Goal: Task Accomplishment & Management: Manage account settings

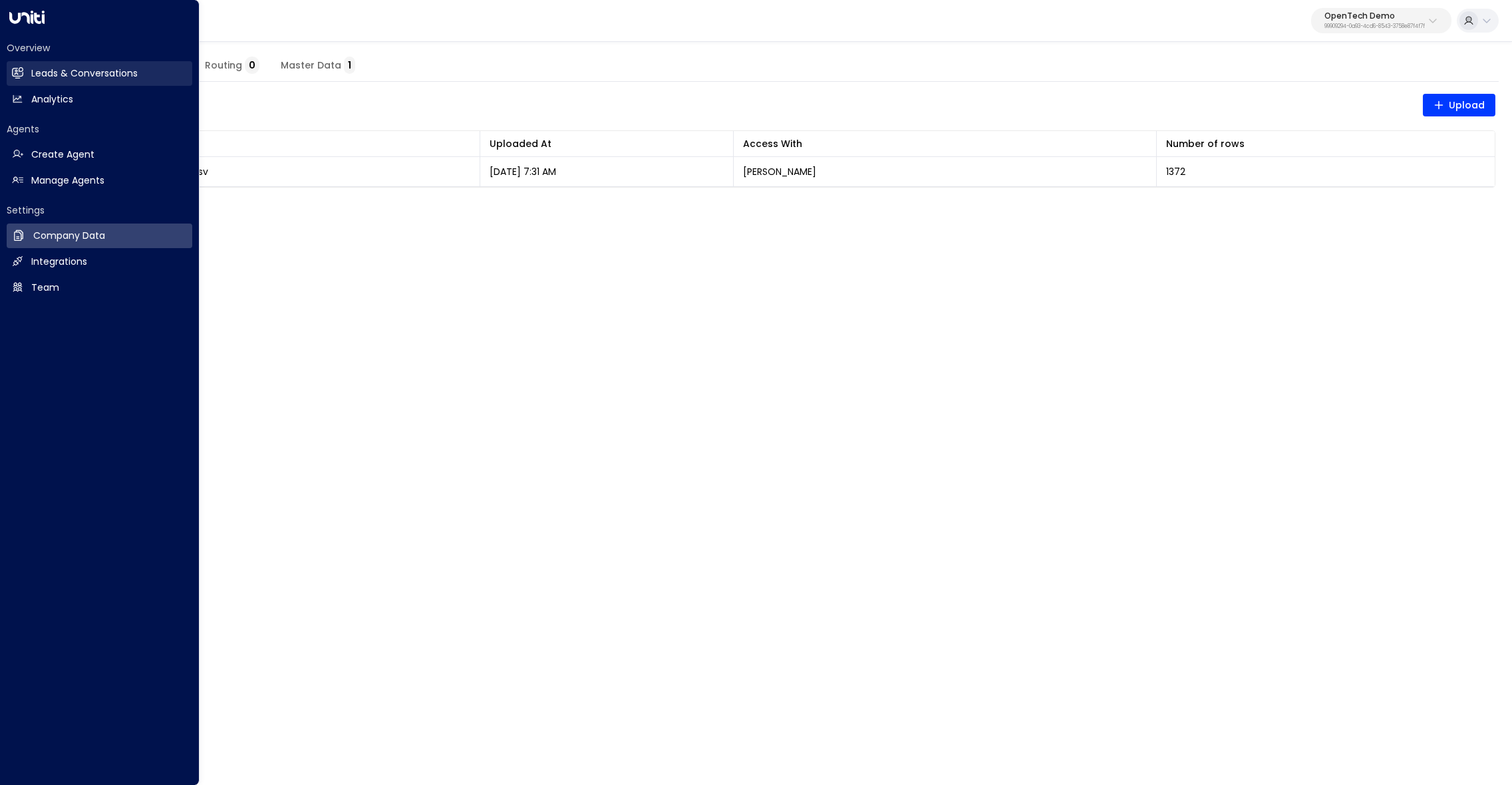
click at [78, 84] on link "Leads & Conversations Leads & Conversations" at bounding box center [100, 73] width 186 height 24
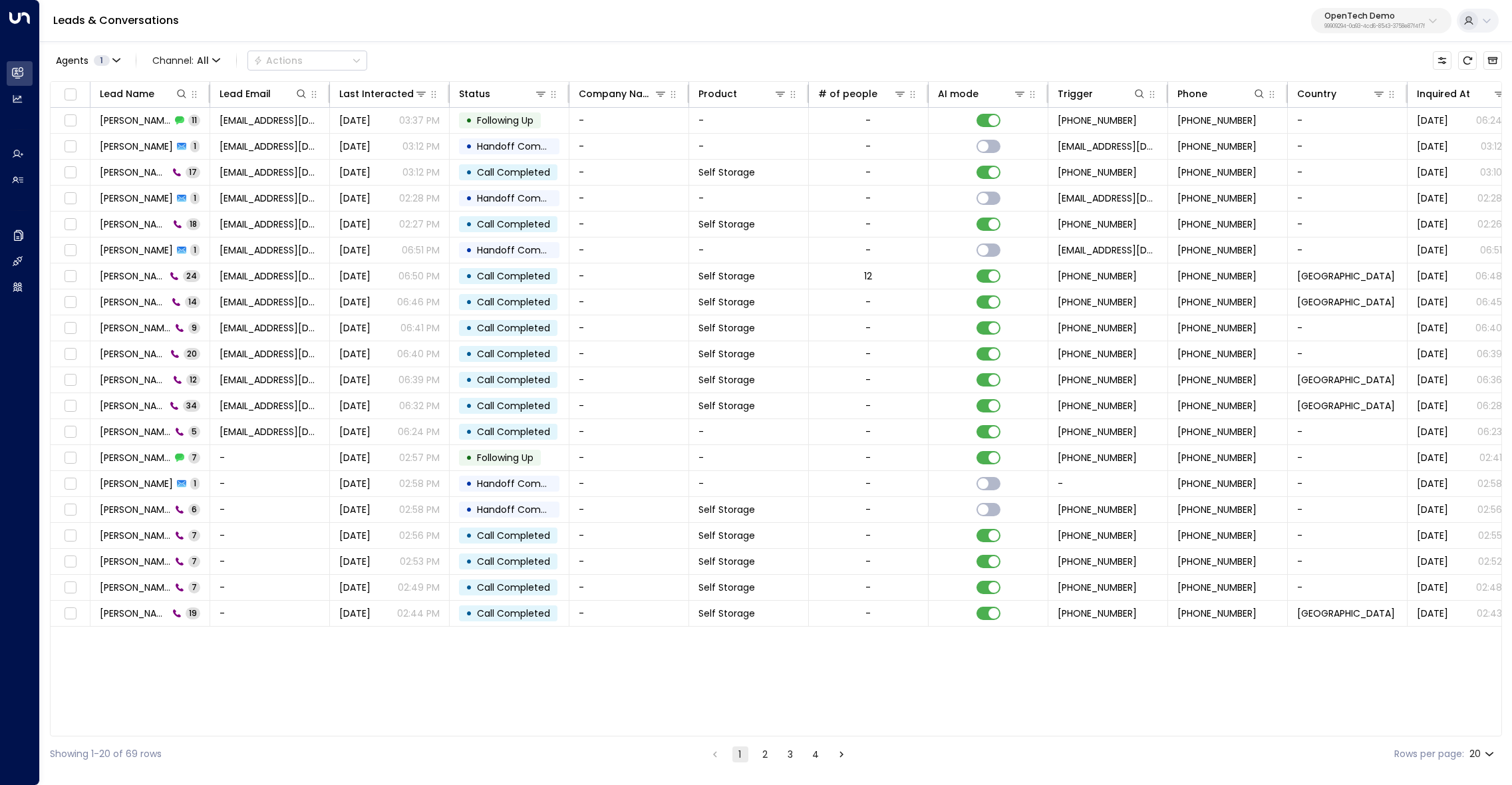
click at [1368, 24] on p "99909294-0a93-4cd6-8543-3758e87f4f7f" at bounding box center [1375, 27] width 100 height 6
type input "*****"
click at [1347, 94] on div "StorQuest ID: 95e12634-a2b0-4ea9-845a-0bcfa50e2d19" at bounding box center [1342, 105] width 189 height 27
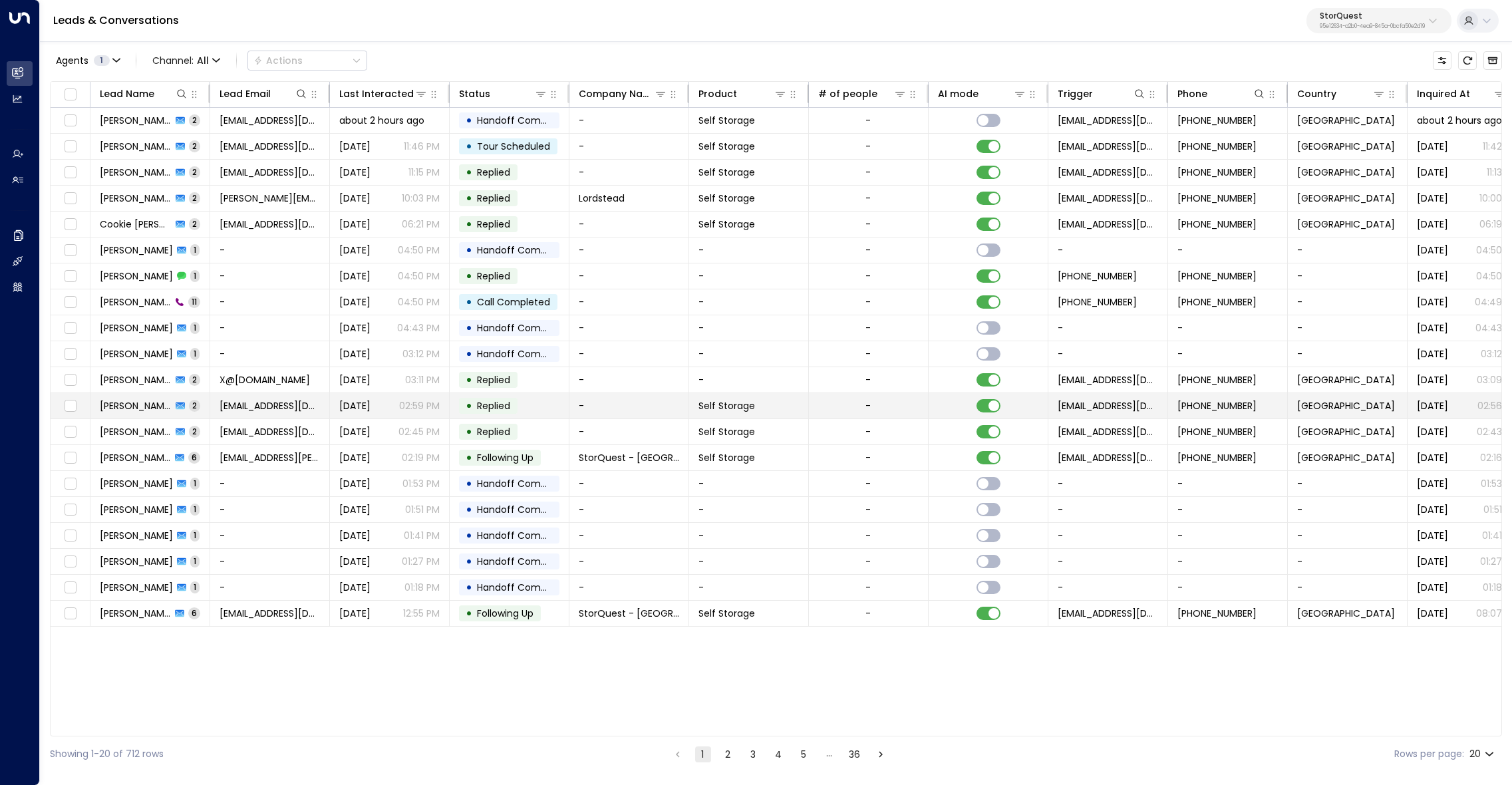
scroll to position [0, 1]
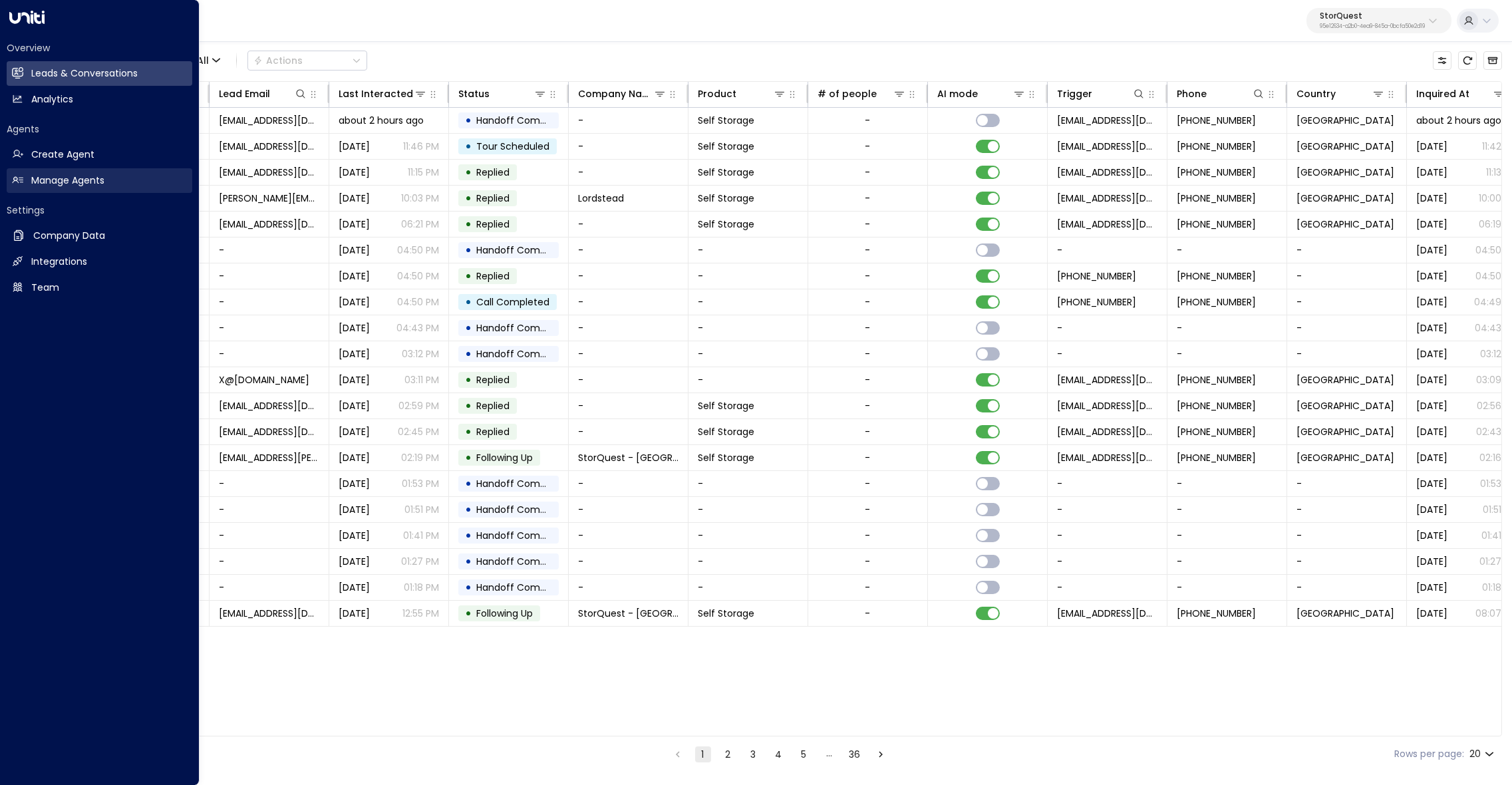
click at [46, 185] on h2 "Manage Agents" at bounding box center [68, 181] width 73 height 14
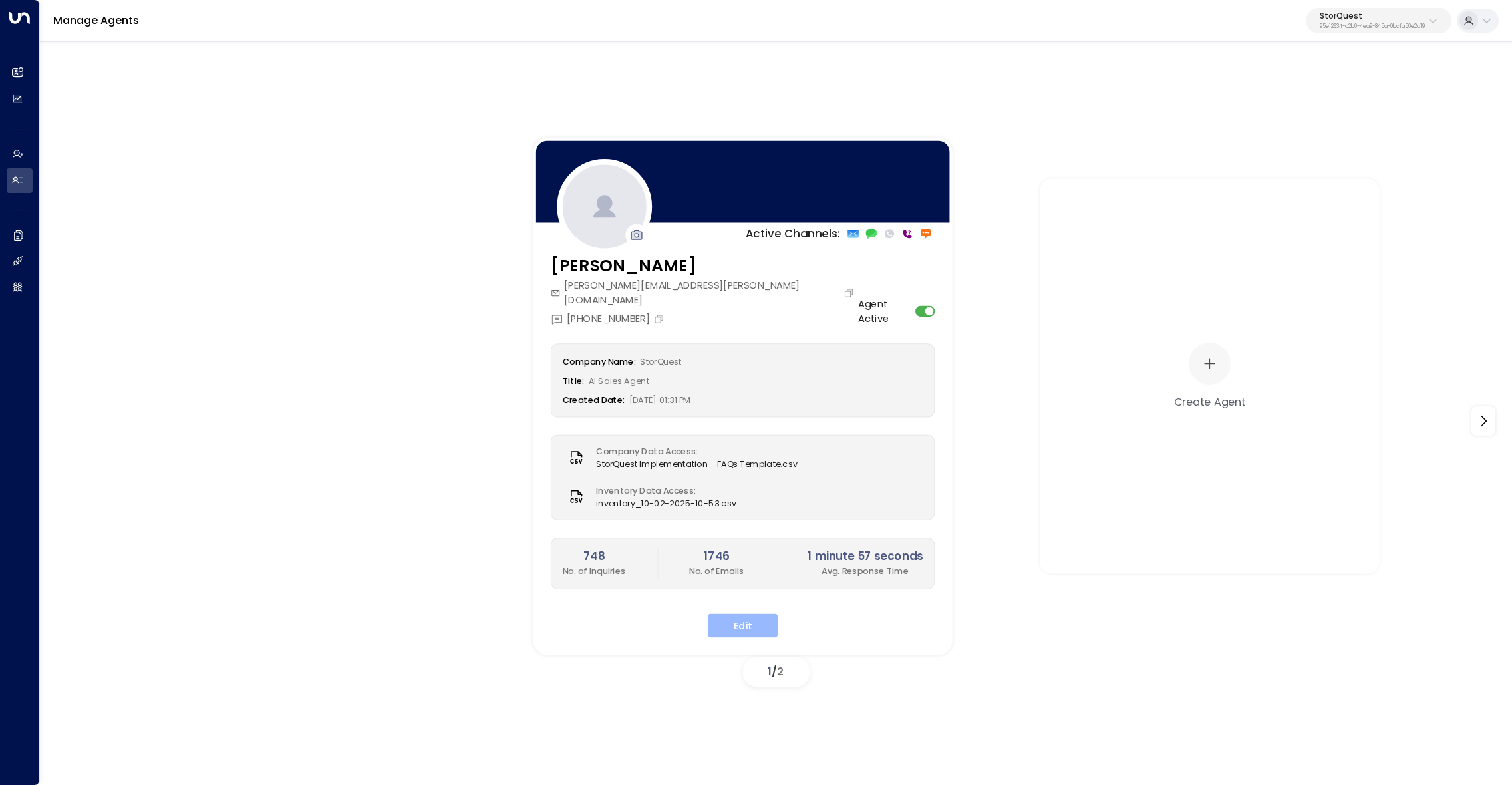
click at [752, 613] on button "Edit" at bounding box center [742, 625] width 70 height 24
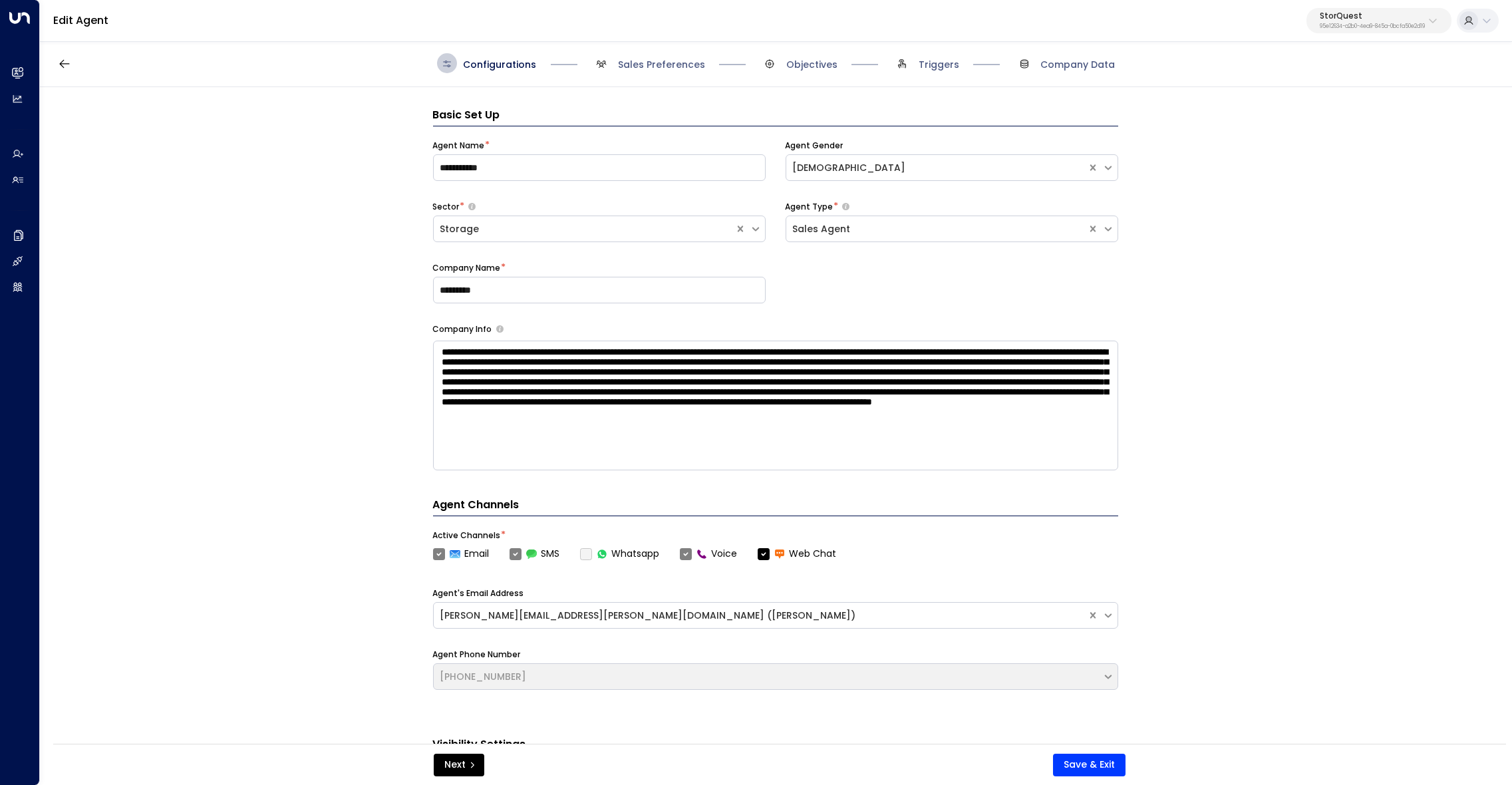
scroll to position [20, 0]
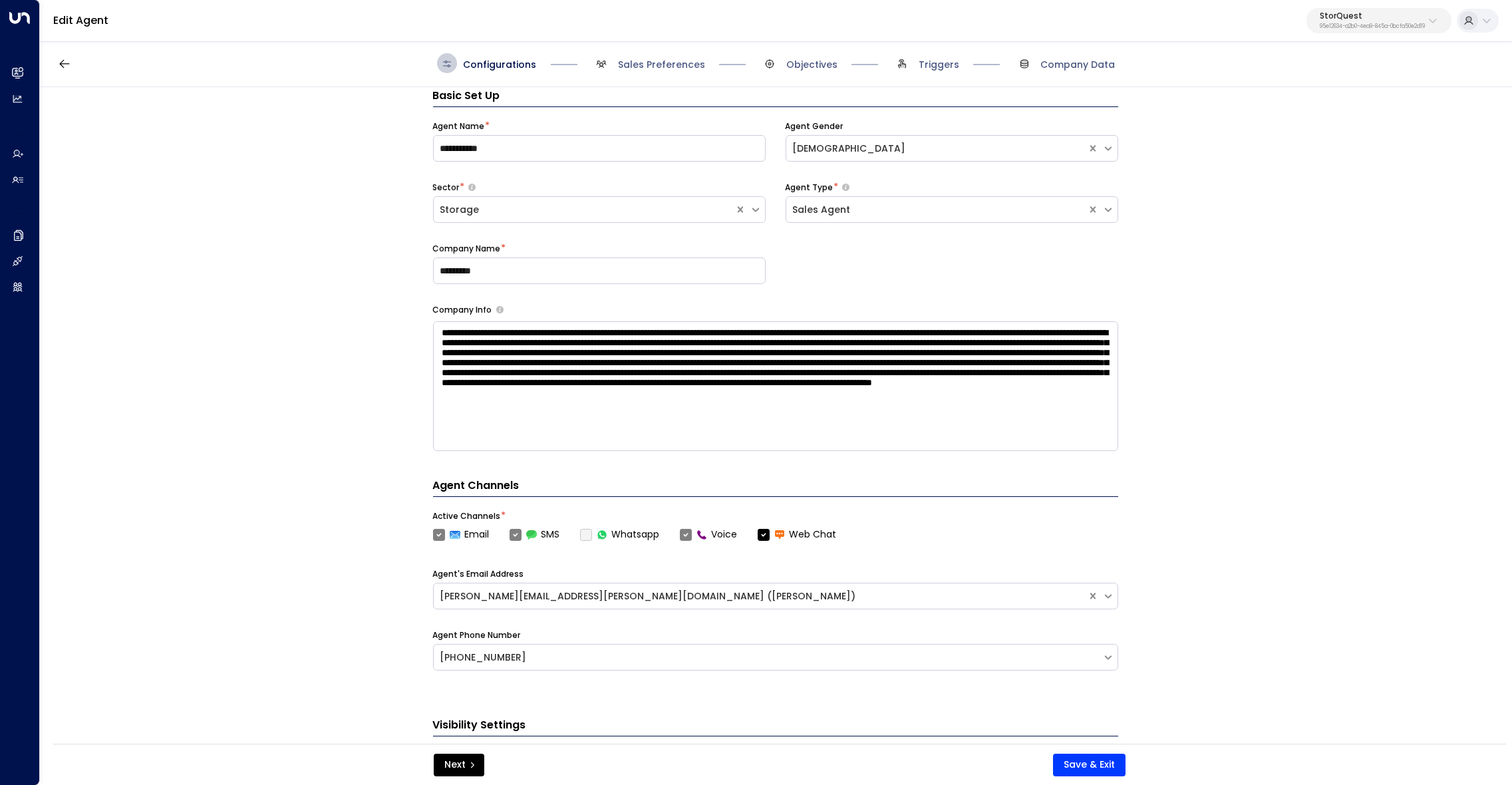
click at [275, 497] on div "**********" at bounding box center [774, 419] width 1470 height 665
click at [324, 376] on div "**********" at bounding box center [774, 419] width 1470 height 665
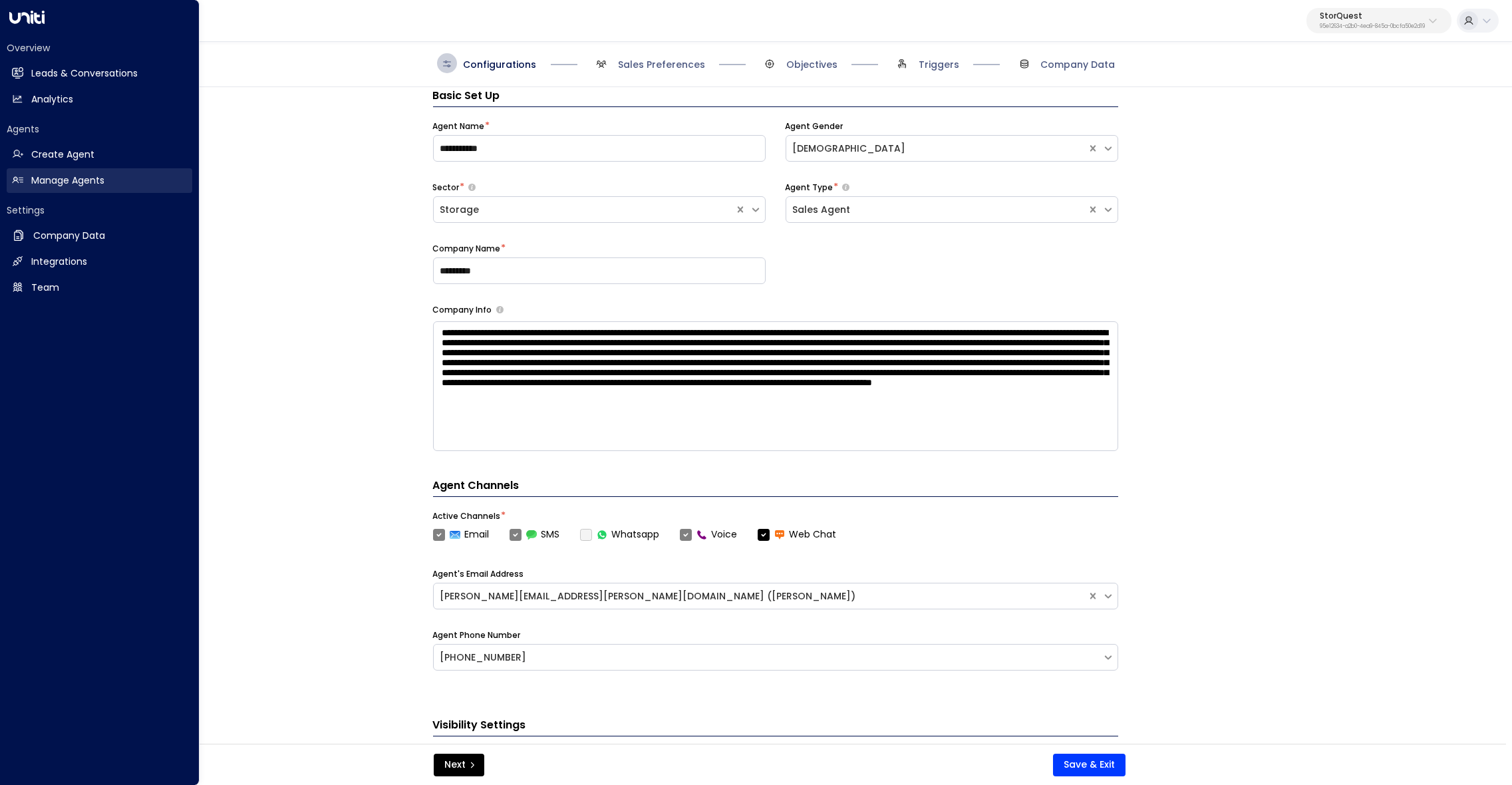
click at [64, 179] on h2 "Manage Agents" at bounding box center [68, 181] width 73 height 14
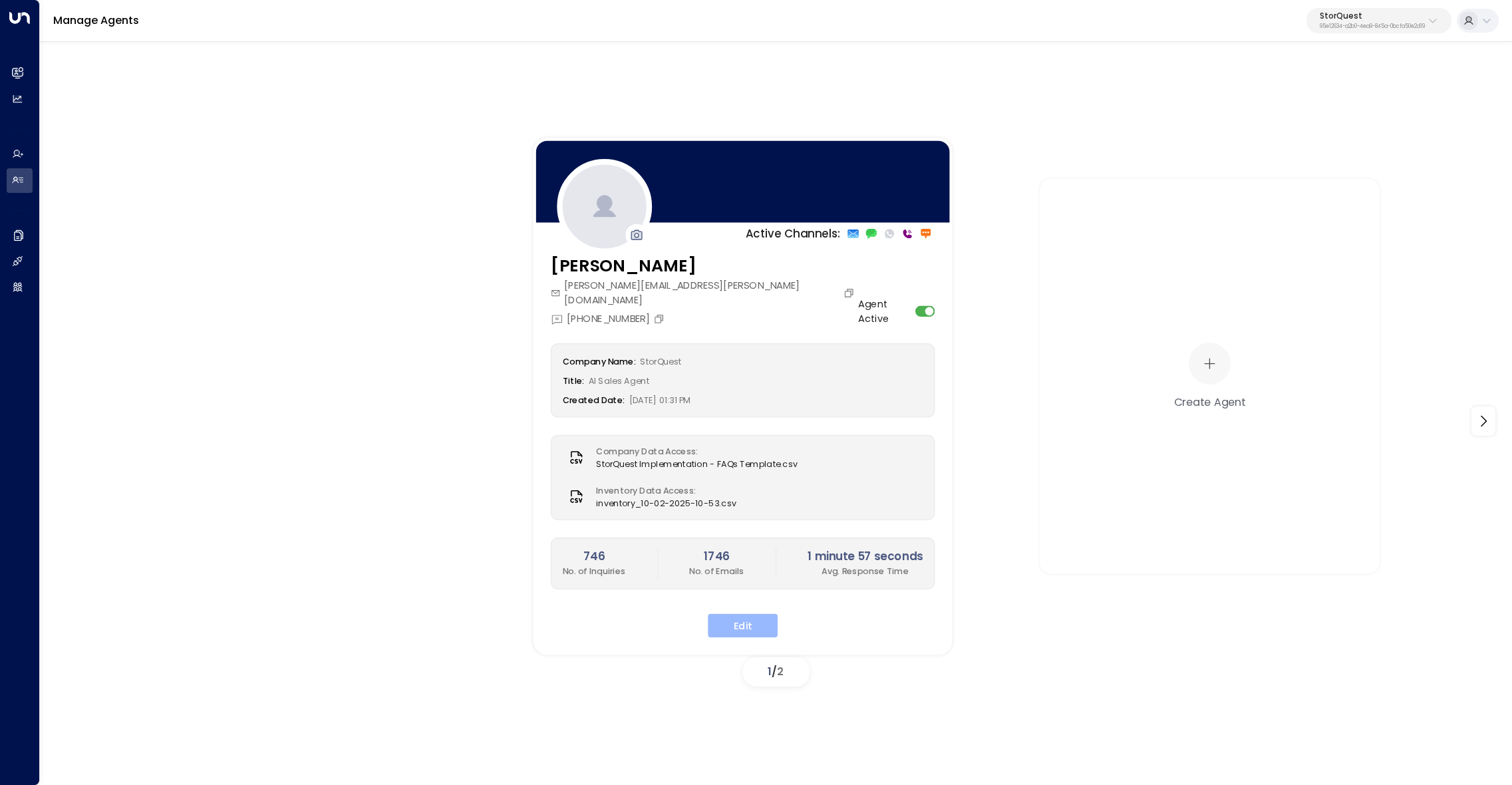
click at [749, 613] on button "Edit" at bounding box center [742, 625] width 70 height 24
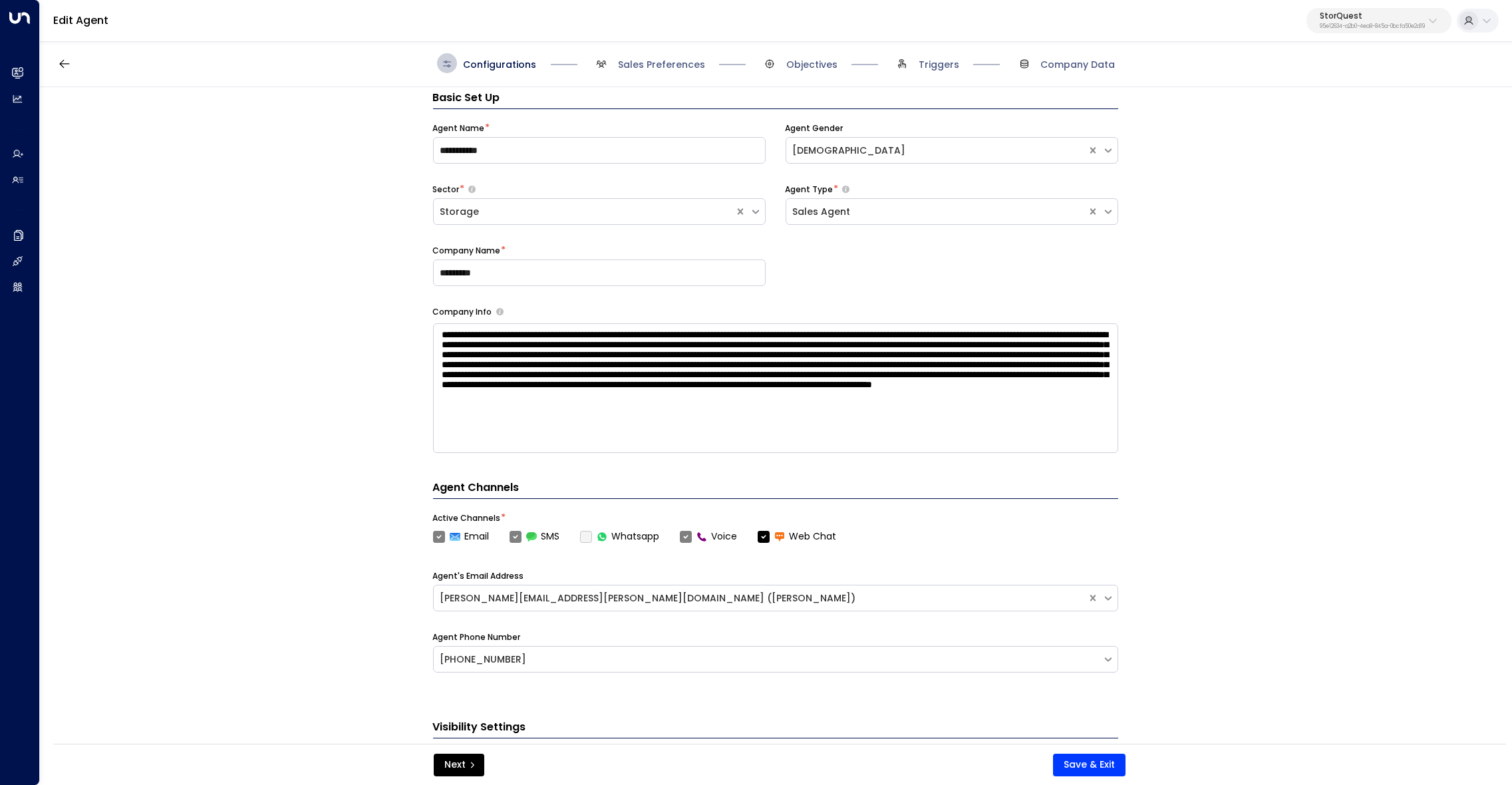
scroll to position [20, 0]
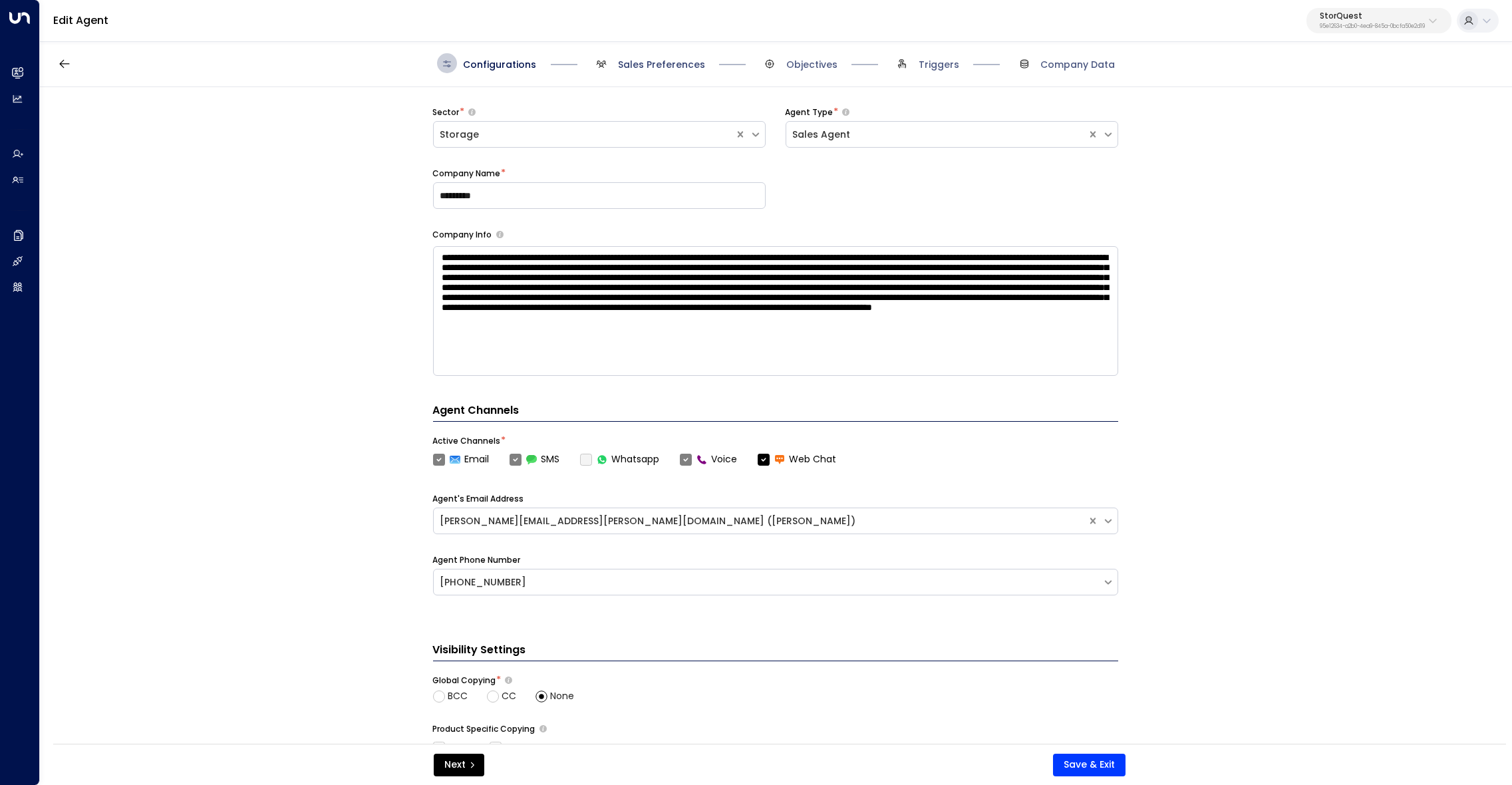
click at [661, 64] on span "Sales Preferences" at bounding box center [661, 64] width 87 height 13
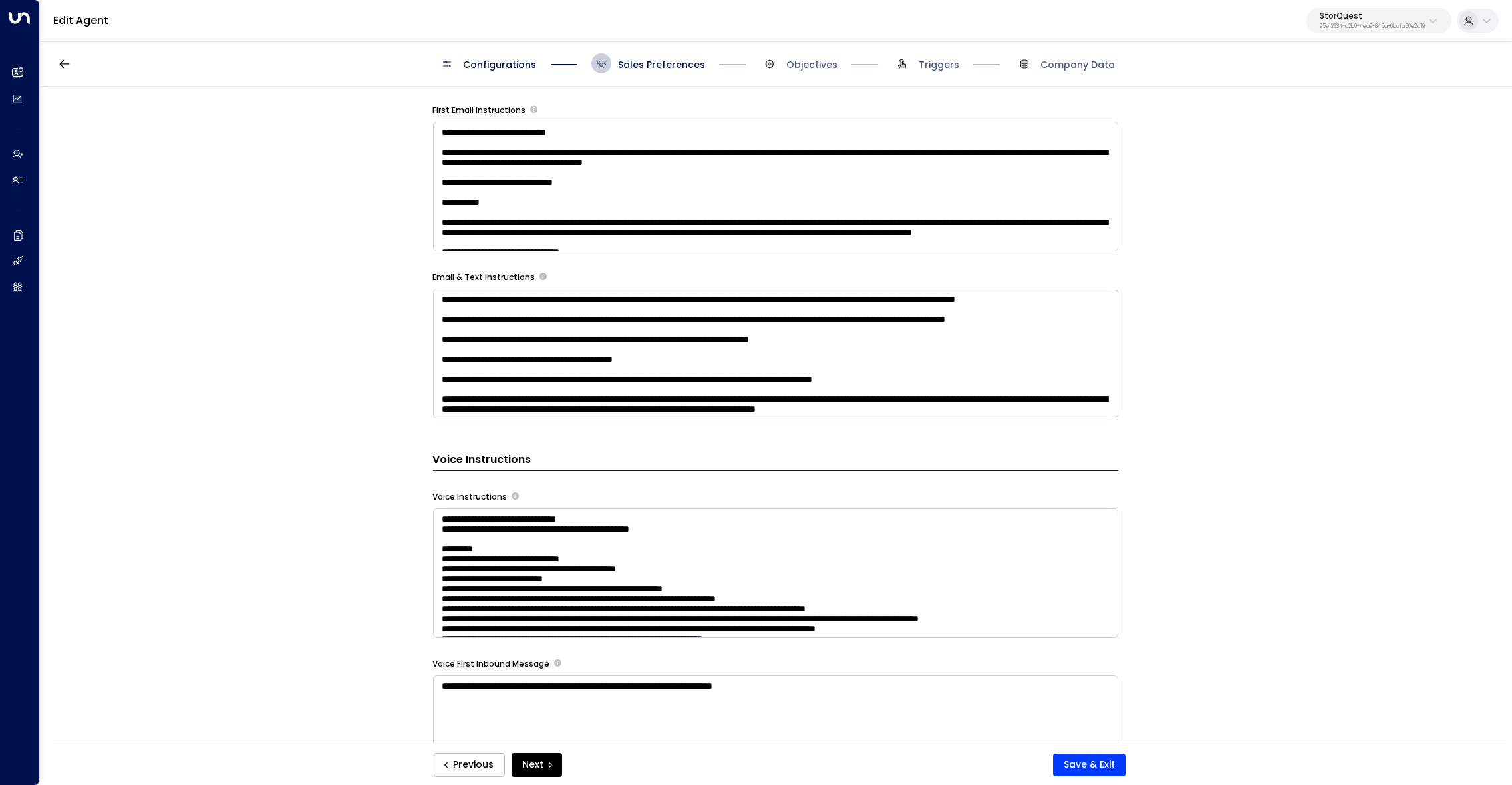
scroll to position [914, 0]
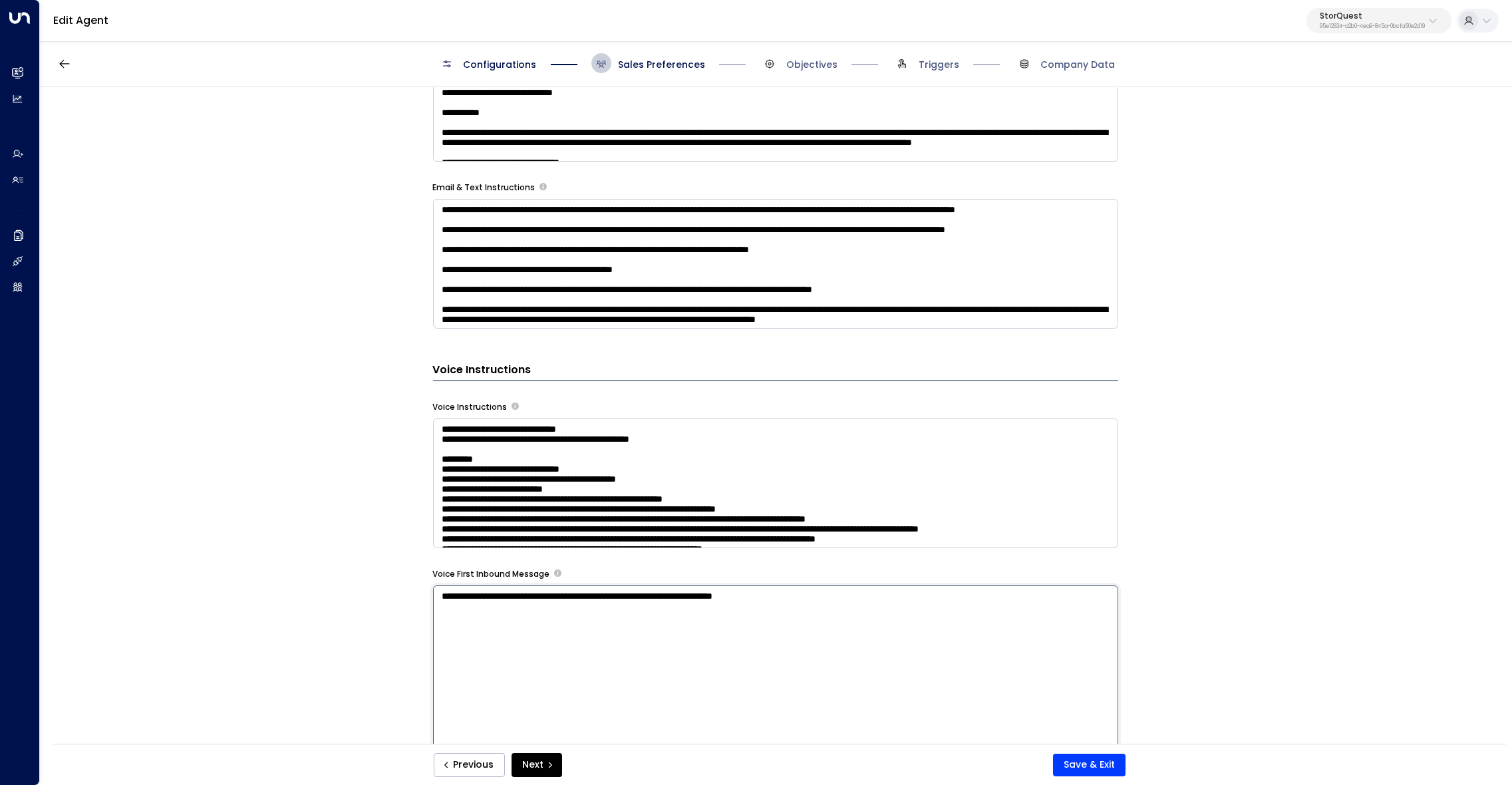
drag, startPoint x: 683, startPoint y: 592, endPoint x: 841, endPoint y: 591, distance: 158.0
click at [841, 591] on textarea "**********" at bounding box center [776, 767] width 685 height 364
type textarea "**********"
click at [1100, 762] on button "Save & Exit" at bounding box center [1089, 765] width 73 height 22
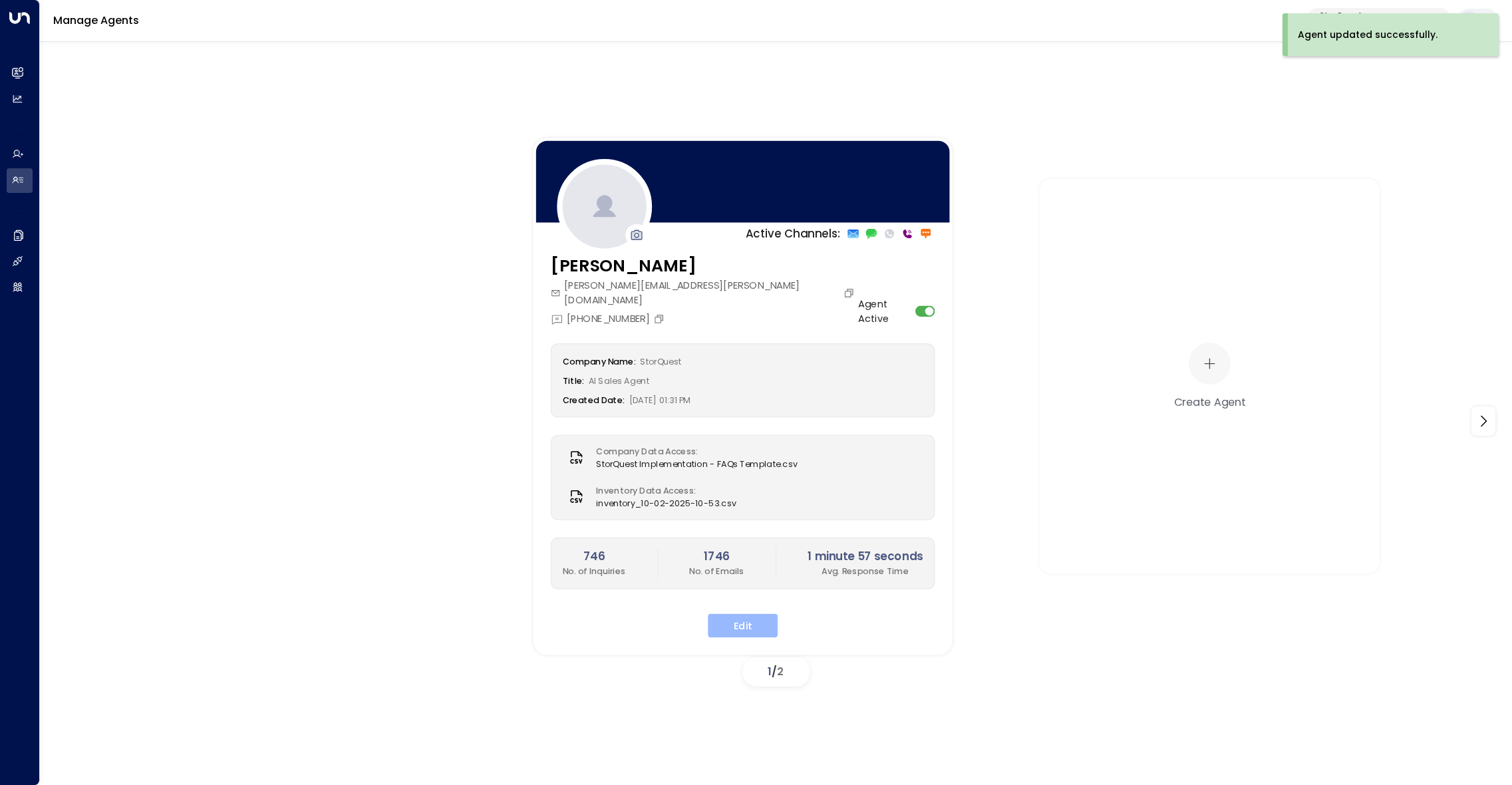
click at [748, 613] on button "Edit" at bounding box center [742, 625] width 70 height 24
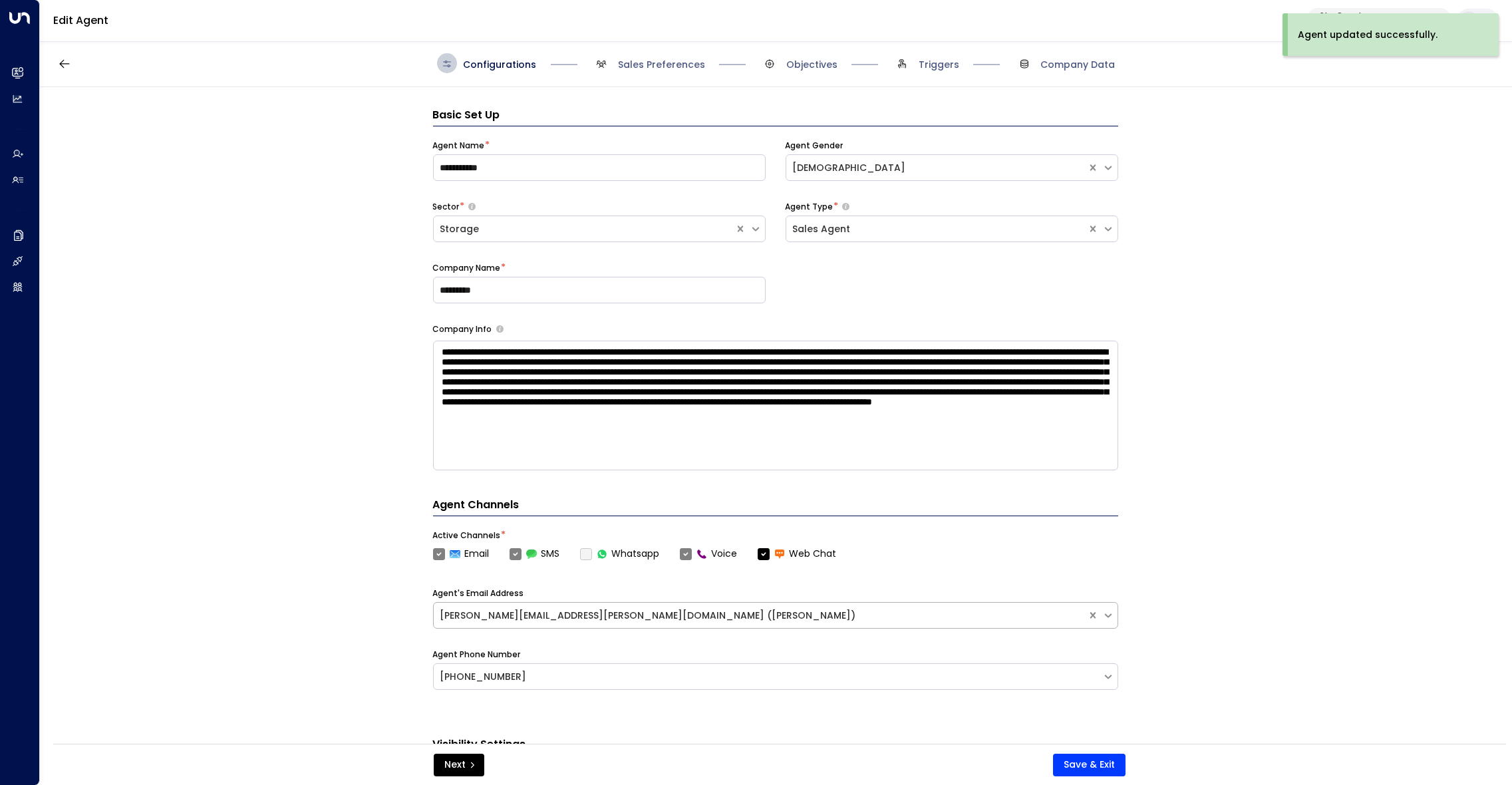
scroll to position [20, 0]
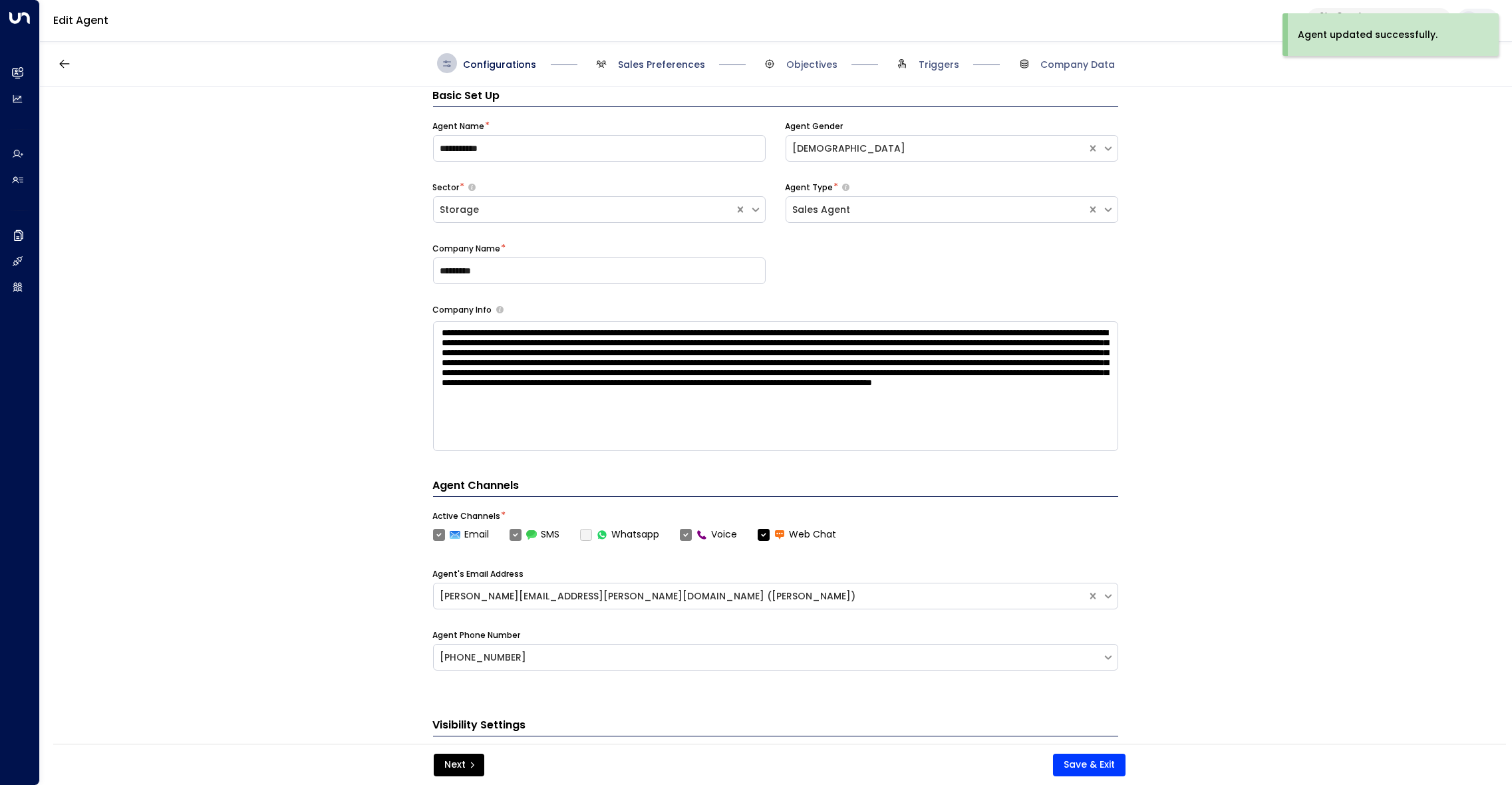
click at [657, 66] on span "Sales Preferences" at bounding box center [661, 64] width 87 height 13
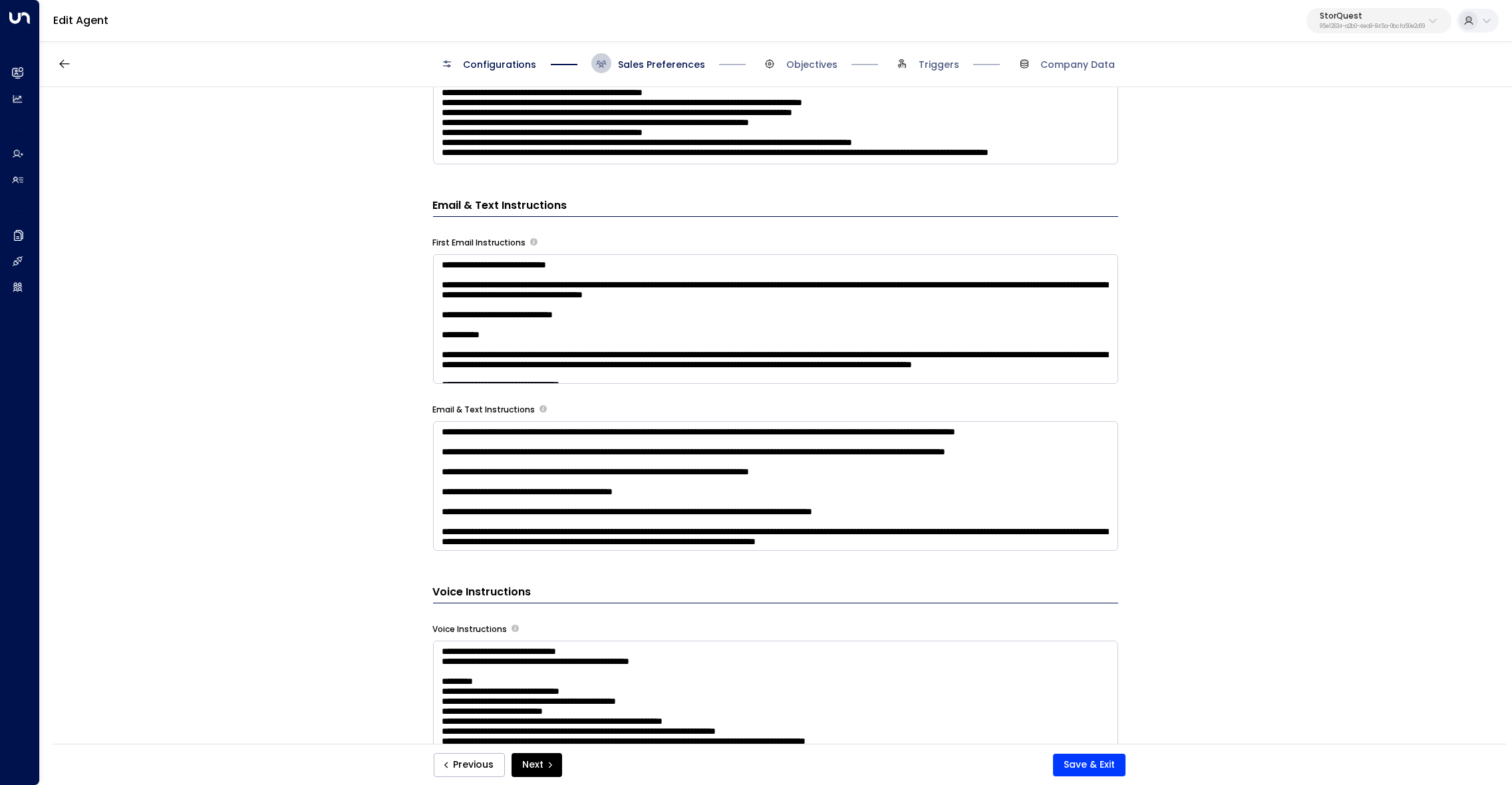
scroll to position [836, 0]
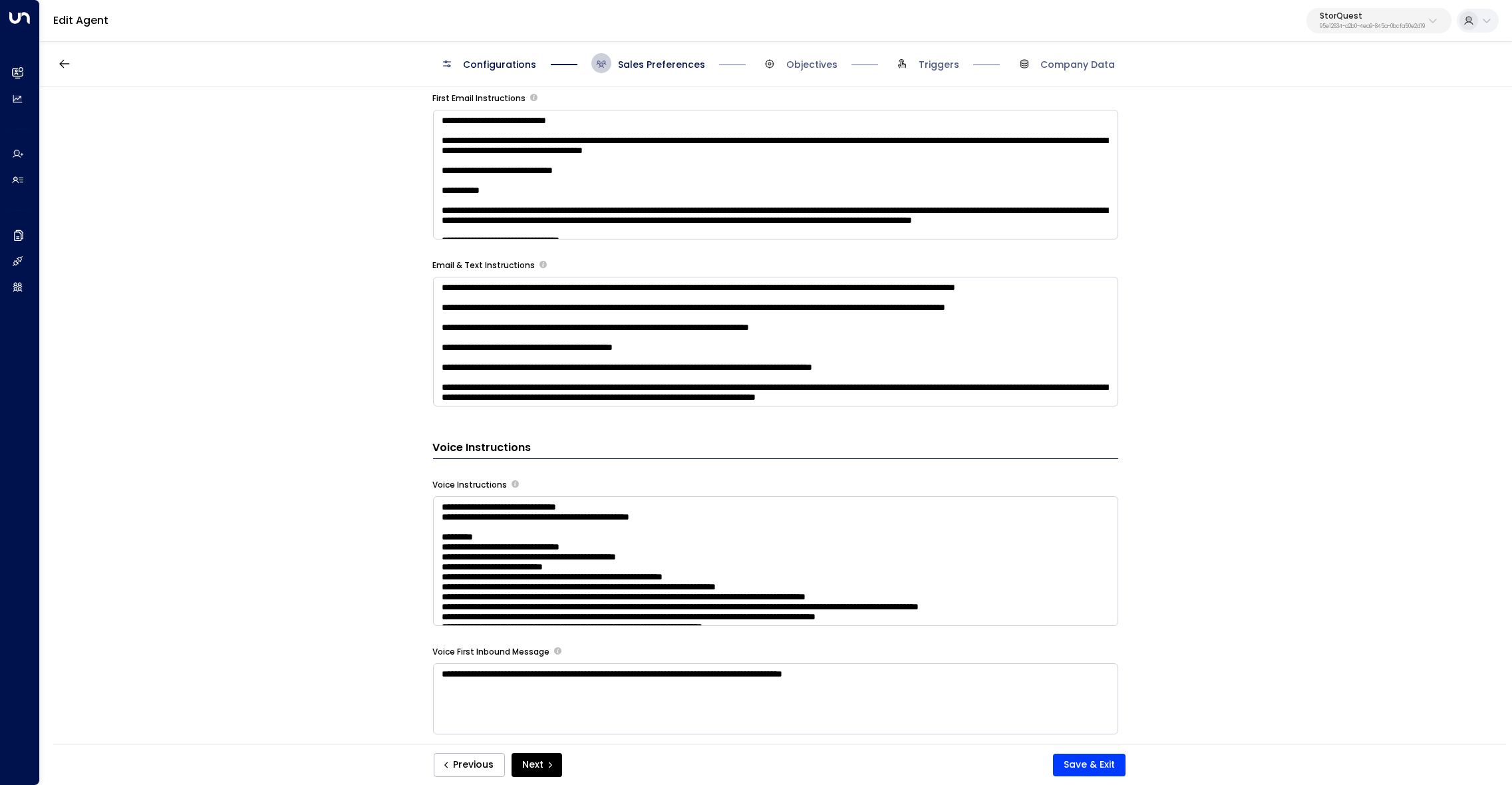
click at [880, 546] on textarea at bounding box center [776, 561] width 685 height 130
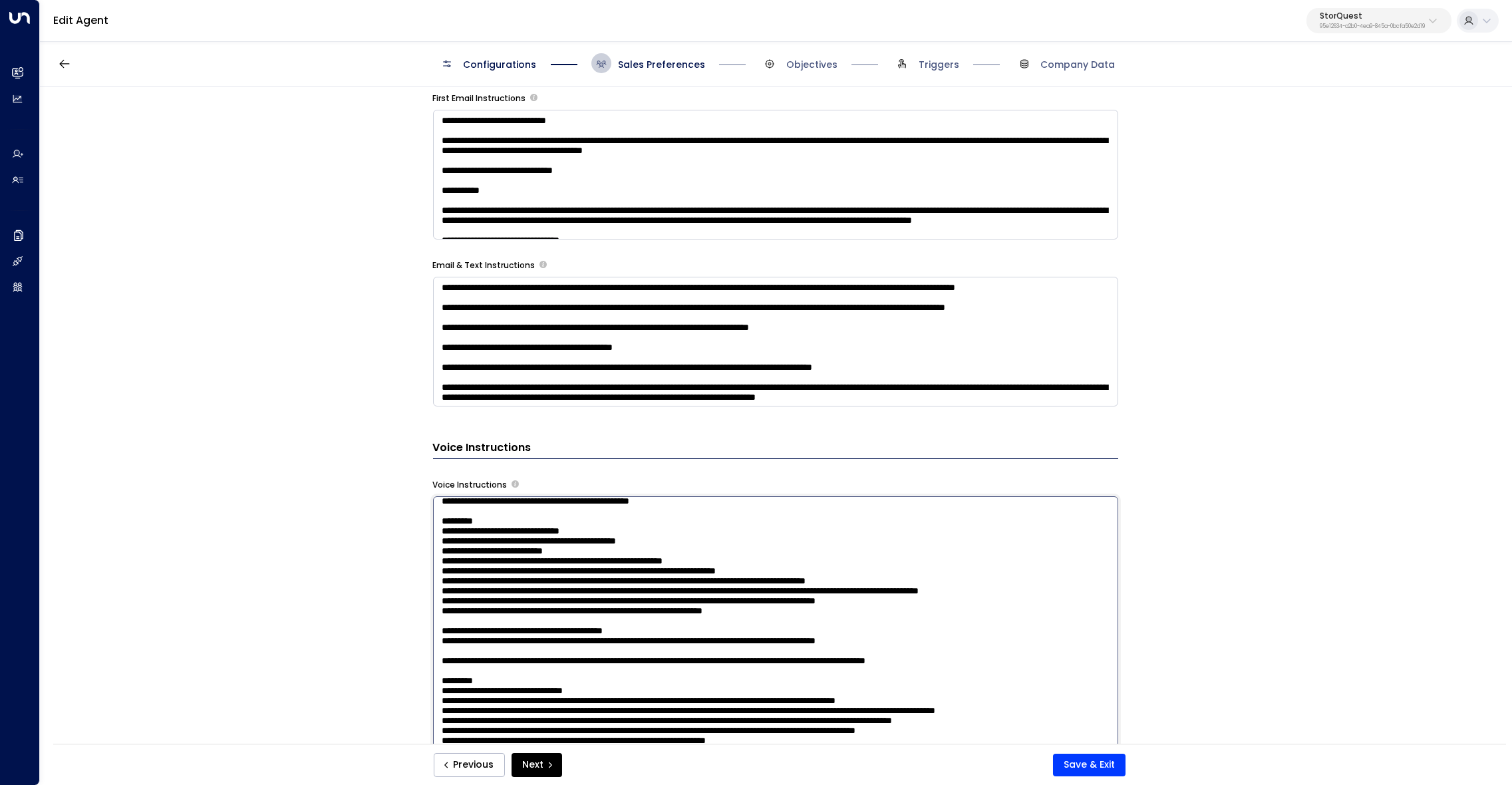
scroll to position [17, 0]
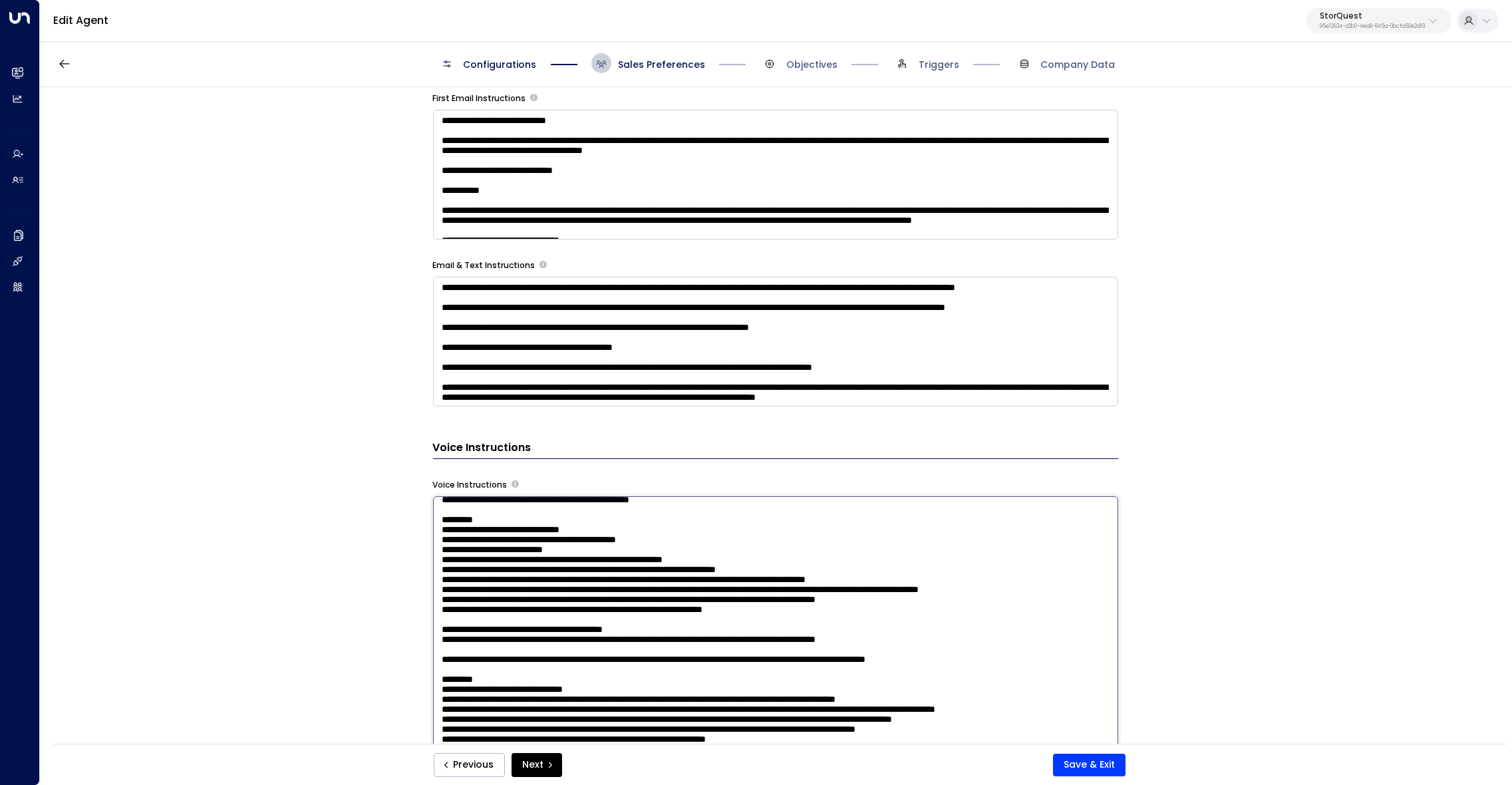
drag, startPoint x: 451, startPoint y: 558, endPoint x: 497, endPoint y: 558, distance: 46.0
click at [497, 558] on textarea at bounding box center [776, 678] width 685 height 364
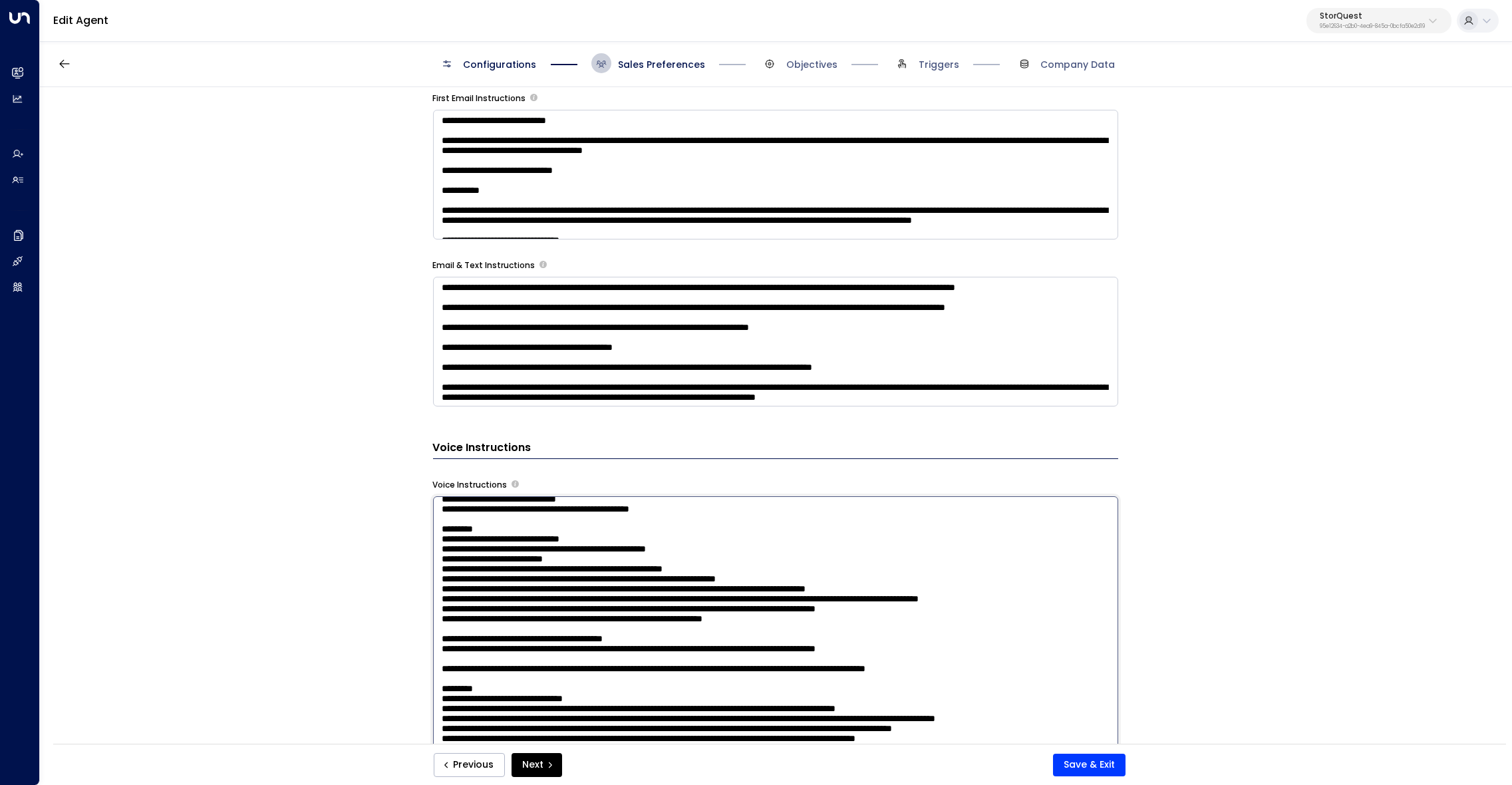
scroll to position [0, 0]
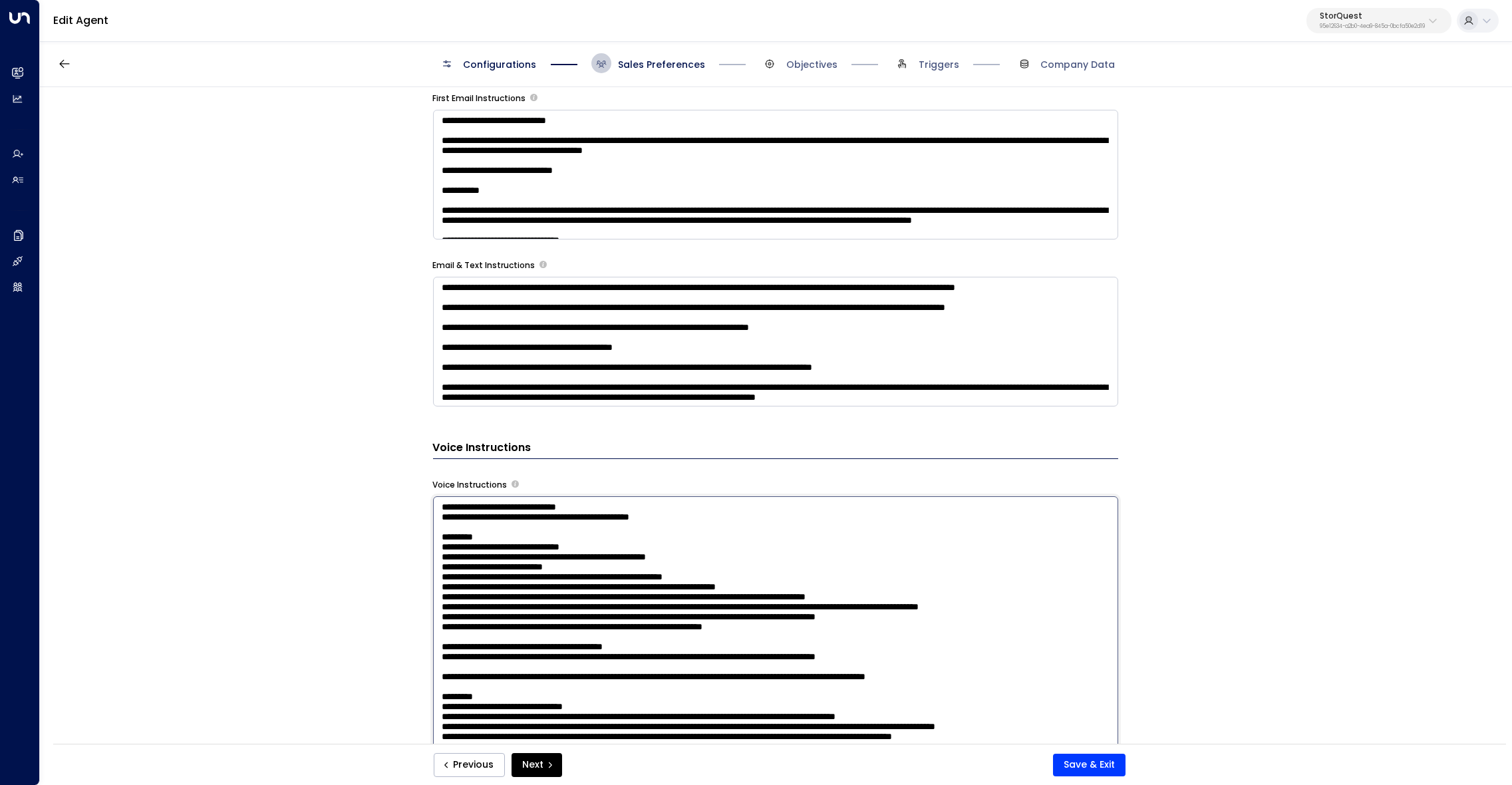
drag, startPoint x: 825, startPoint y: 677, endPoint x: 418, endPoint y: 486, distance: 449.6
click at [433, 496] on textarea at bounding box center [776, 678] width 685 height 364
click at [844, 674] on textarea at bounding box center [776, 678] width 685 height 364
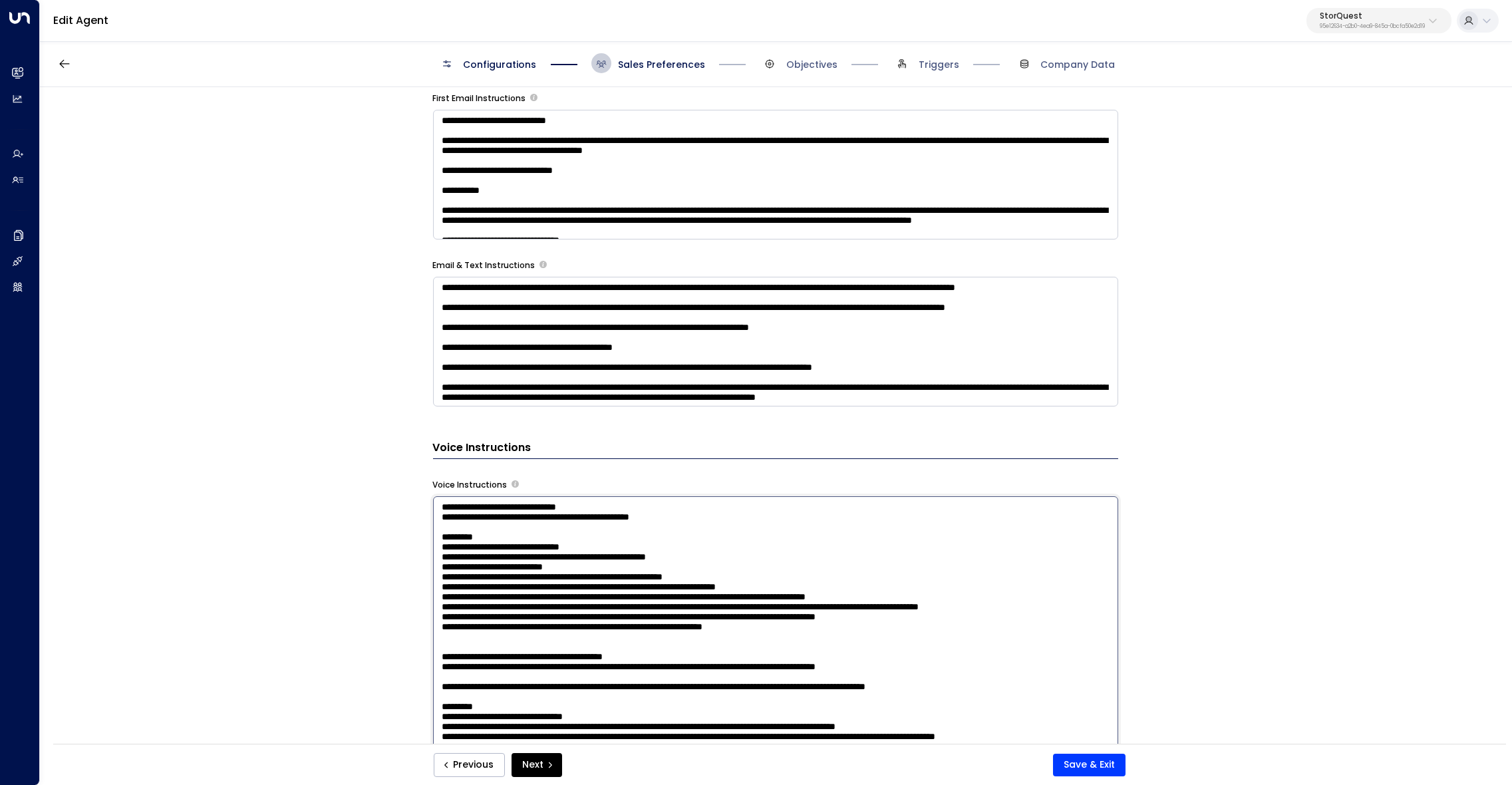
type textarea "**********"
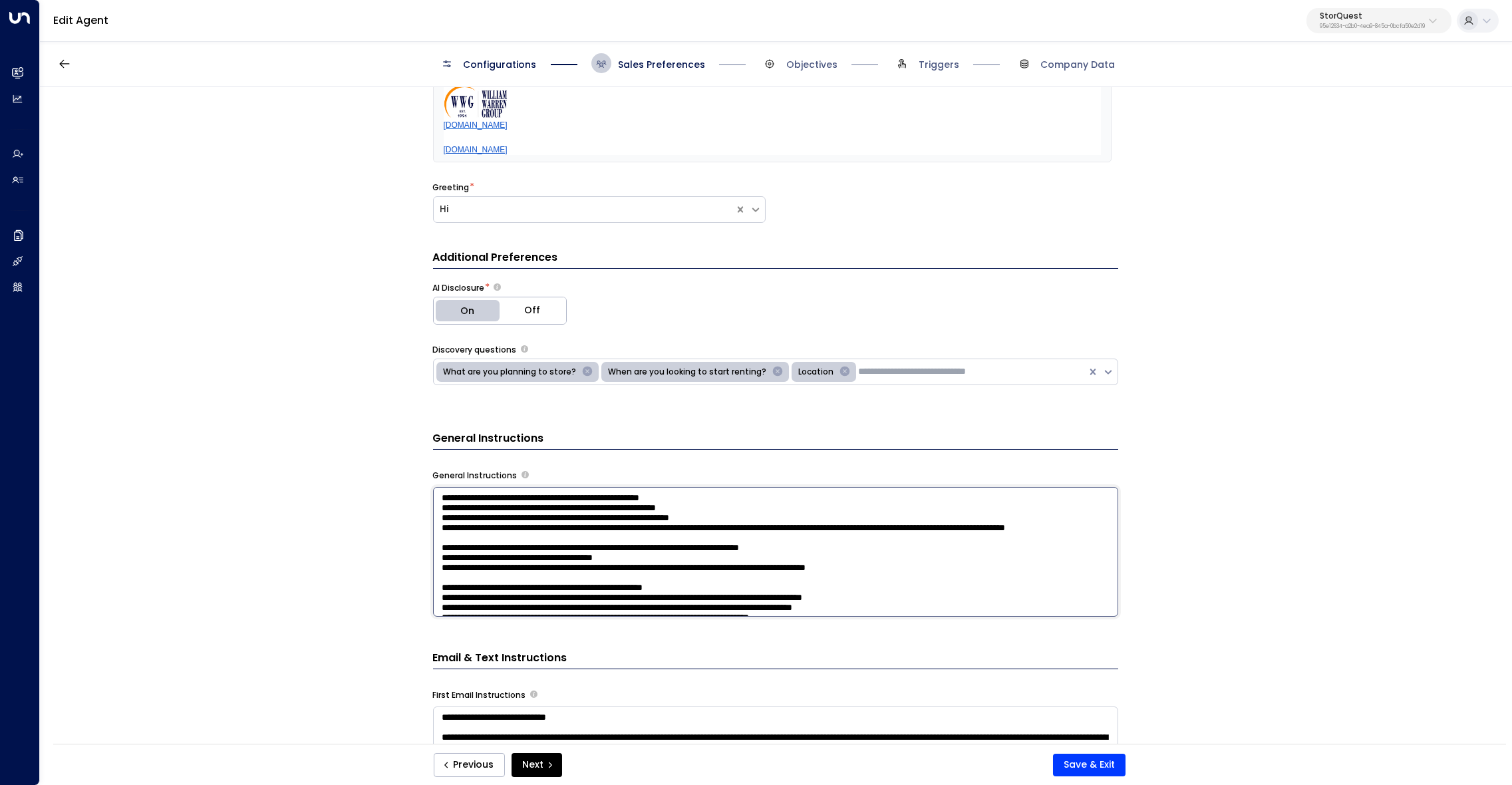
click at [743, 494] on textarea at bounding box center [776, 552] width 685 height 130
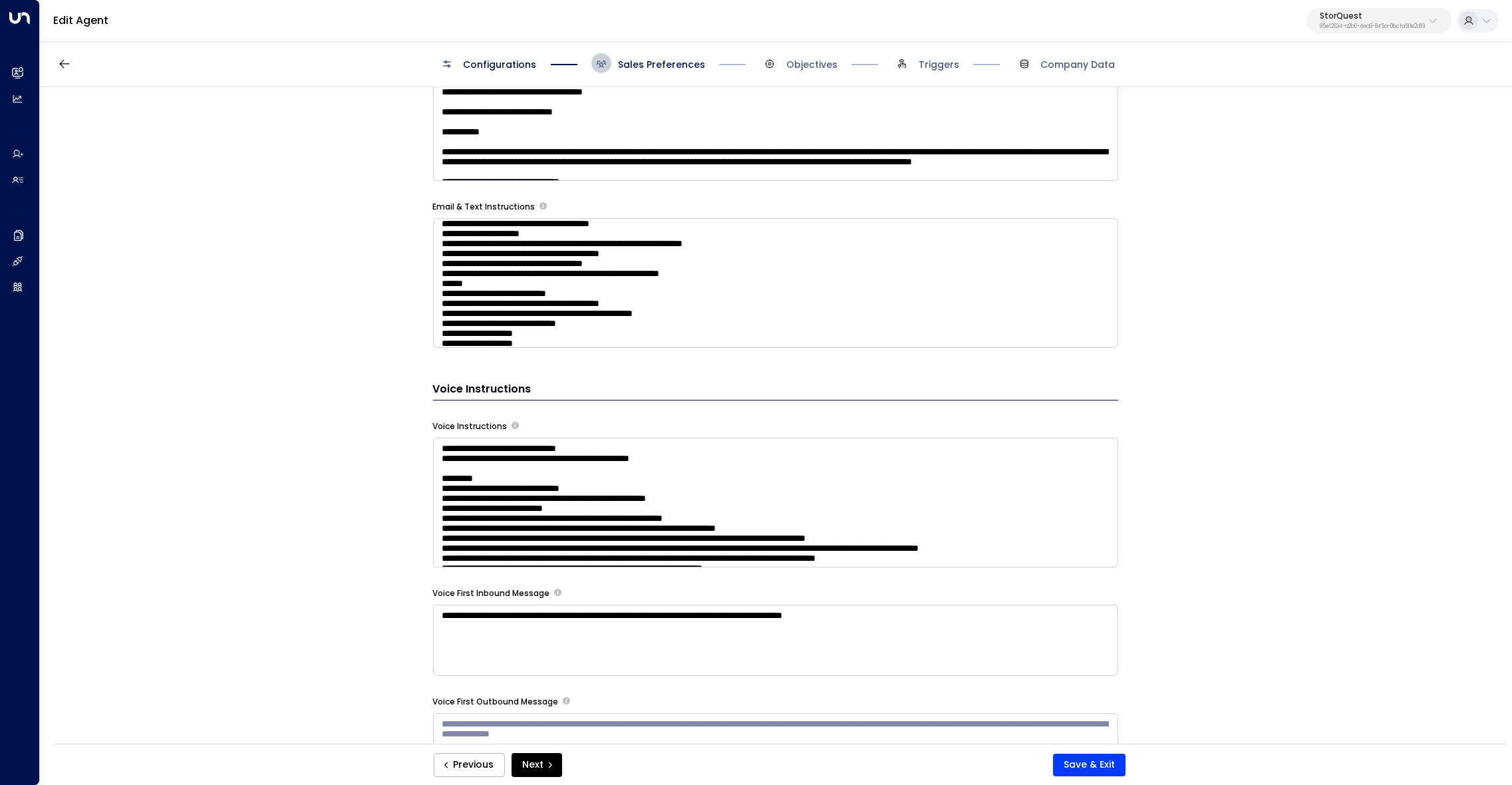
scroll to position [1149, 0]
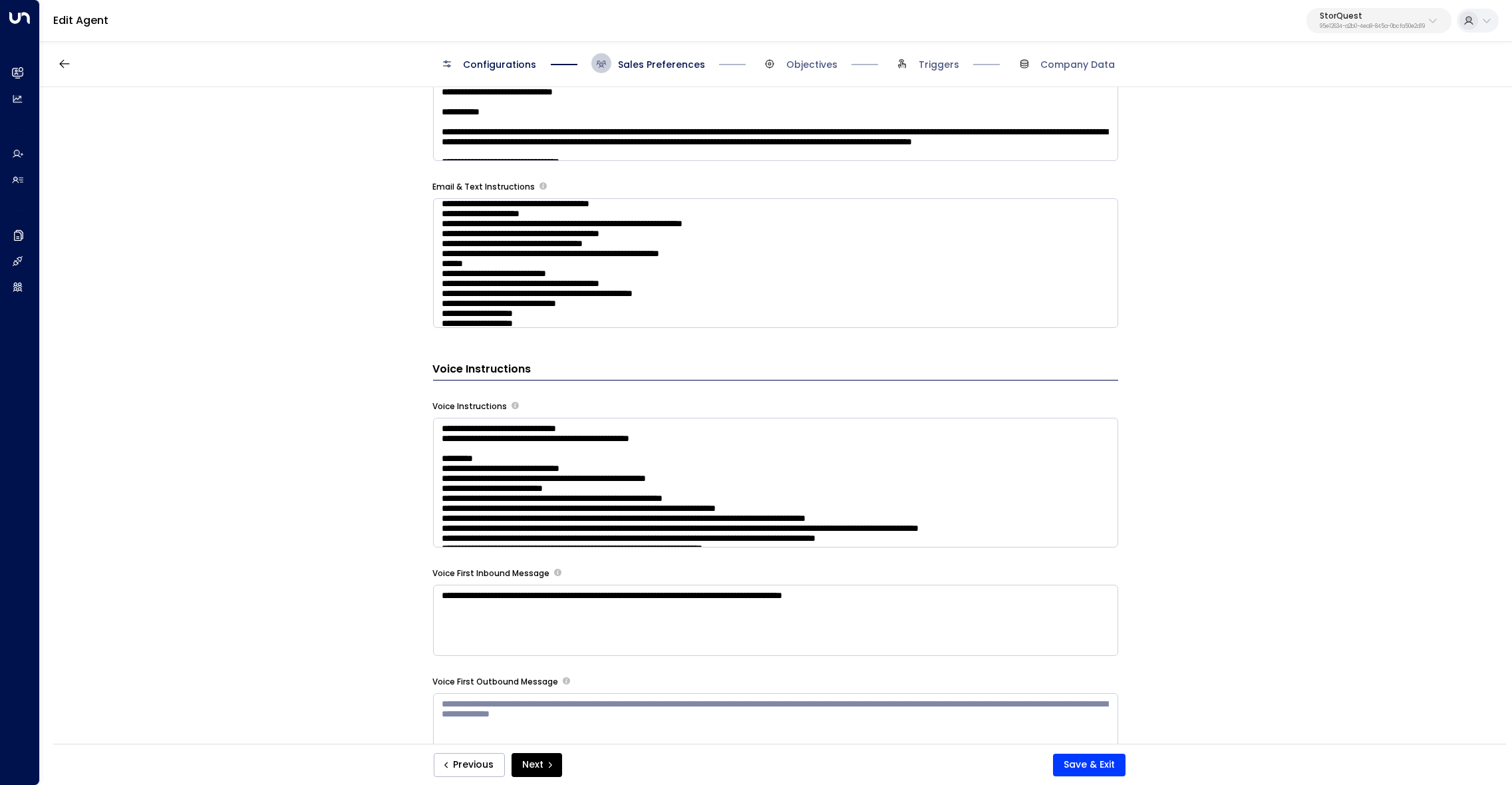
type textarea "**********"
click at [925, 490] on textarea at bounding box center [776, 483] width 685 height 130
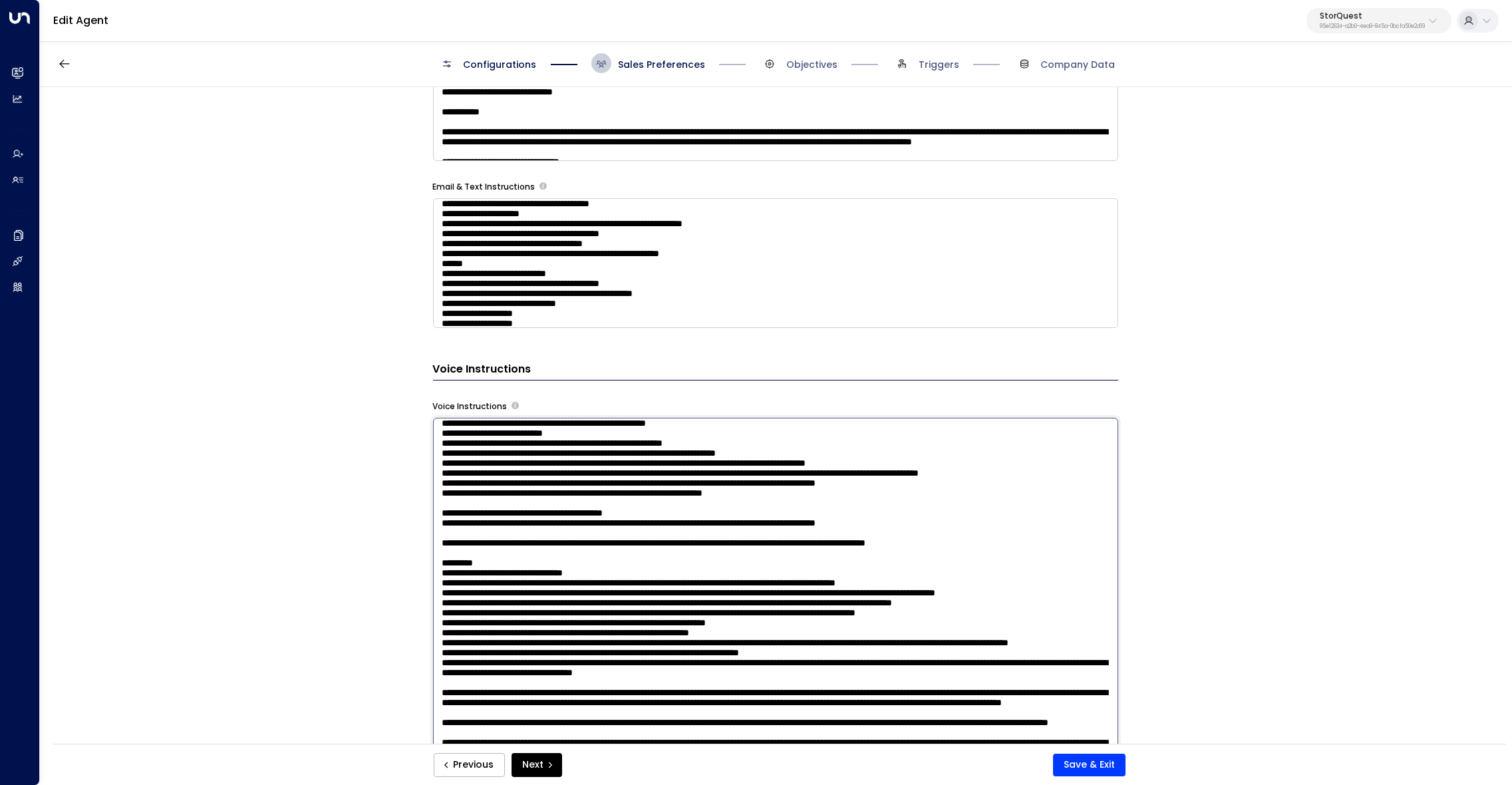
scroll to position [57, 0]
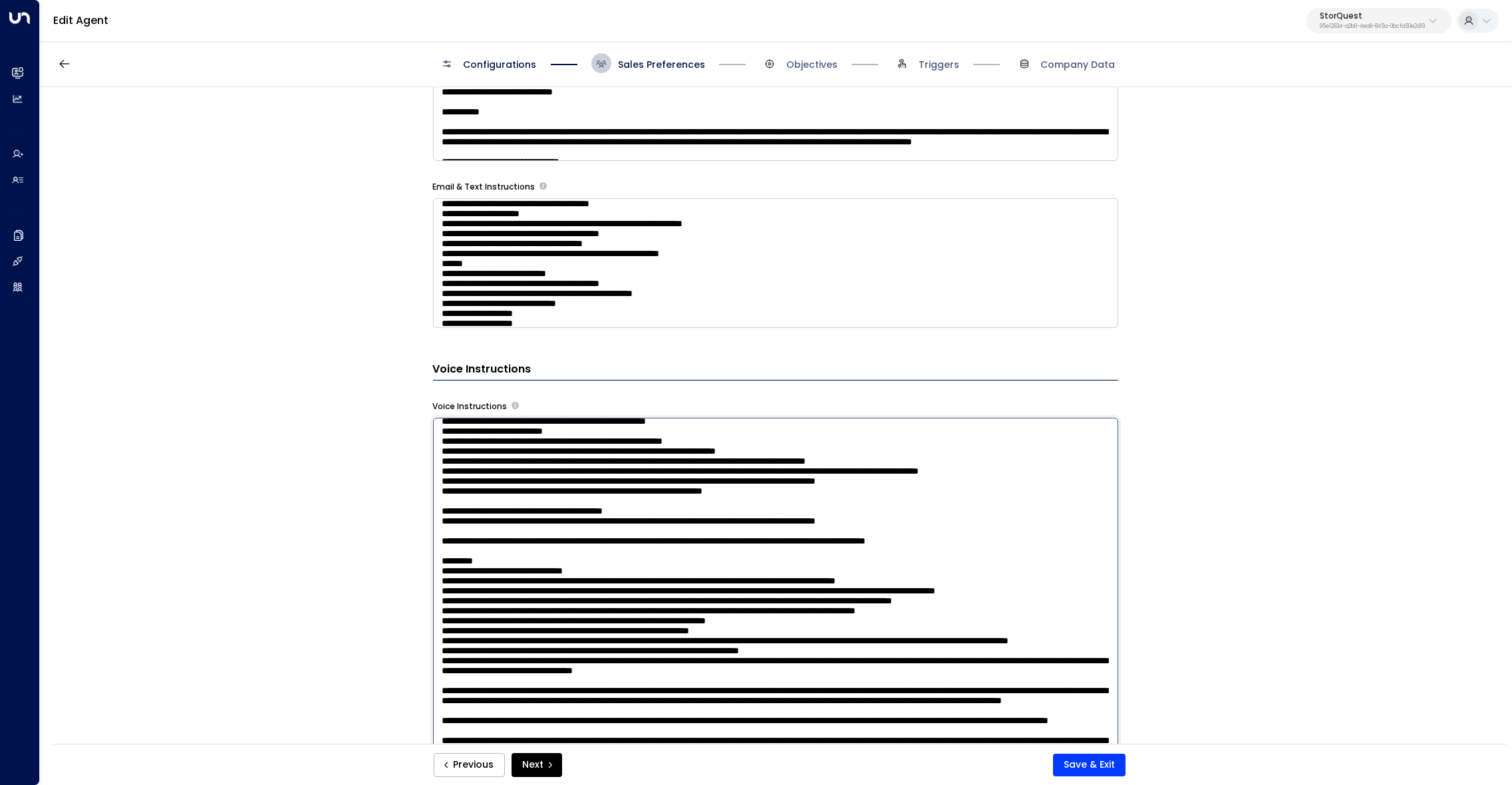
click at [621, 472] on textarea at bounding box center [776, 599] width 685 height 364
type textarea "**********"
click at [1078, 761] on button "Save & Exit" at bounding box center [1089, 765] width 73 height 22
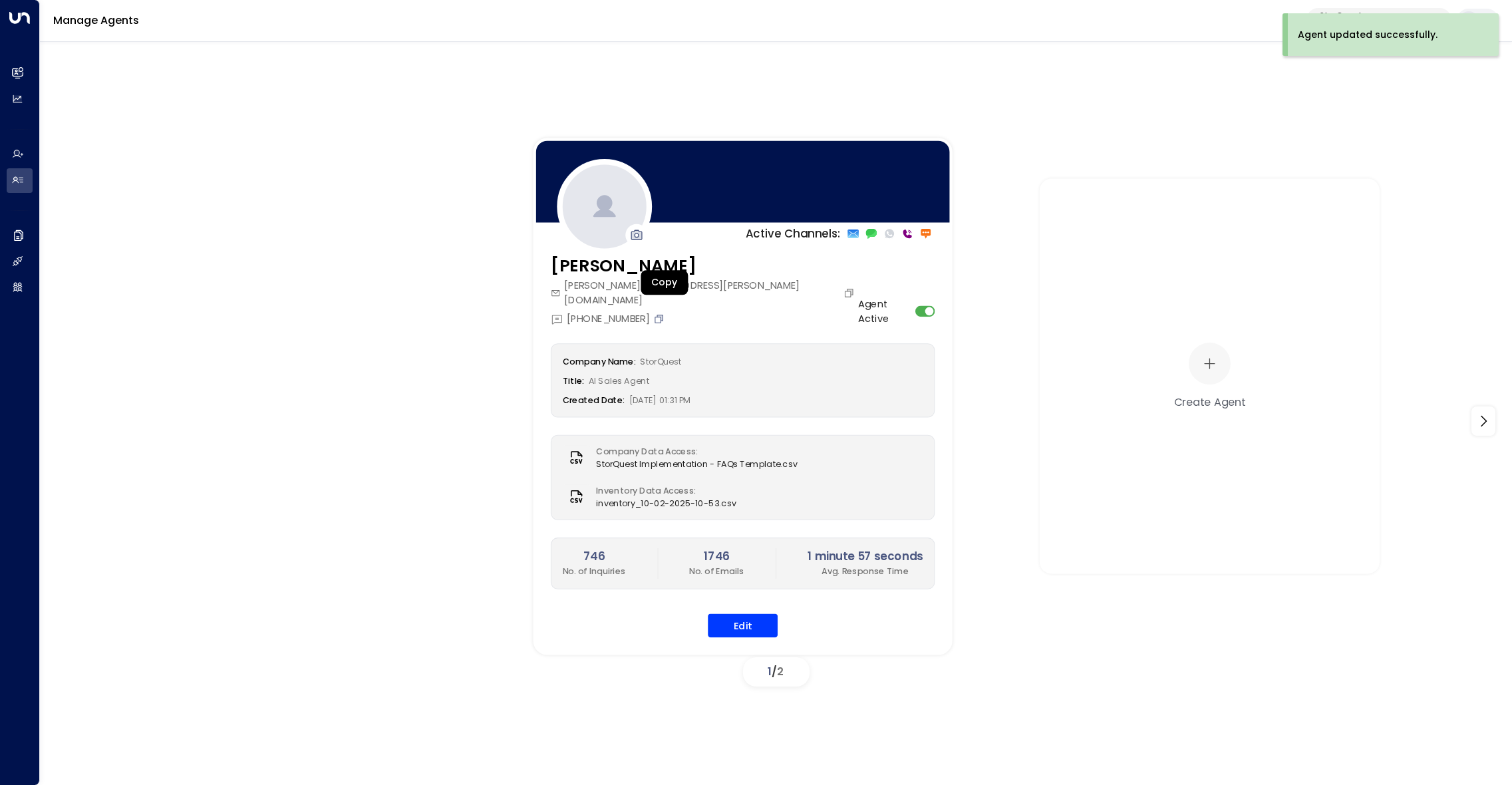
click at [663, 314] on icon "Copy" at bounding box center [659, 318] width 8 height 8
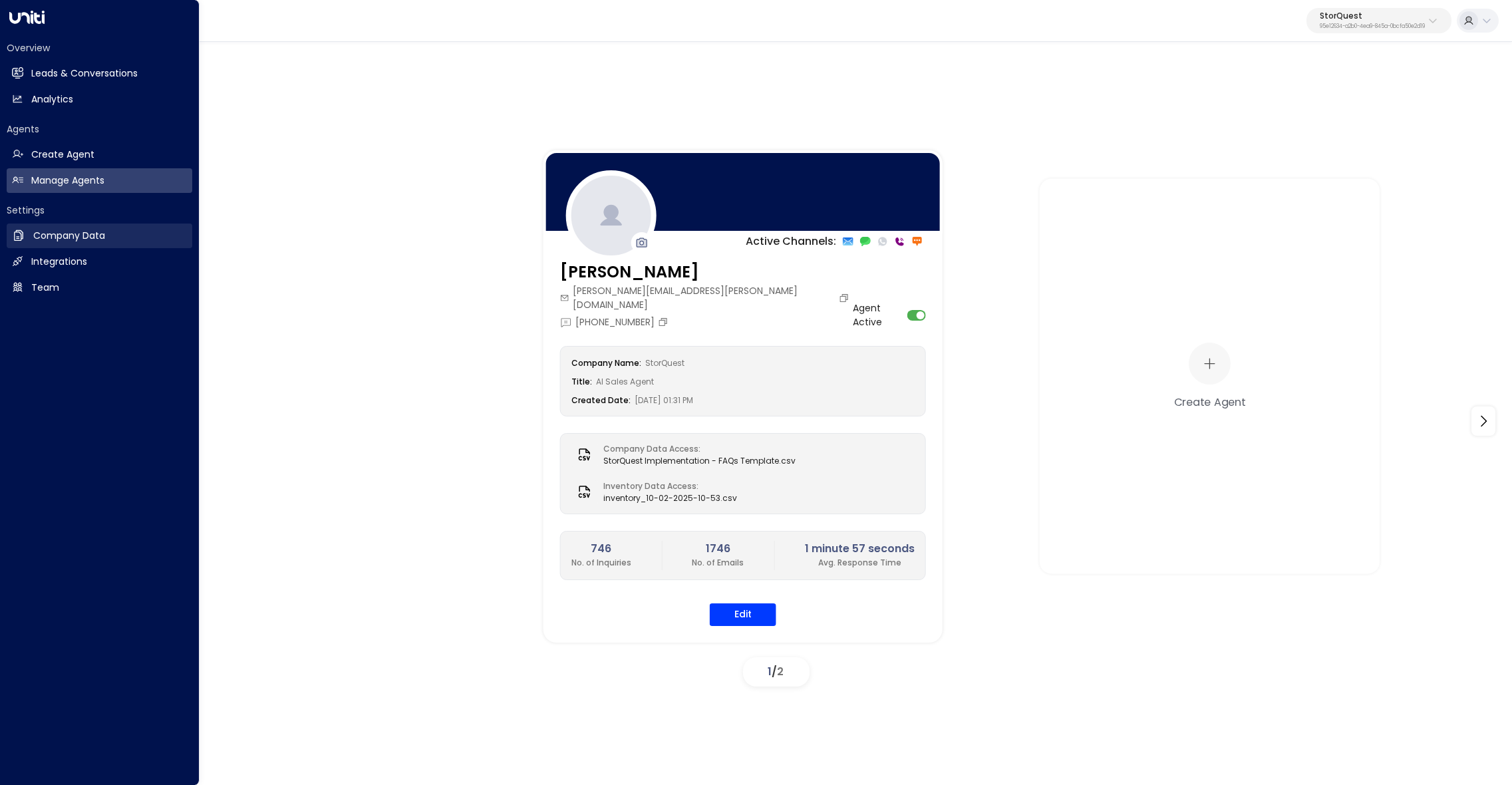
click at [33, 234] on link "Company Data Company Data" at bounding box center [100, 235] width 186 height 24
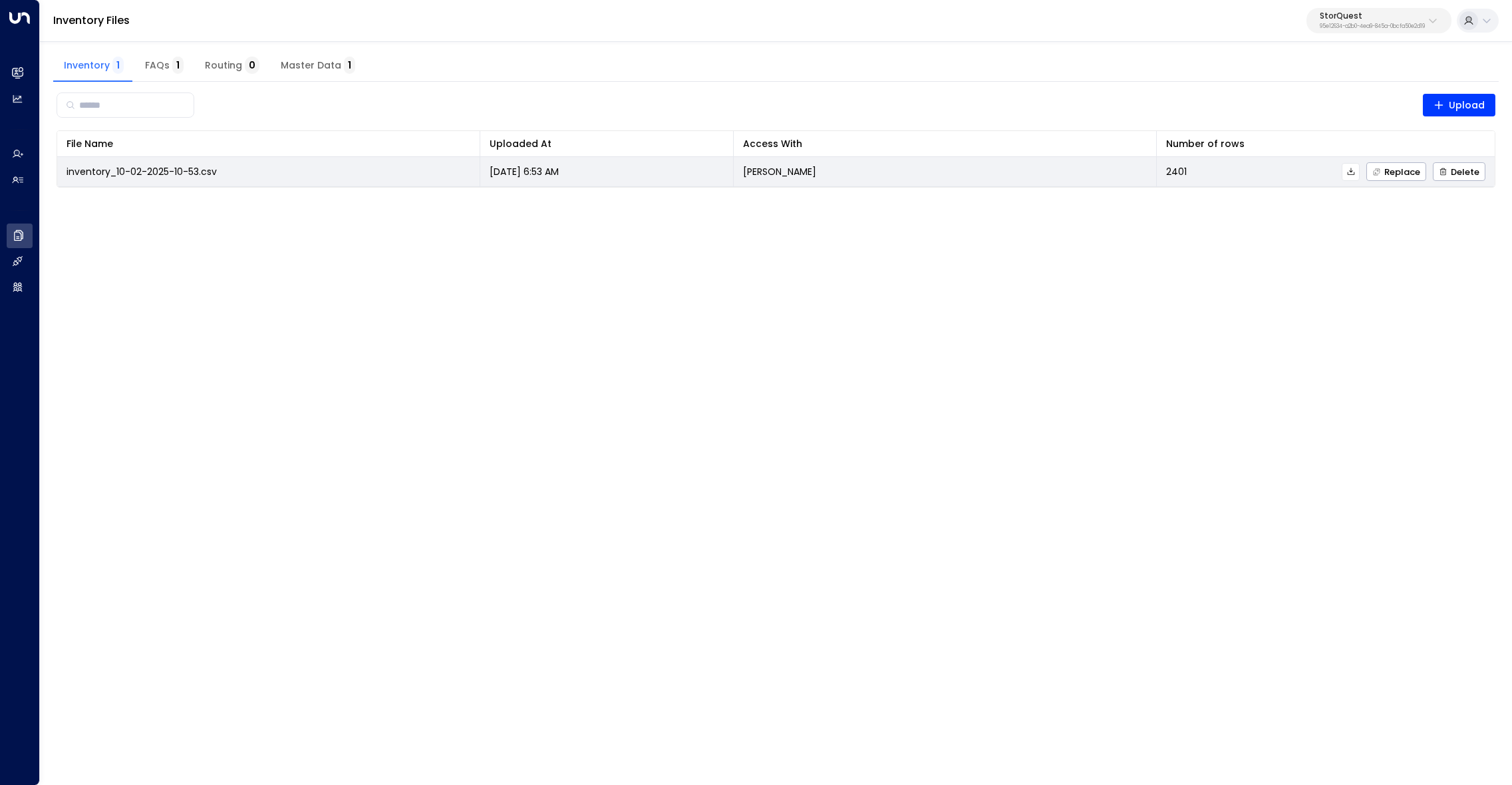
click at [1352, 172] on icon at bounding box center [1350, 171] width 9 height 9
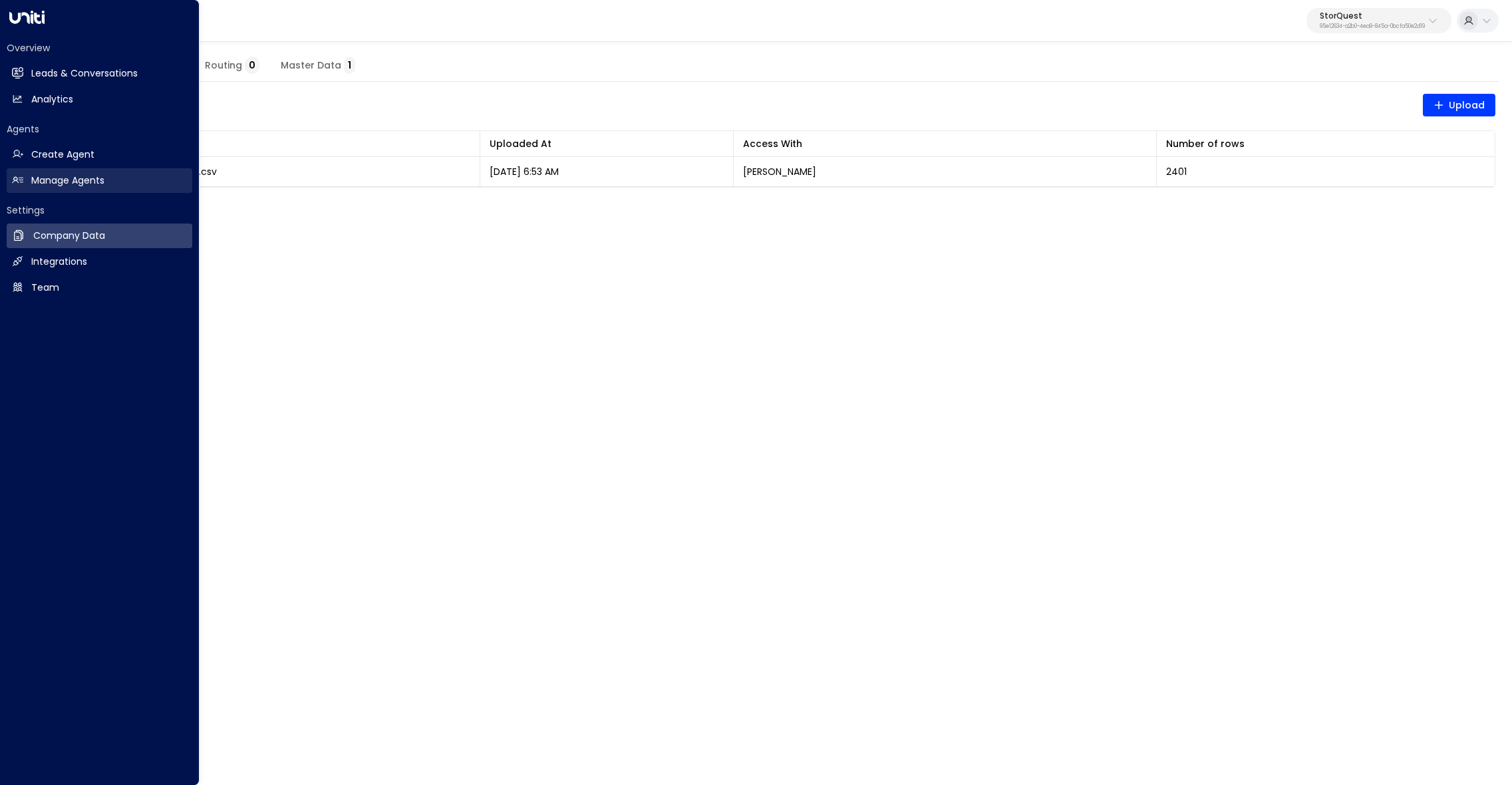
click at [33, 185] on h2 "Manage Agents" at bounding box center [68, 181] width 73 height 14
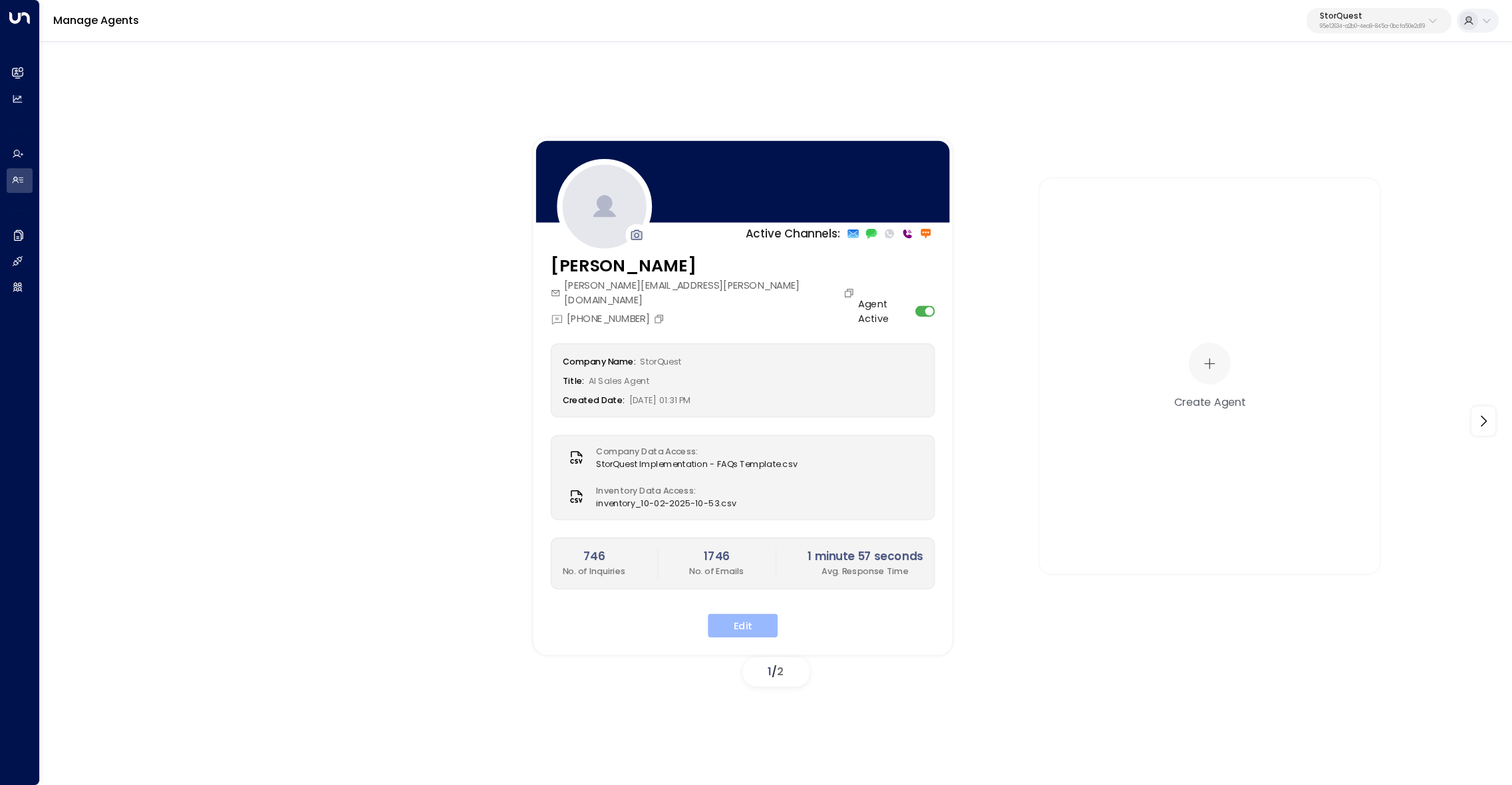
click at [759, 615] on button "Edit" at bounding box center [742, 625] width 70 height 24
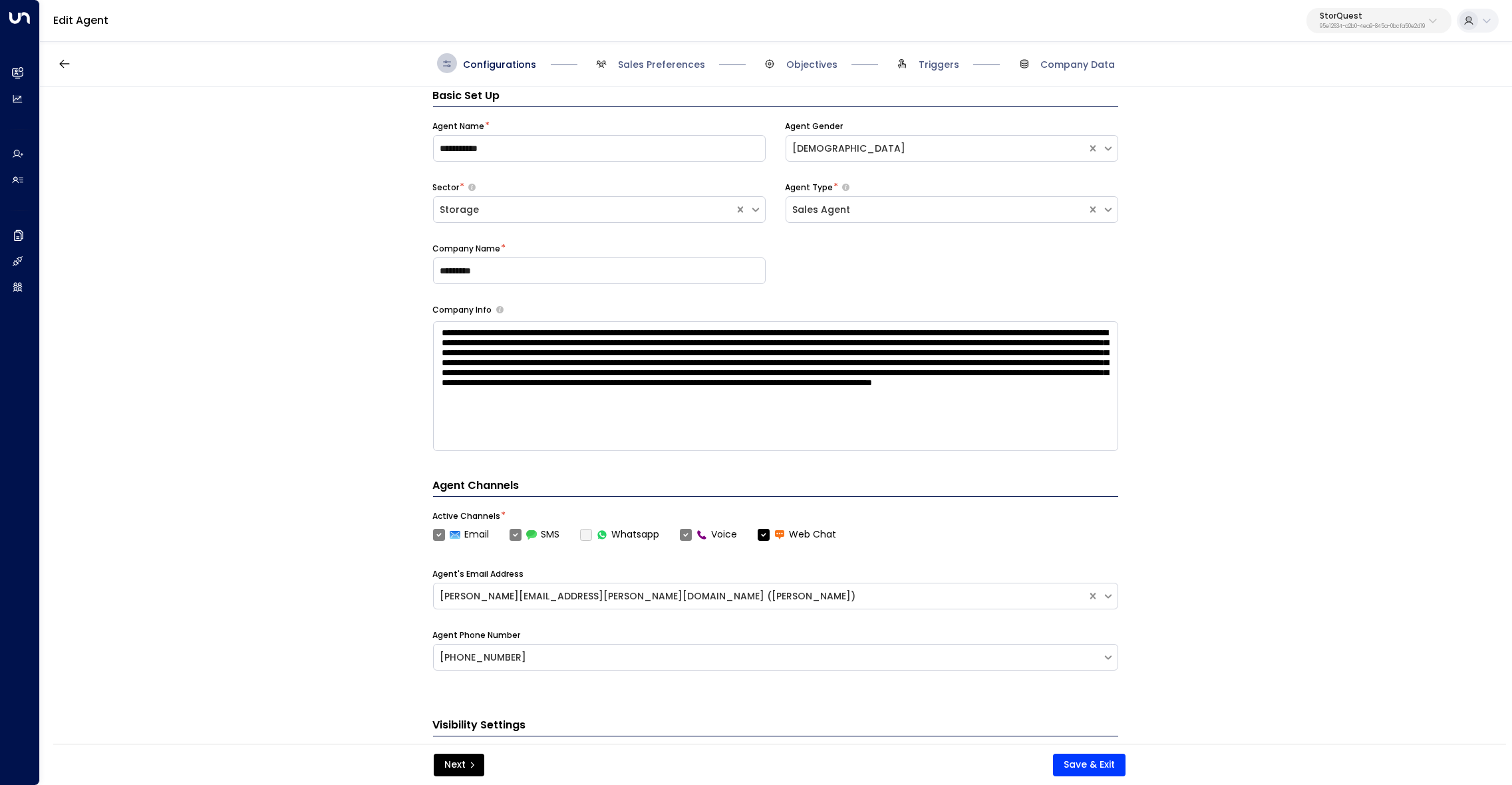
scroll to position [20, 0]
click at [669, 70] on span "Sales Preferences" at bounding box center [661, 64] width 87 height 13
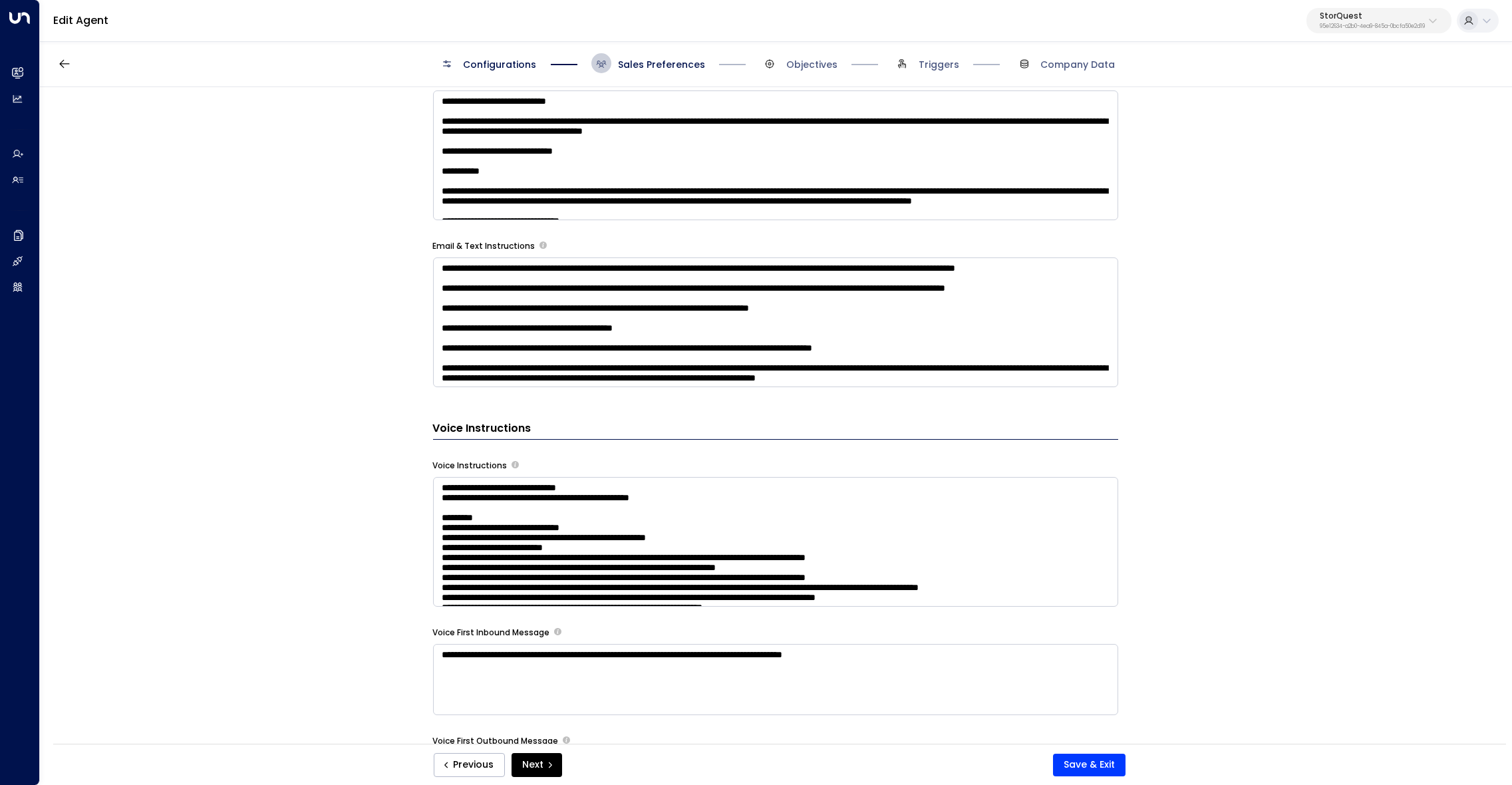
scroll to position [859, 0]
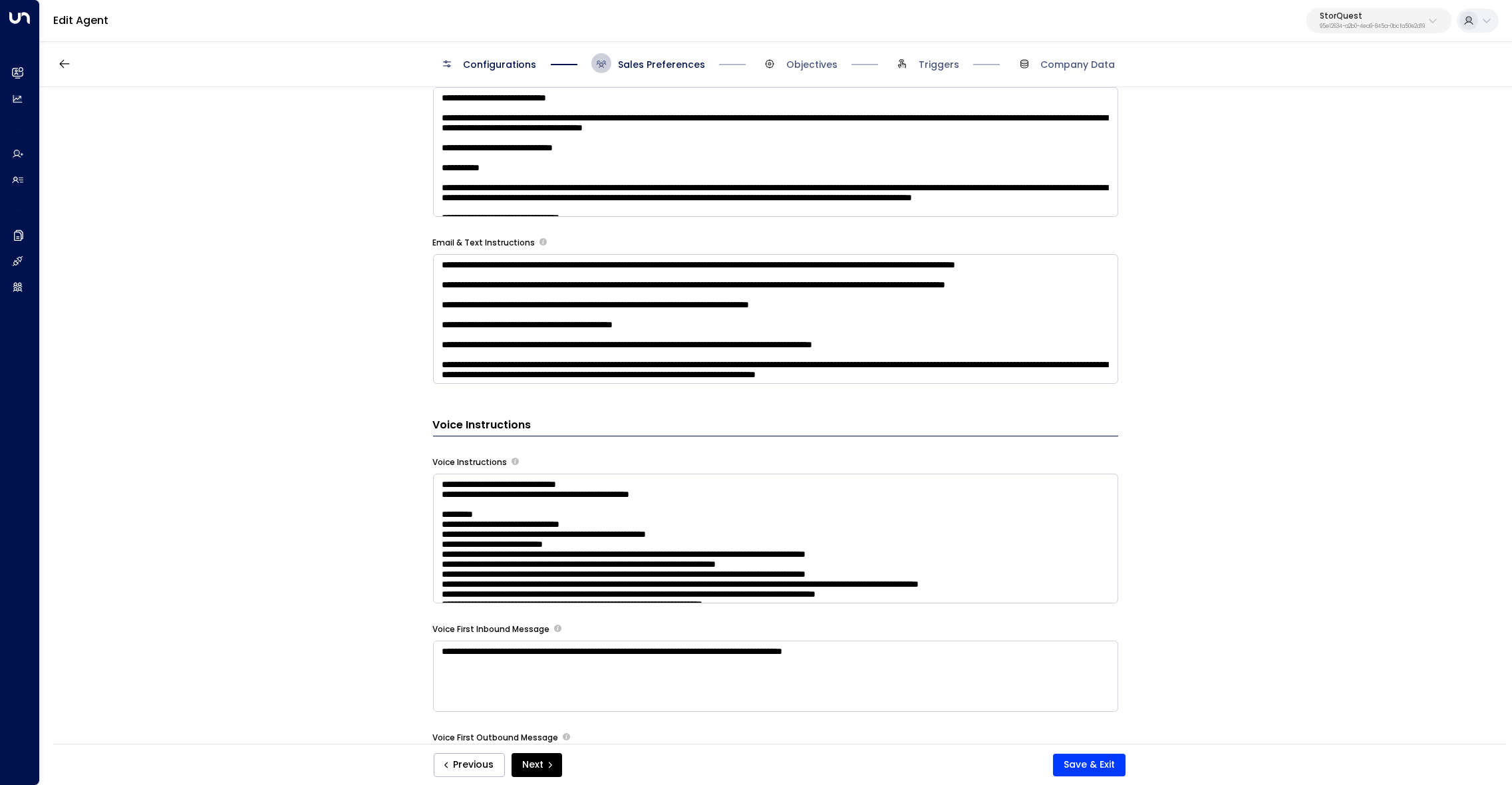
click at [799, 578] on textarea at bounding box center [776, 539] width 685 height 130
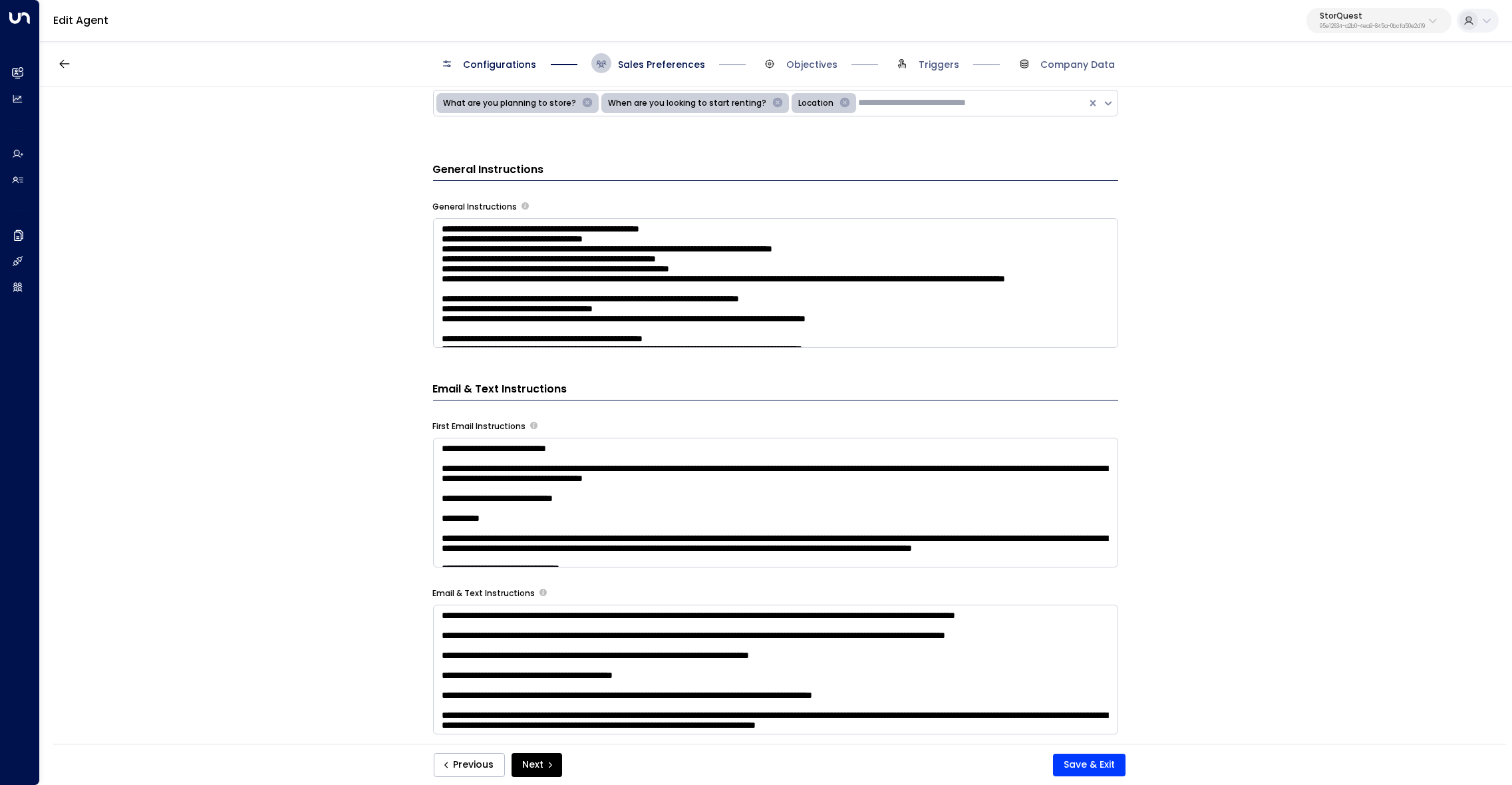
scroll to position [457, 0]
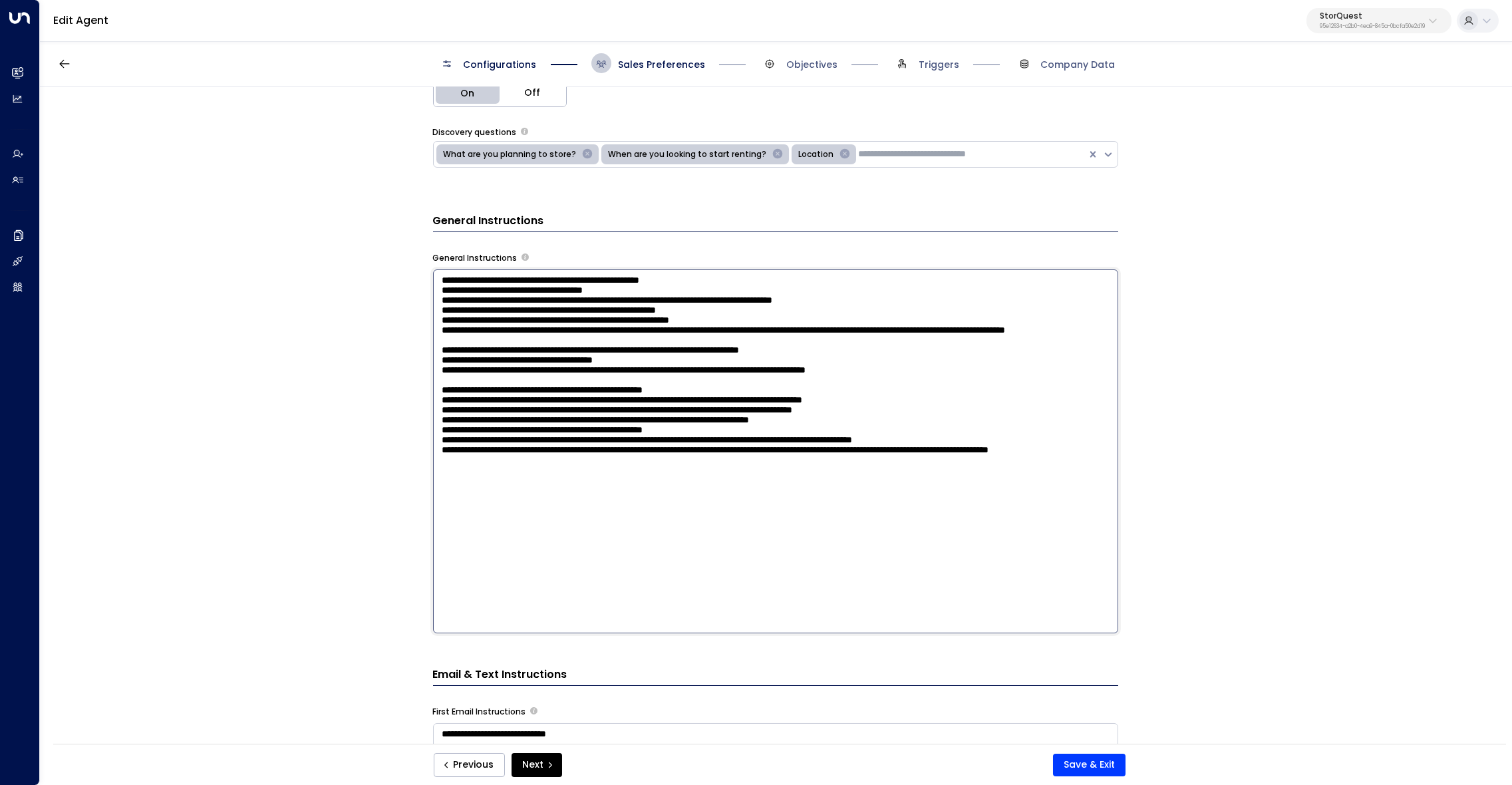
click at [823, 302] on textarea at bounding box center [776, 451] width 685 height 364
click at [461, 321] on textarea at bounding box center [776, 451] width 685 height 364
paste textarea "**********"
type textarea "**********"
click at [1098, 765] on button "Save & Exit" at bounding box center [1089, 765] width 73 height 22
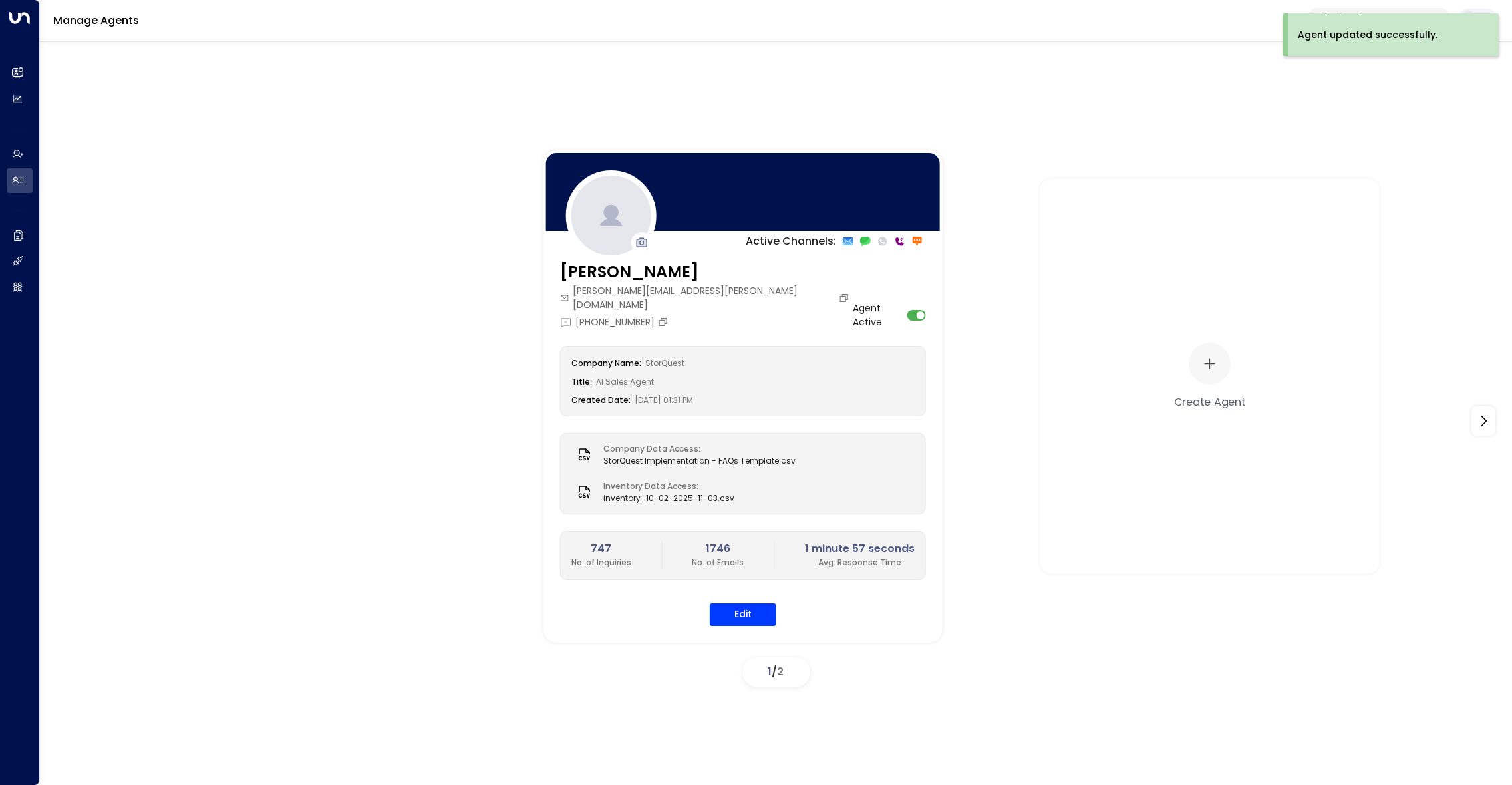
click at [1127, 723] on div "Active Channels: [PERSON_NAME] [PERSON_NAME][EMAIL_ADDRESS][PERSON_NAME][DOMAIN…" at bounding box center [775, 410] width 1472 height 742
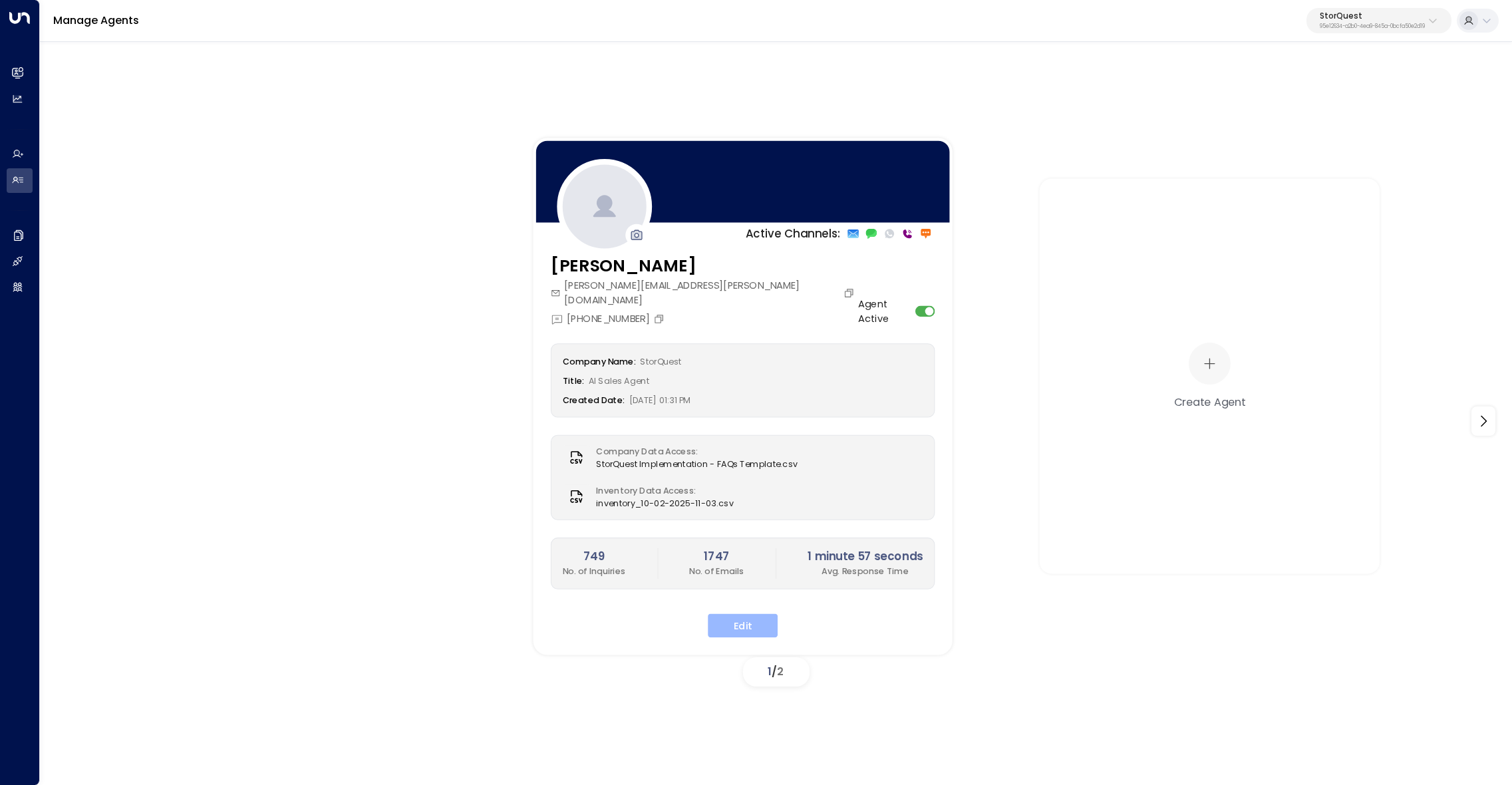
click at [758, 613] on button "Edit" at bounding box center [742, 625] width 70 height 24
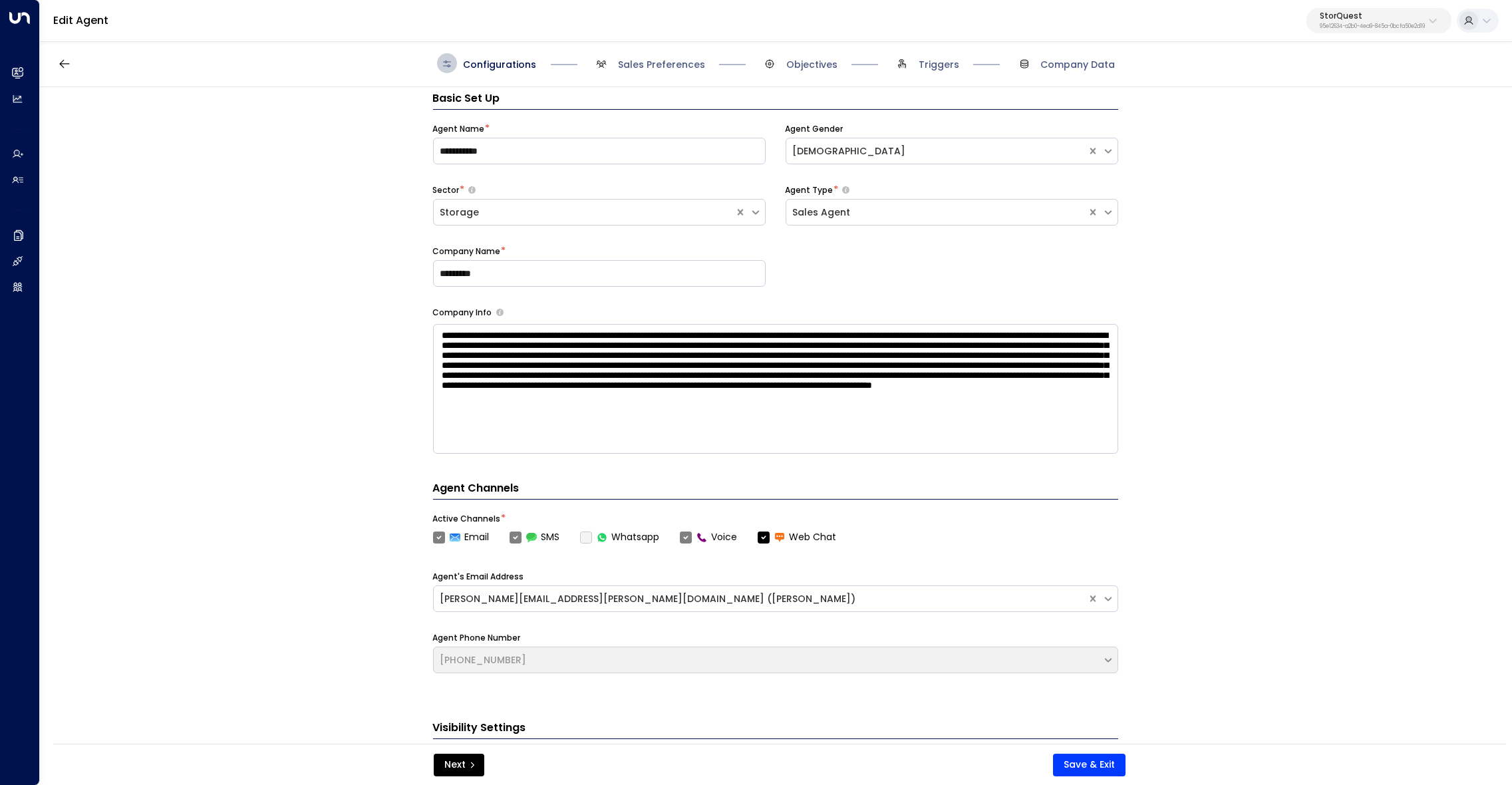
scroll to position [20, 0]
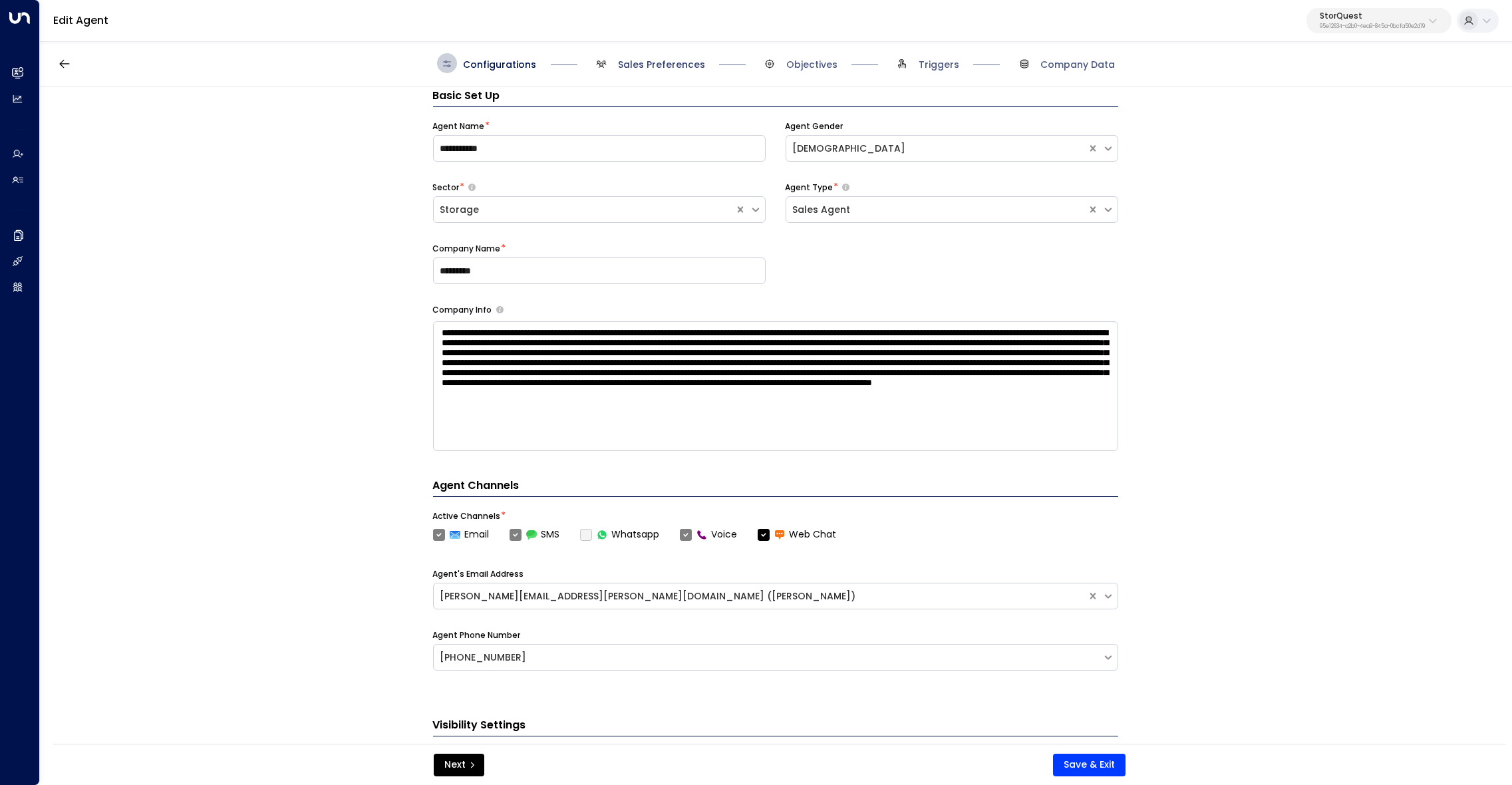
click at [661, 67] on span "Sales Preferences" at bounding box center [661, 64] width 87 height 13
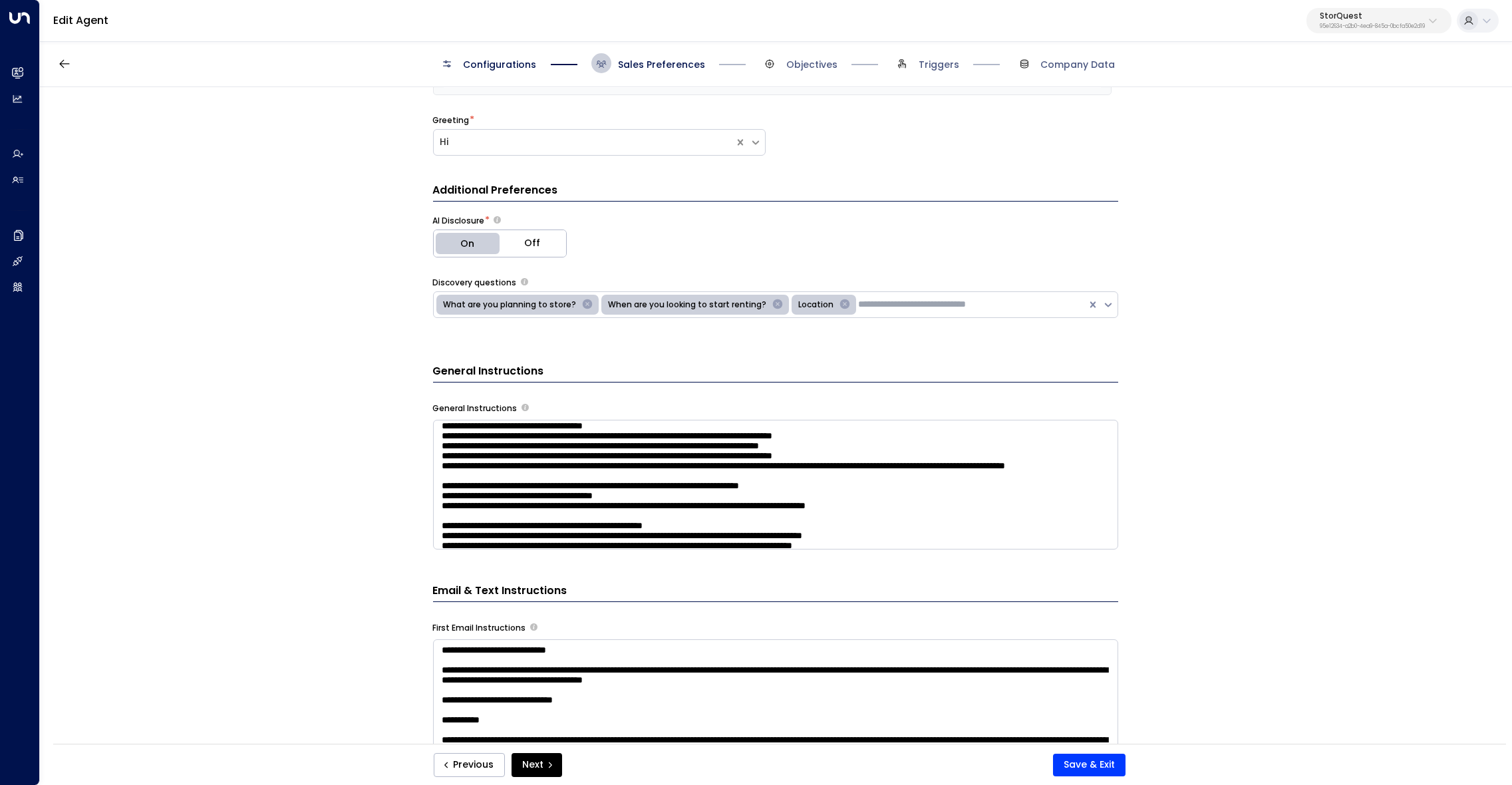
scroll to position [0, 0]
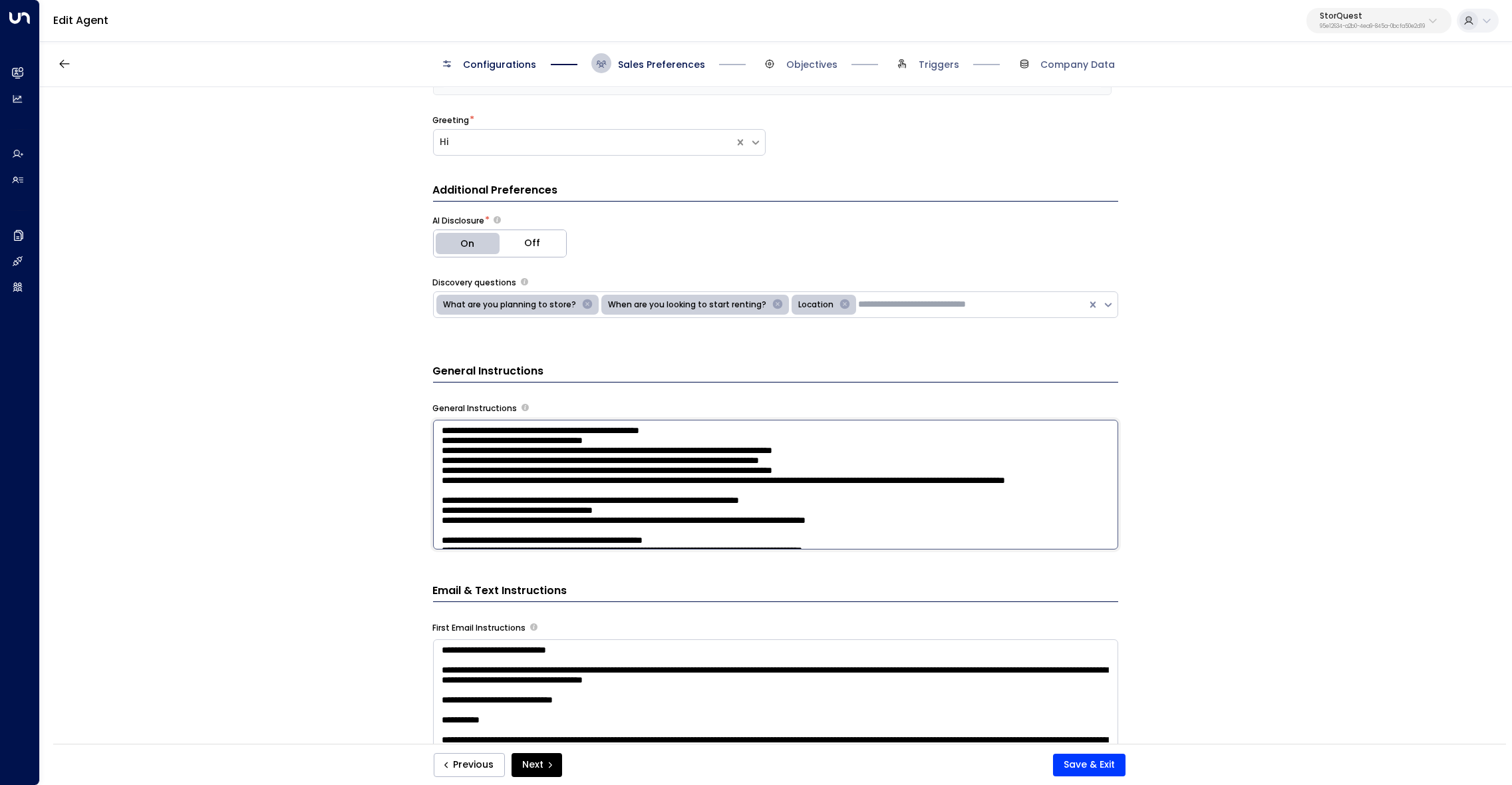
click at [539, 501] on textarea at bounding box center [776, 484] width 685 height 130
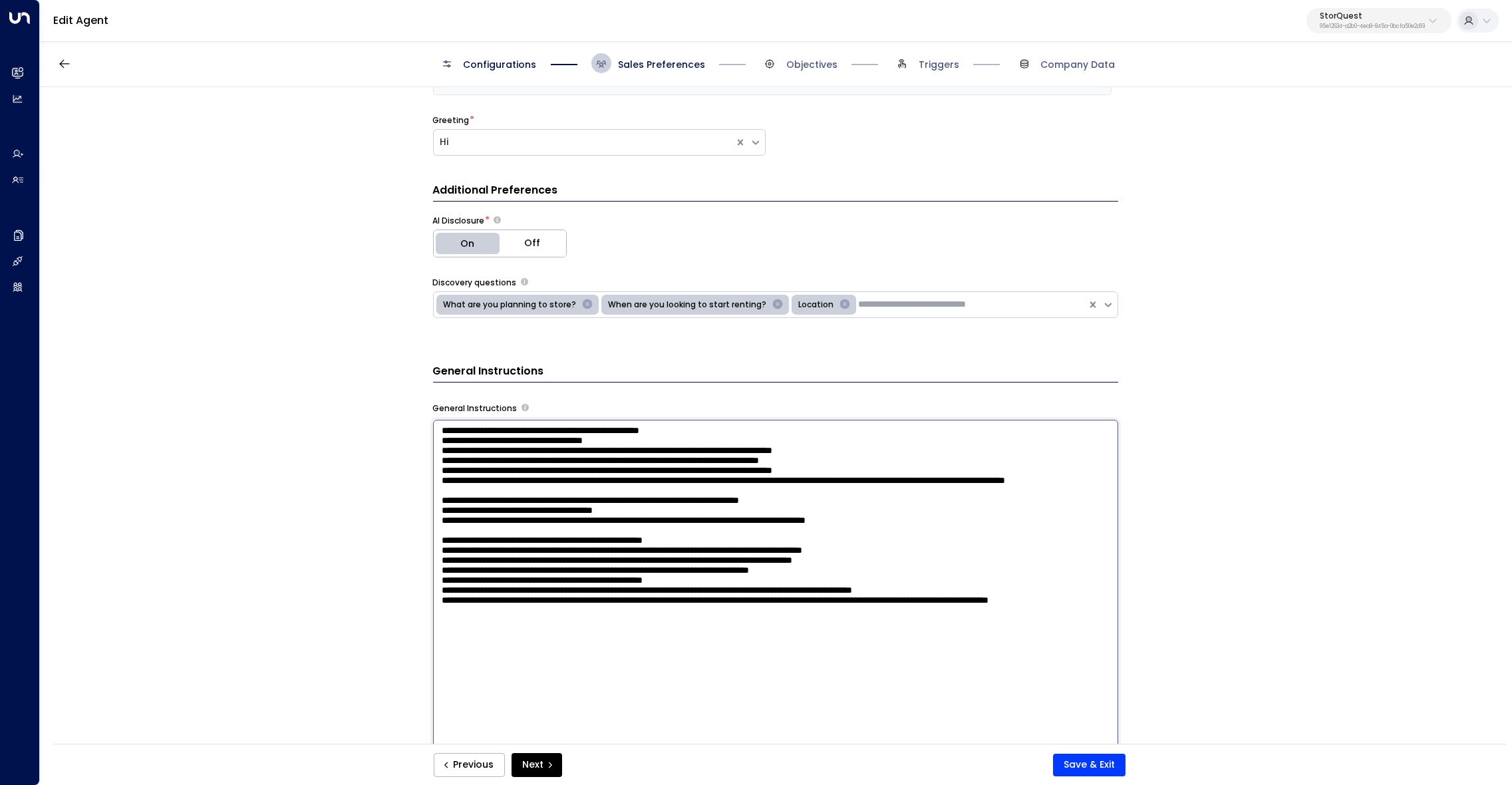
click at [559, 470] on textarea at bounding box center [776, 601] width 685 height 364
drag, startPoint x: 488, startPoint y: 471, endPoint x: 569, endPoint y: 472, distance: 81.0
click at [569, 472] on textarea at bounding box center [776, 601] width 685 height 364
drag, startPoint x: 488, startPoint y: 487, endPoint x: 590, endPoint y: 490, distance: 102.0
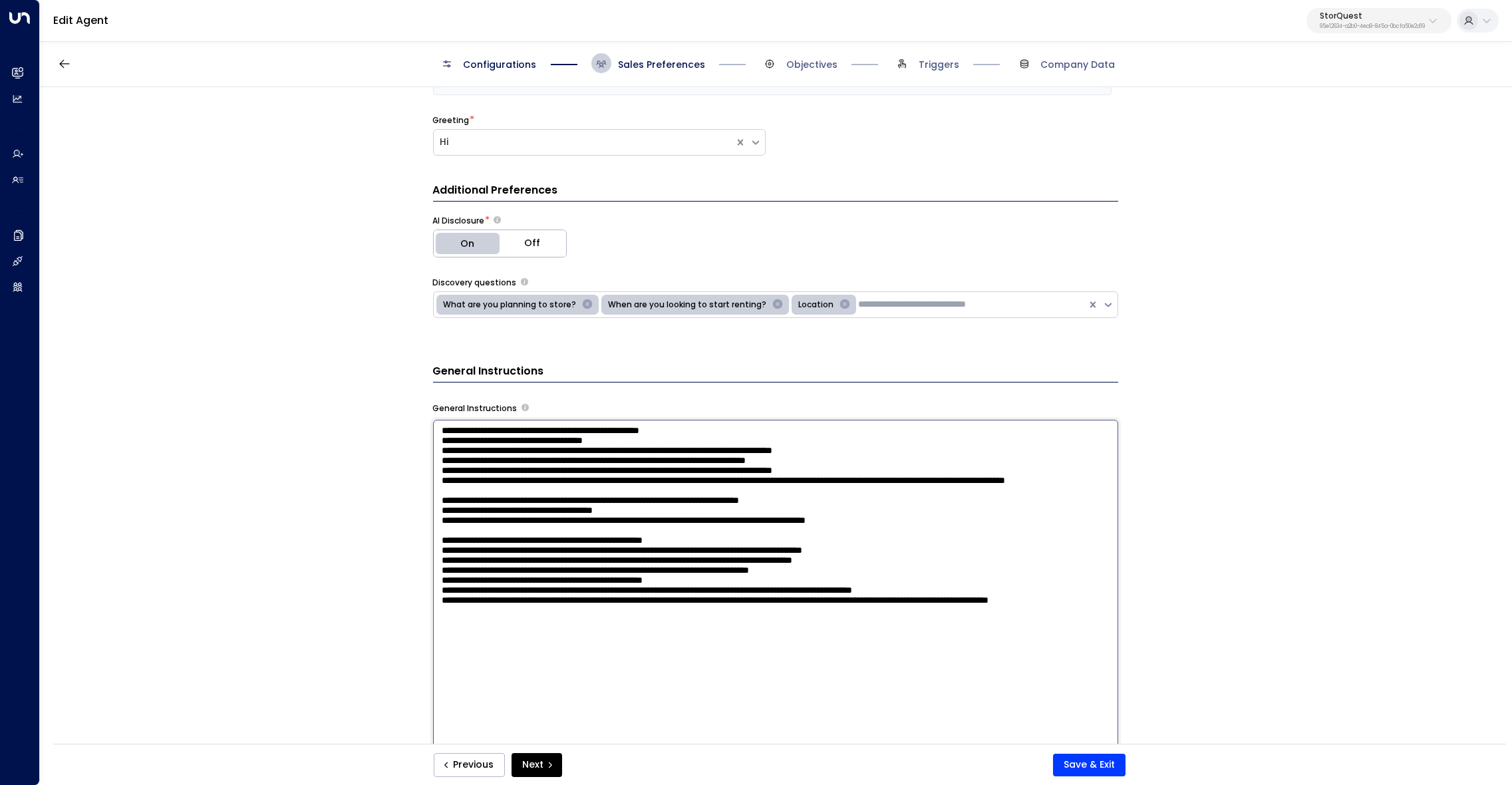
click at [590, 490] on textarea at bounding box center [776, 601] width 685 height 364
paste textarea
click at [636, 472] on textarea at bounding box center [776, 601] width 685 height 364
click at [631, 488] on textarea at bounding box center [776, 601] width 685 height 364
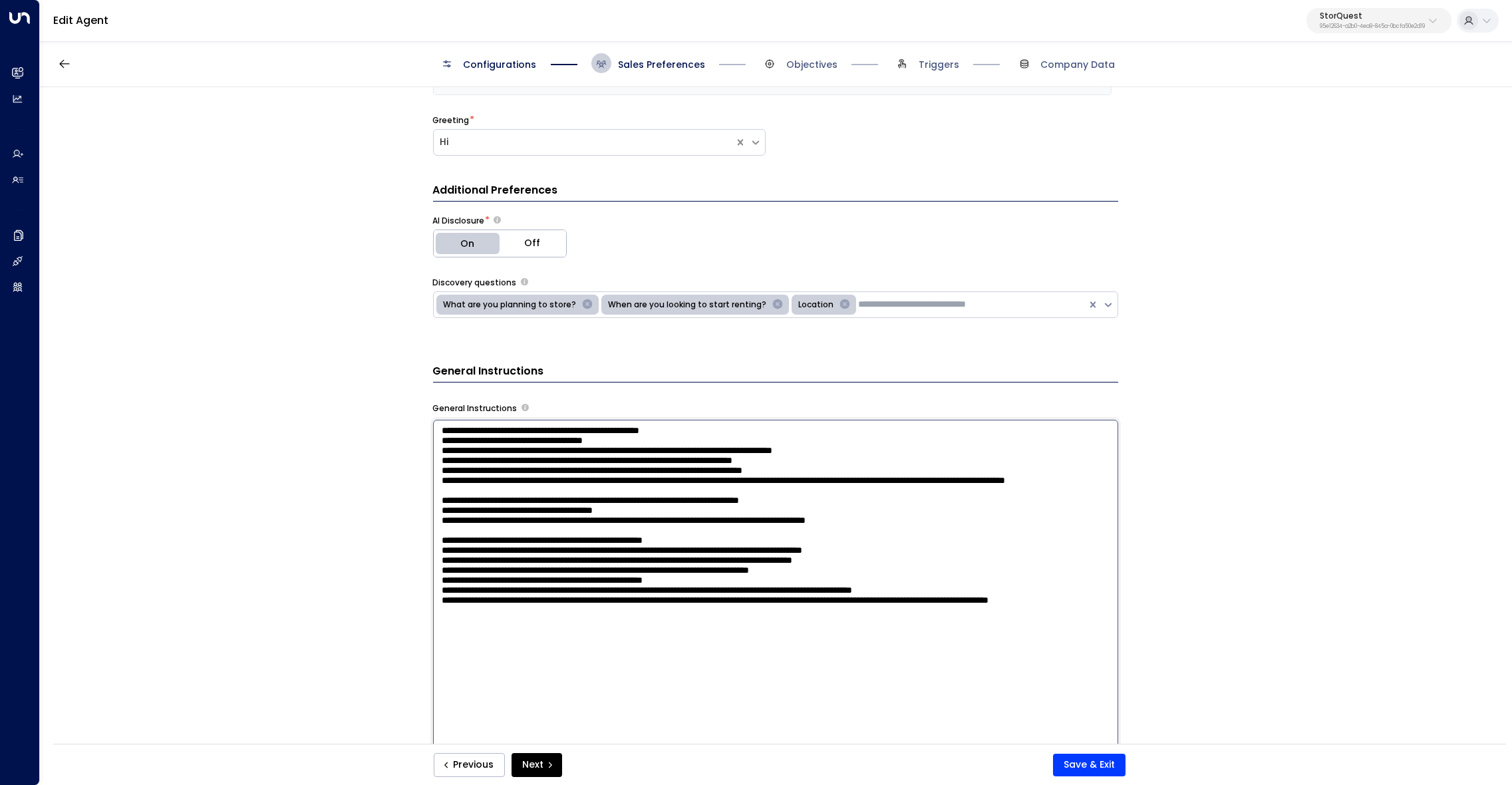
click at [631, 488] on textarea at bounding box center [776, 601] width 685 height 364
drag, startPoint x: 594, startPoint y: 511, endPoint x: 398, endPoint y: 444, distance: 207.1
click at [433, 444] on textarea at bounding box center [776, 601] width 685 height 364
paste textarea "**********"
click at [590, 494] on textarea at bounding box center [776, 601] width 685 height 364
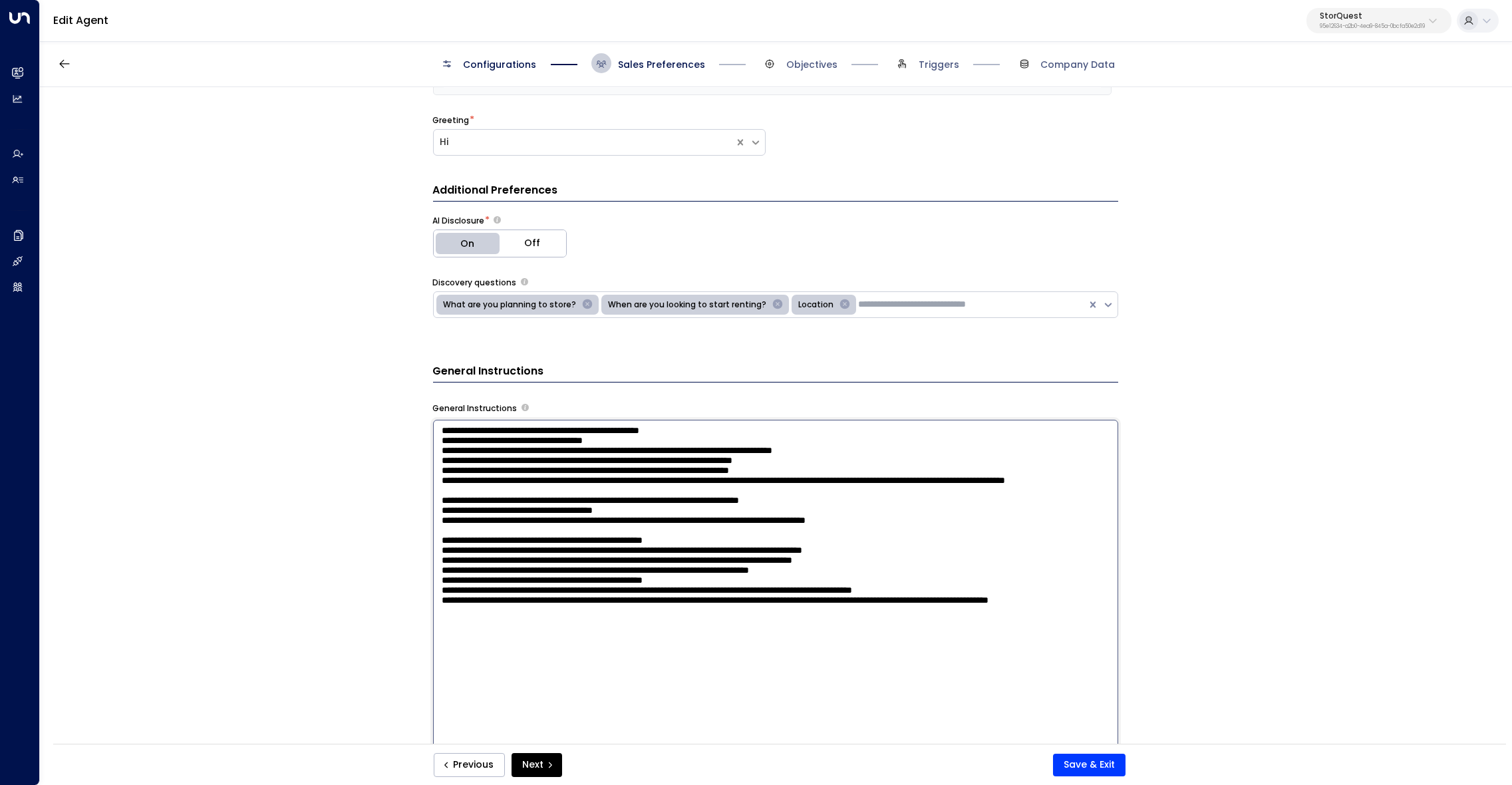
drag, startPoint x: 587, startPoint y: 512, endPoint x: 412, endPoint y: 470, distance: 180.0
click at [433, 470] on textarea at bounding box center [776, 601] width 685 height 364
paste textarea "**********"
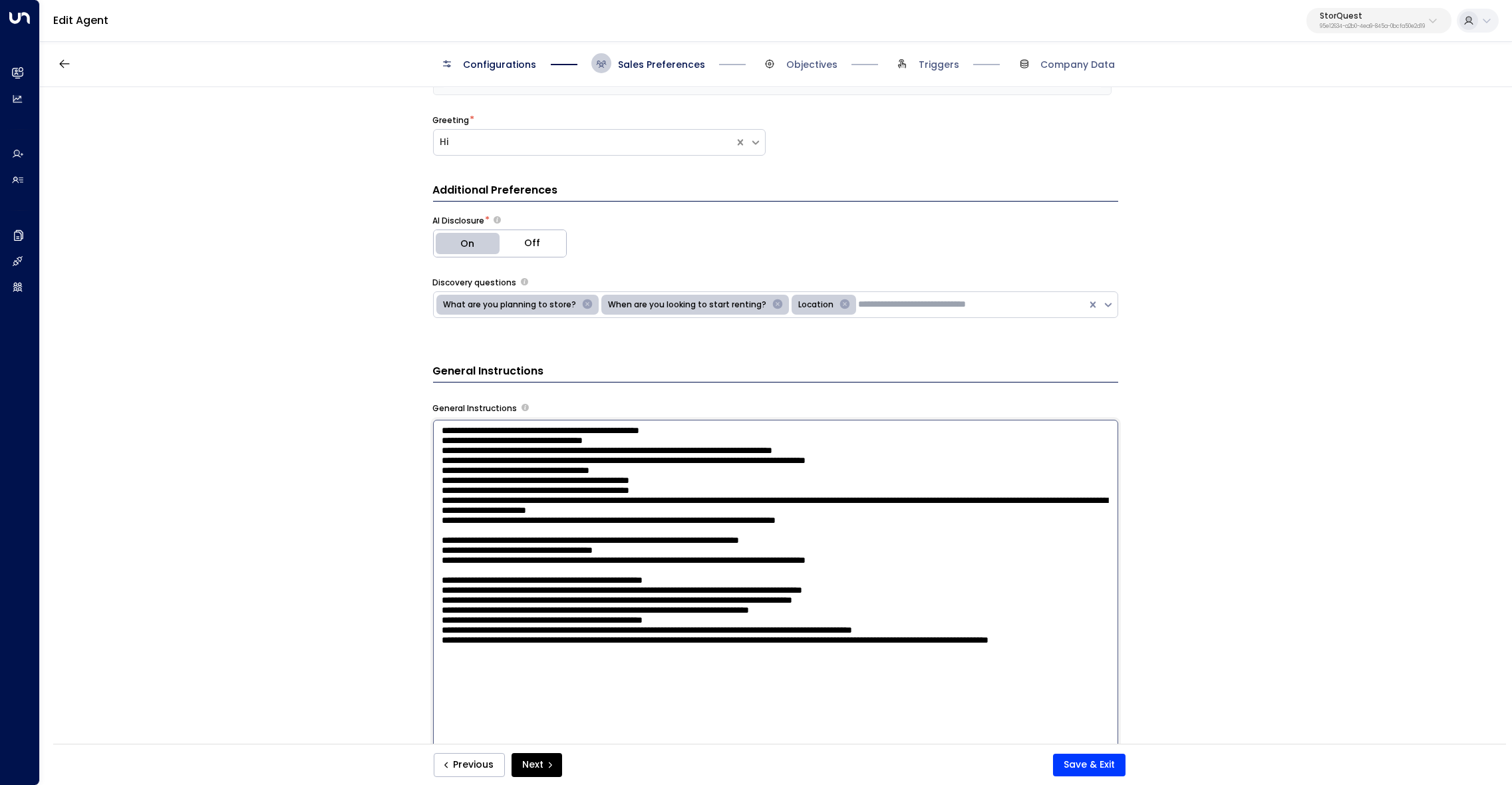
click at [486, 474] on textarea at bounding box center [776, 601] width 685 height 364
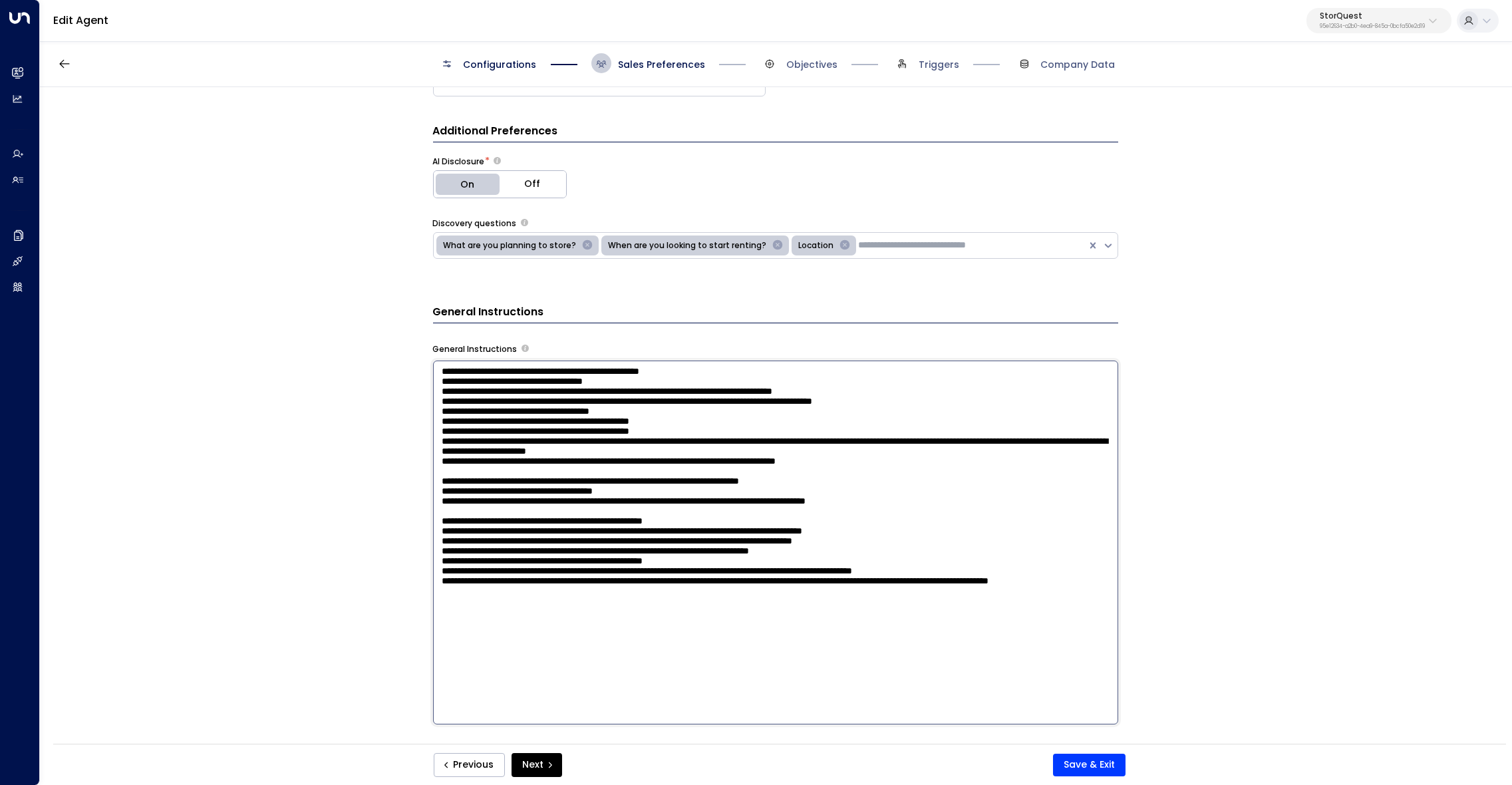
scroll to position [367, 0]
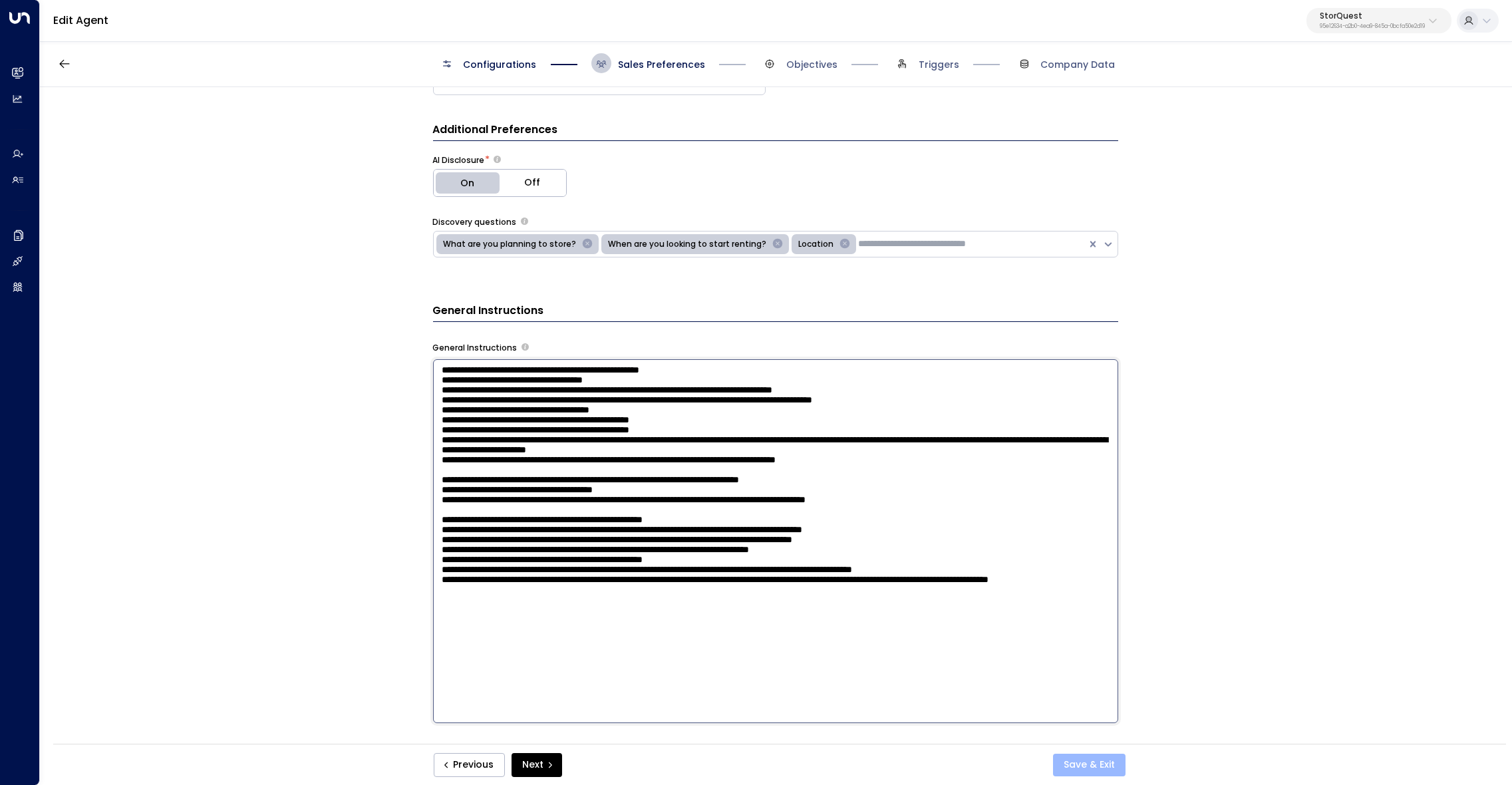
type textarea "**********"
click at [1089, 763] on button "Save & Exit" at bounding box center [1089, 765] width 73 height 22
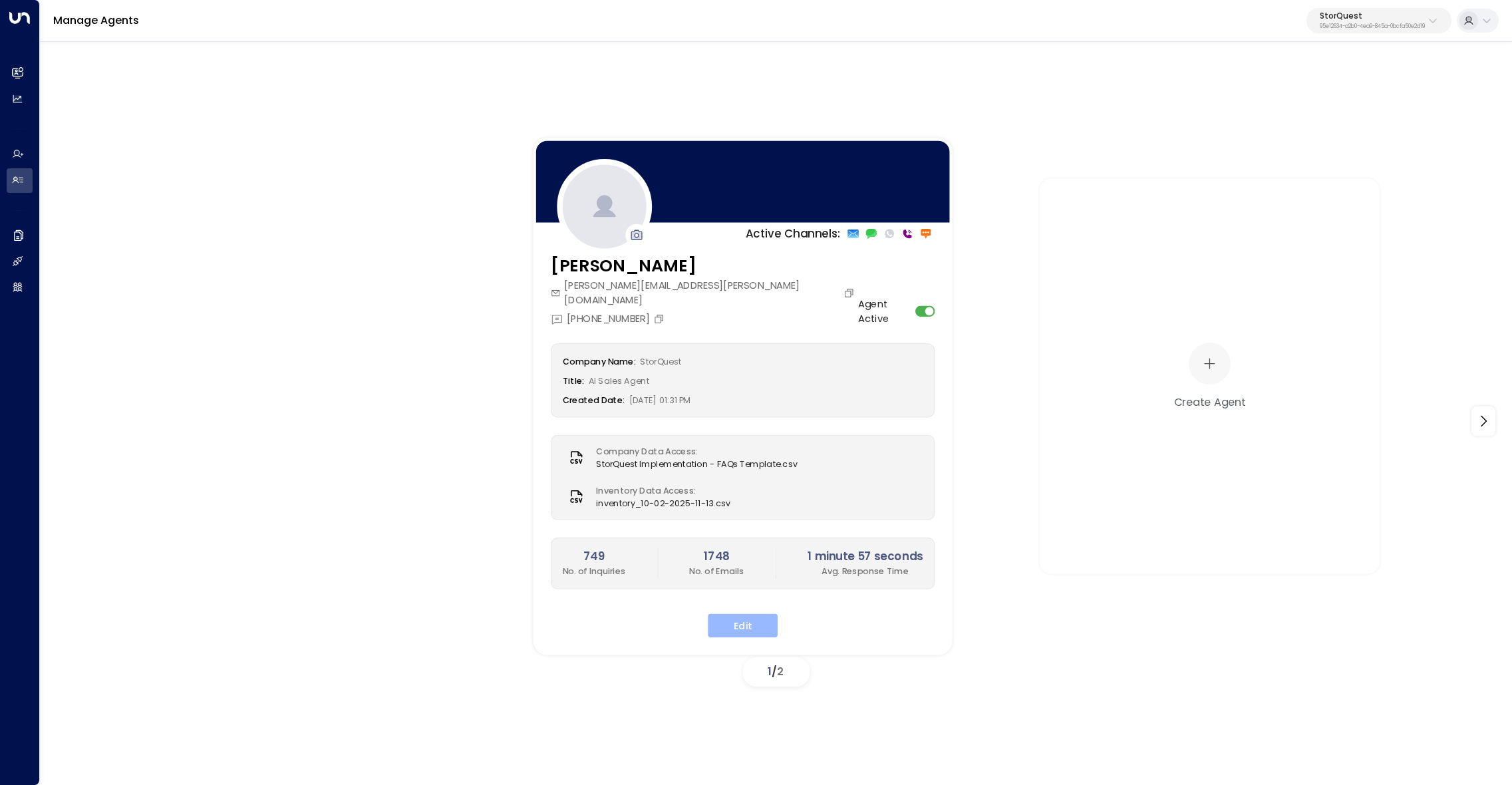
click at [757, 613] on button "Edit" at bounding box center [742, 625] width 70 height 24
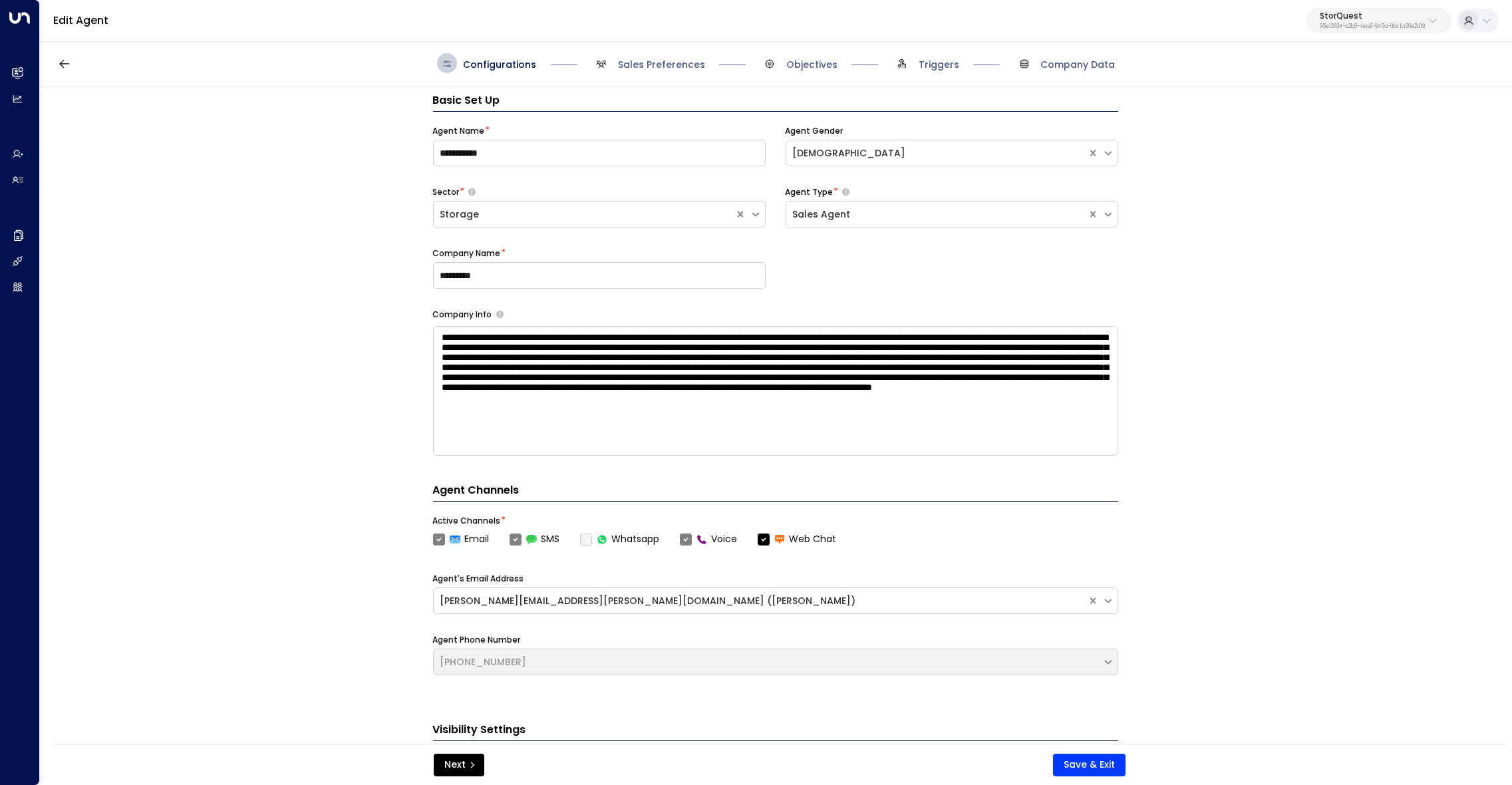
scroll to position [20, 0]
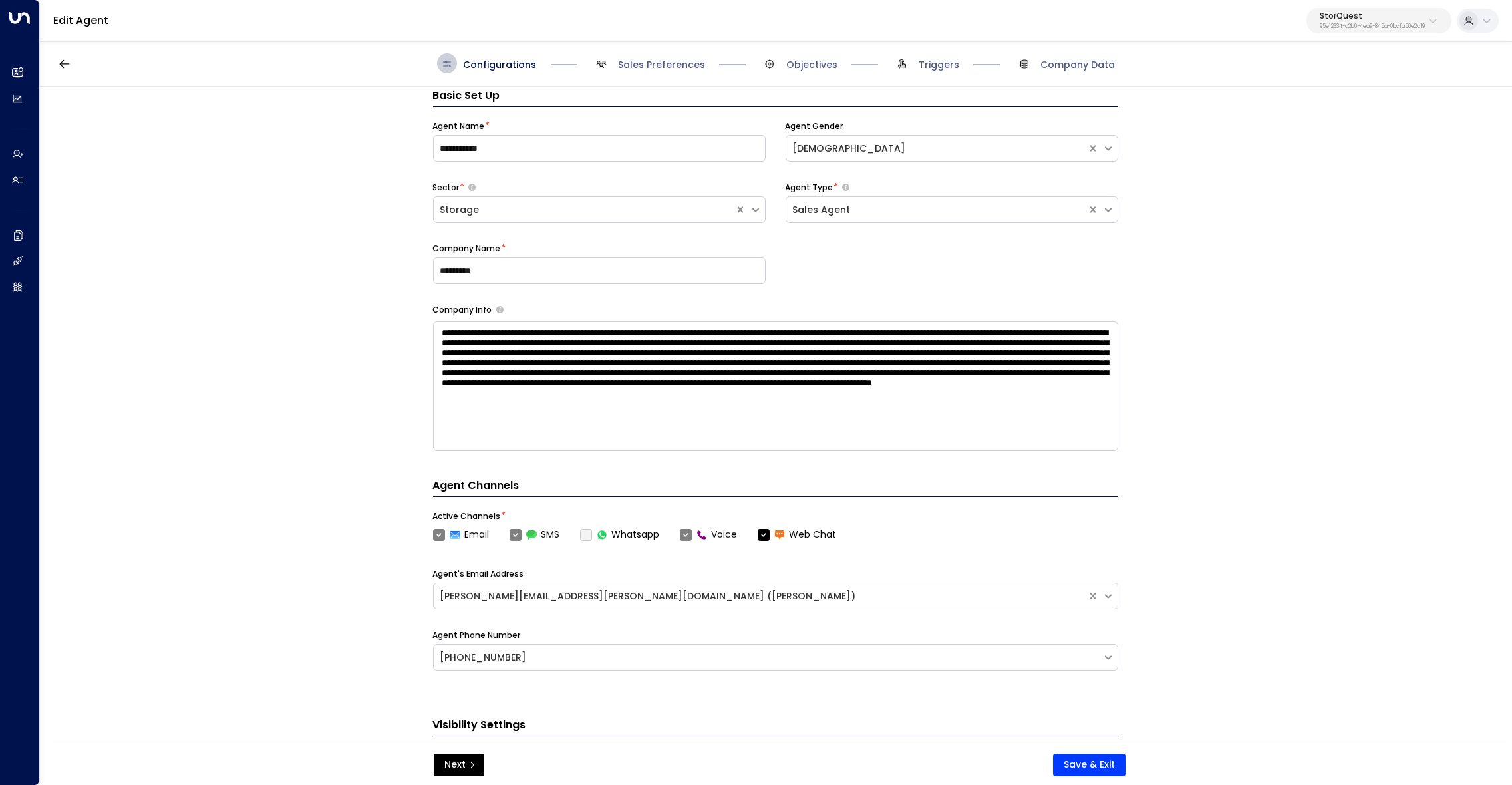
click at [661, 58] on span "Sales Preferences" at bounding box center [648, 63] width 114 height 20
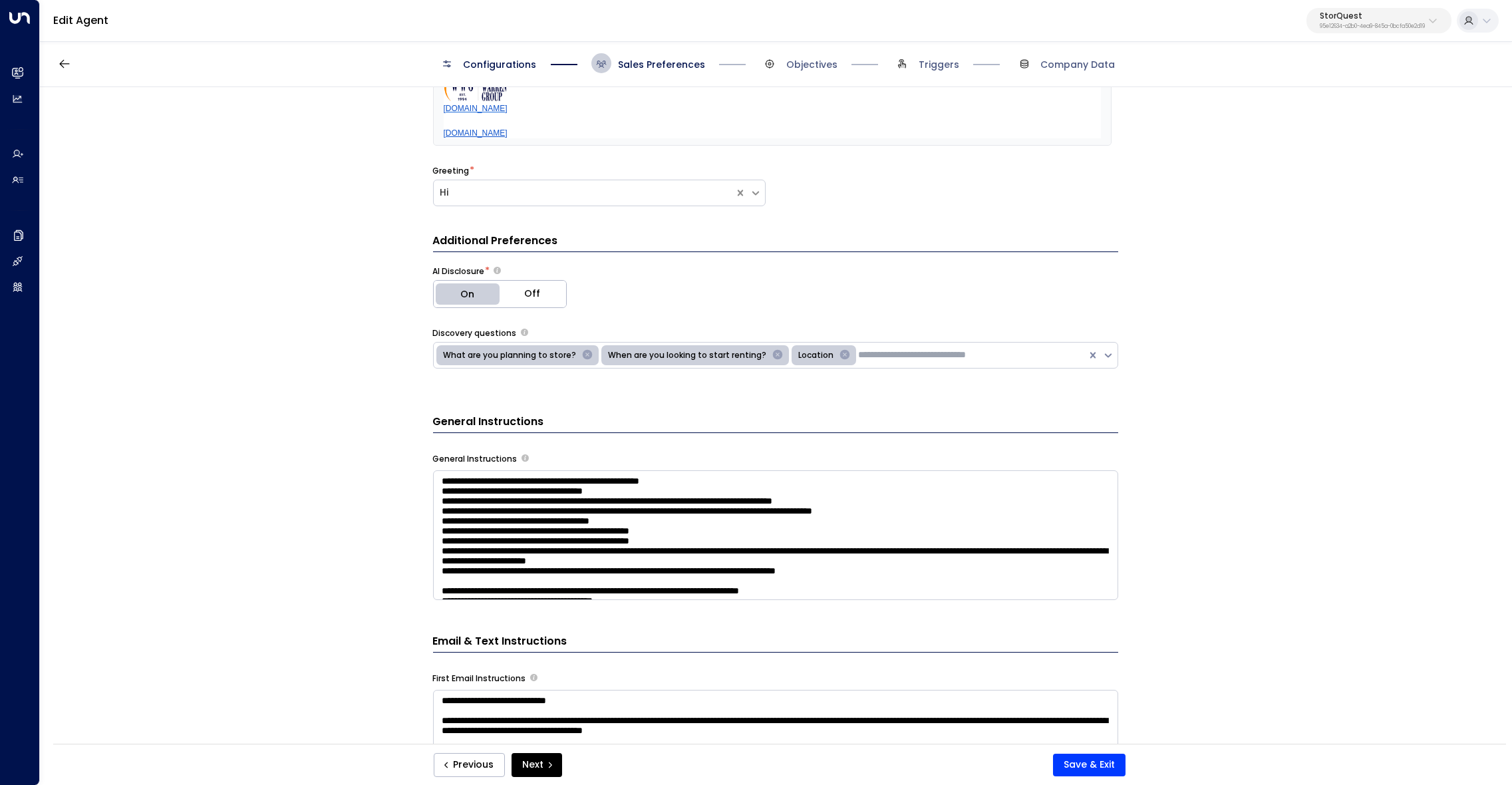
scroll to position [476, 0]
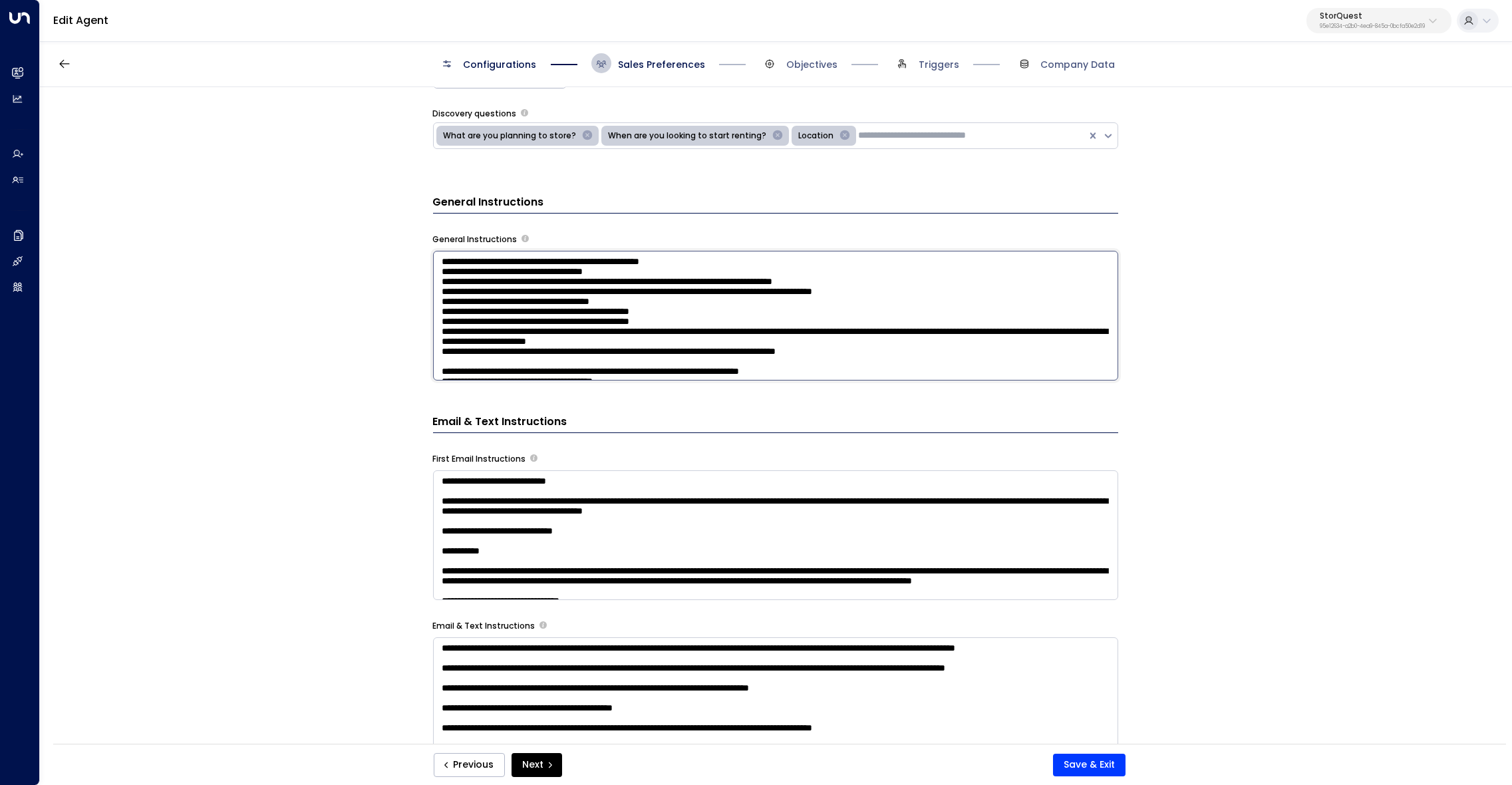
click at [669, 310] on textarea at bounding box center [776, 315] width 685 height 130
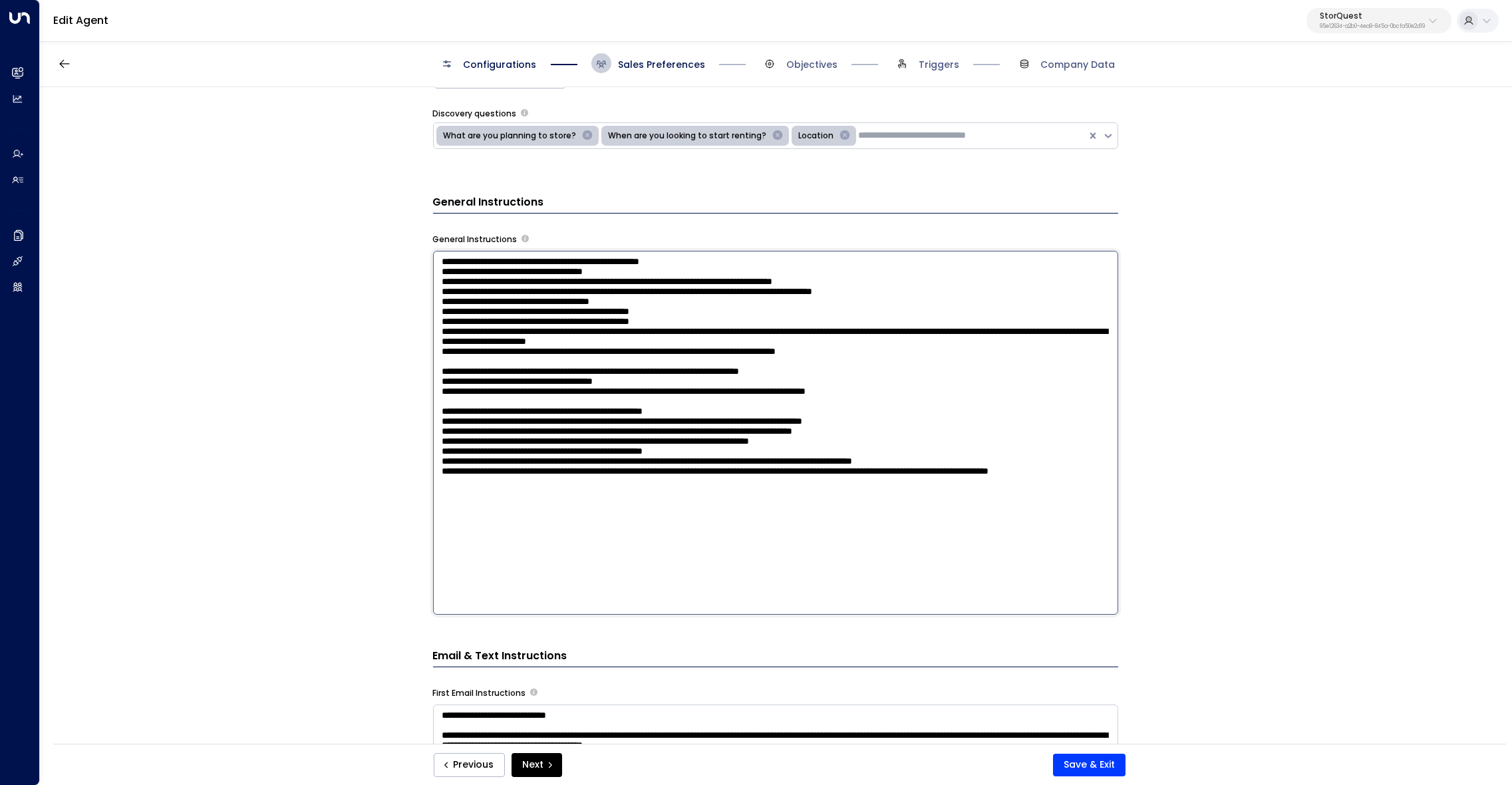
drag, startPoint x: 916, startPoint y: 387, endPoint x: 376, endPoint y: 246, distance: 558.1
click at [433, 251] on textarea at bounding box center [776, 432] width 685 height 364
paste textarea "**********"
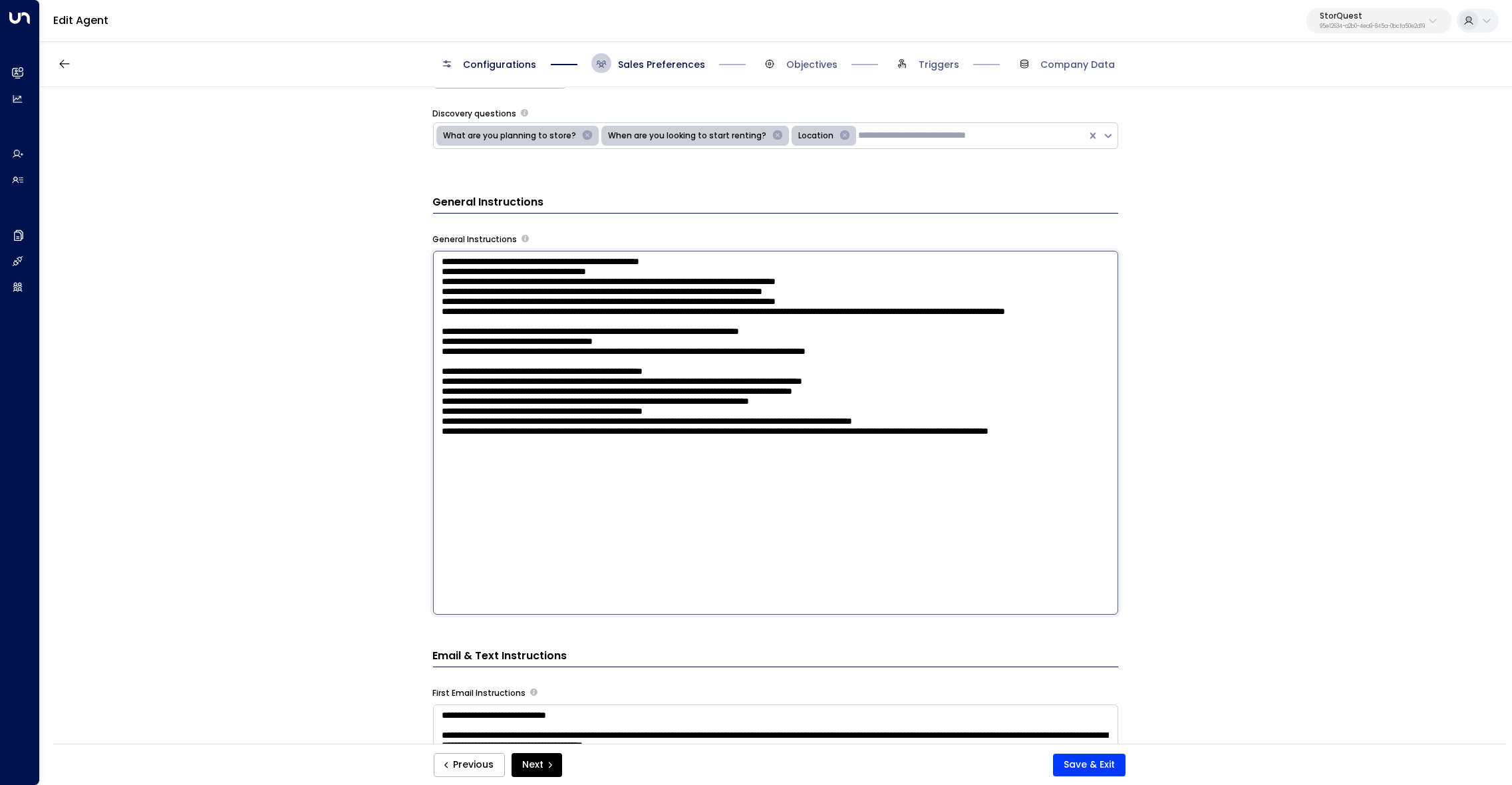
click at [566, 276] on textarea at bounding box center [776, 432] width 685 height 364
click at [775, 289] on textarea at bounding box center [776, 432] width 685 height 364
click at [532, 304] on textarea at bounding box center [776, 432] width 685 height 364
click at [534, 318] on textarea at bounding box center [776, 432] width 685 height 364
type textarea "**********"
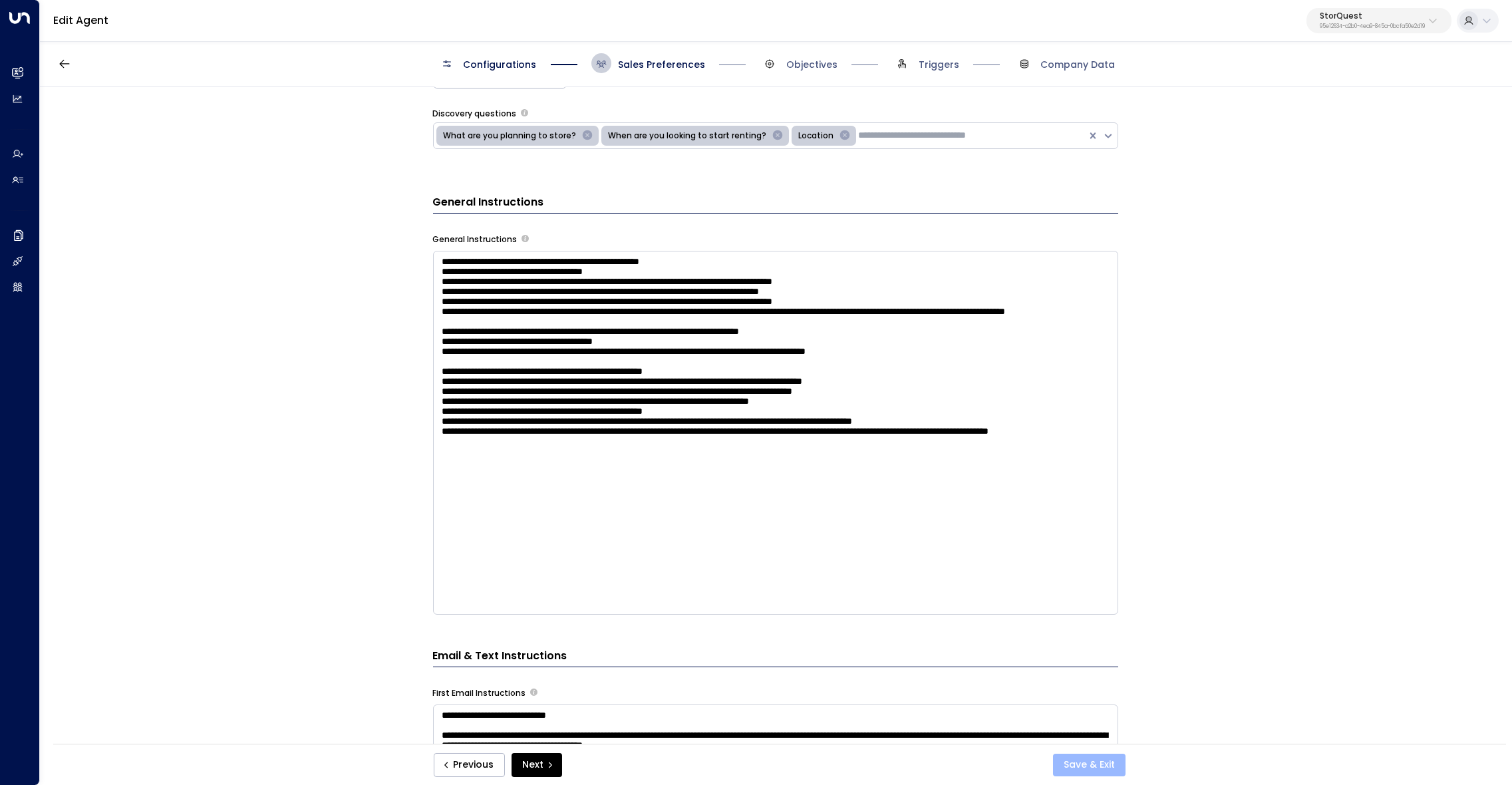
click at [1087, 764] on button "Save & Exit" at bounding box center [1089, 765] width 73 height 22
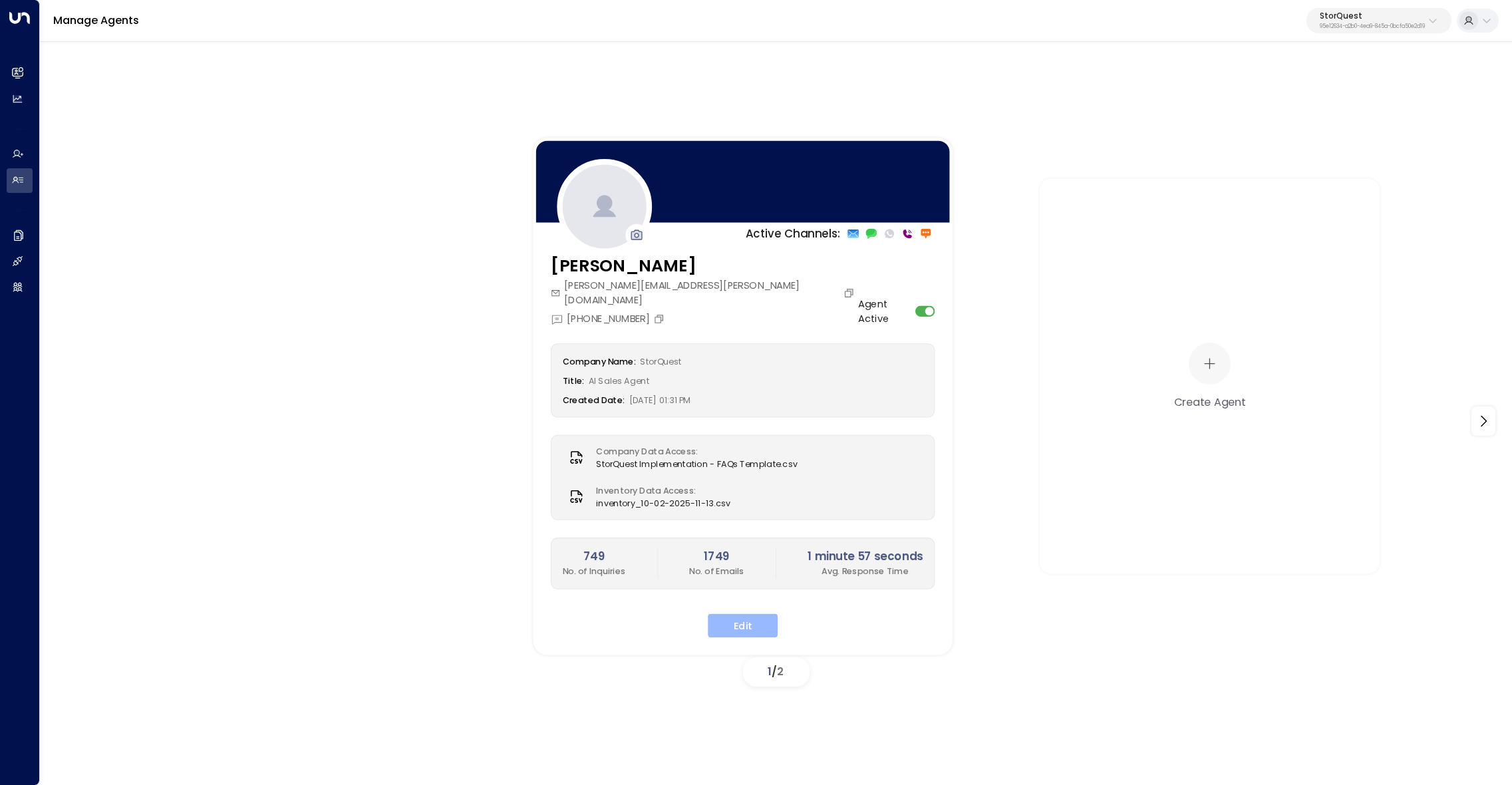
click at [742, 613] on button "Edit" at bounding box center [742, 625] width 70 height 24
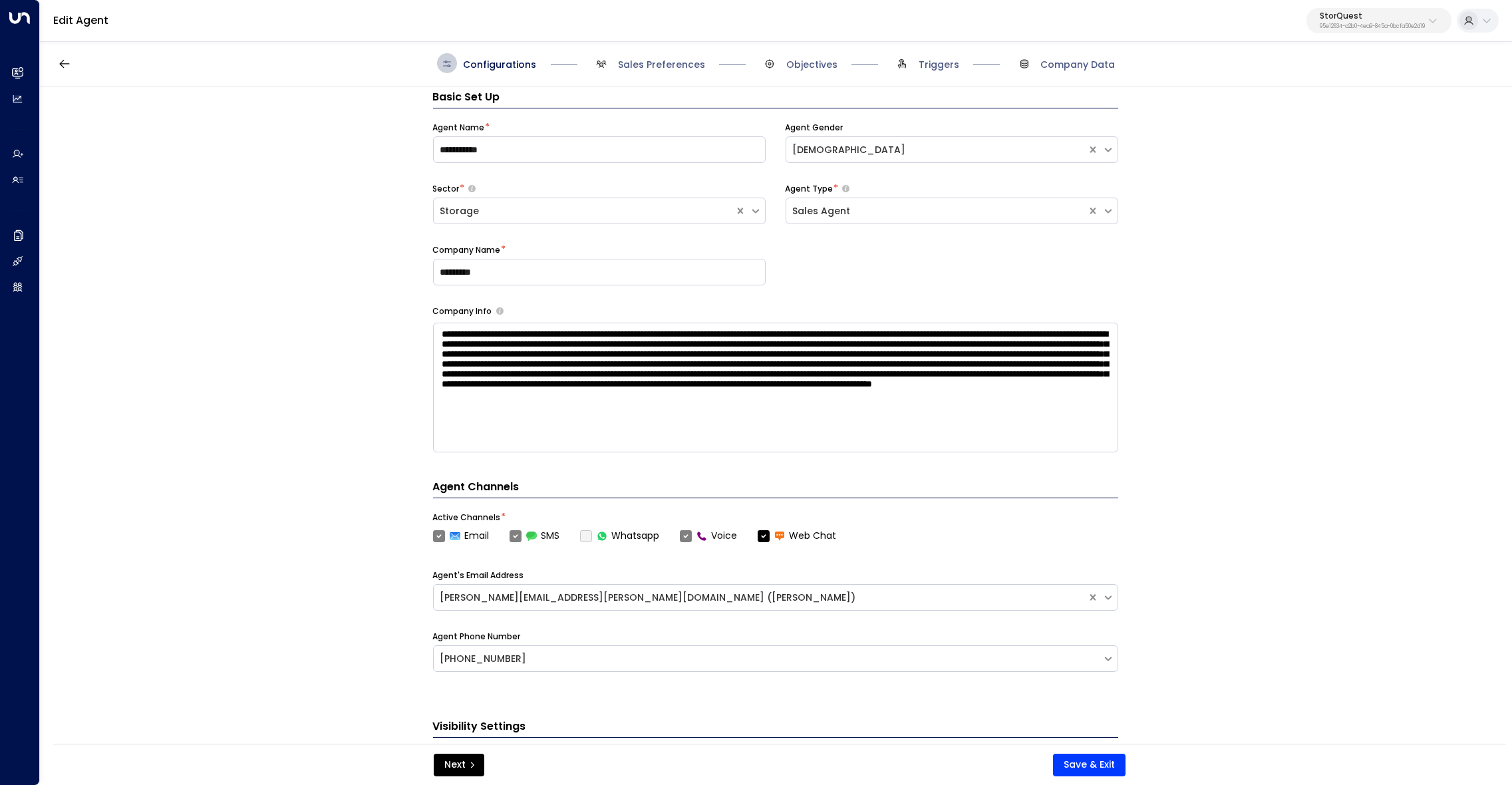
scroll to position [20, 0]
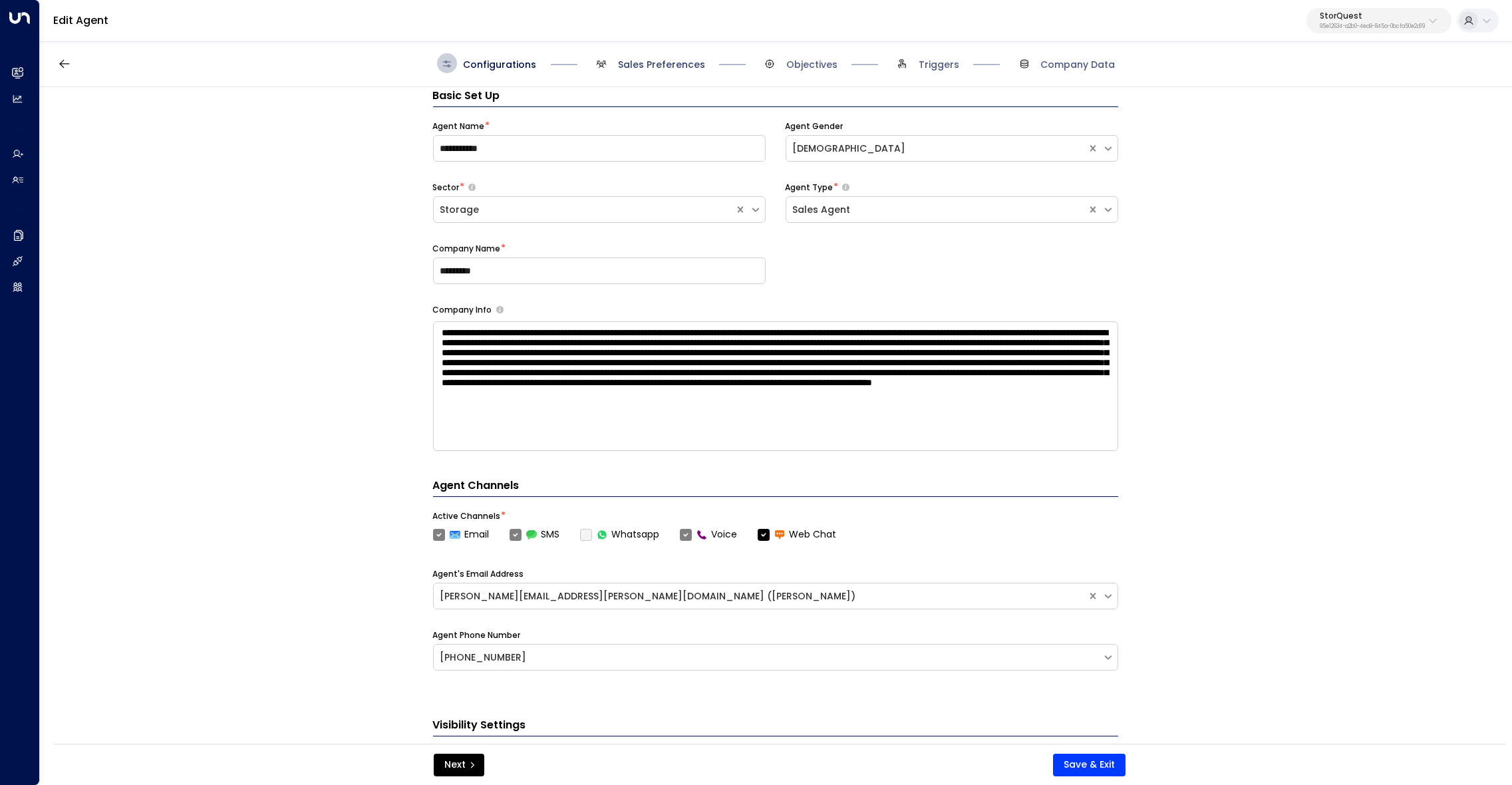
click at [643, 68] on span "Sales Preferences" at bounding box center [661, 64] width 87 height 13
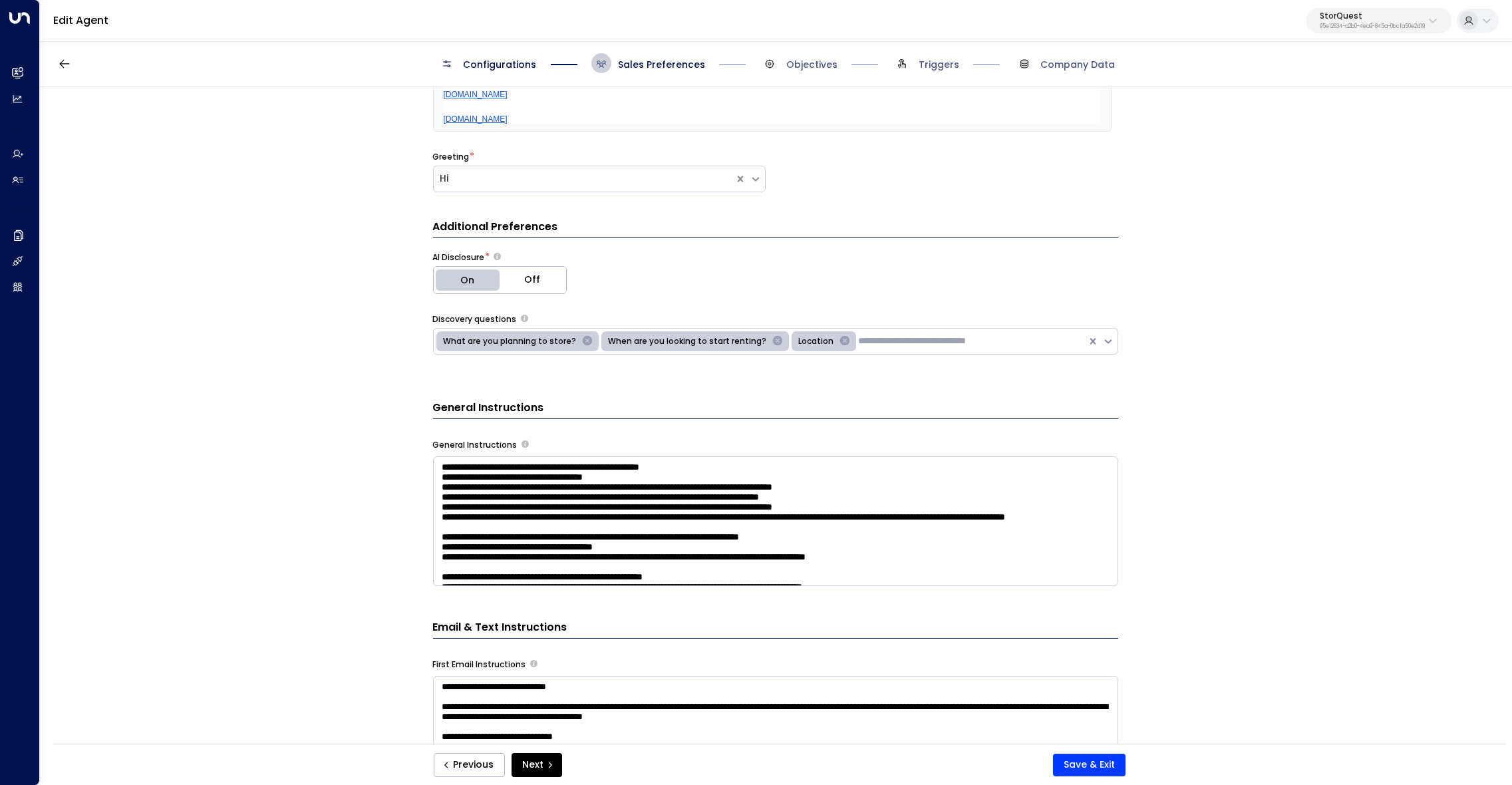
scroll to position [377, 0]
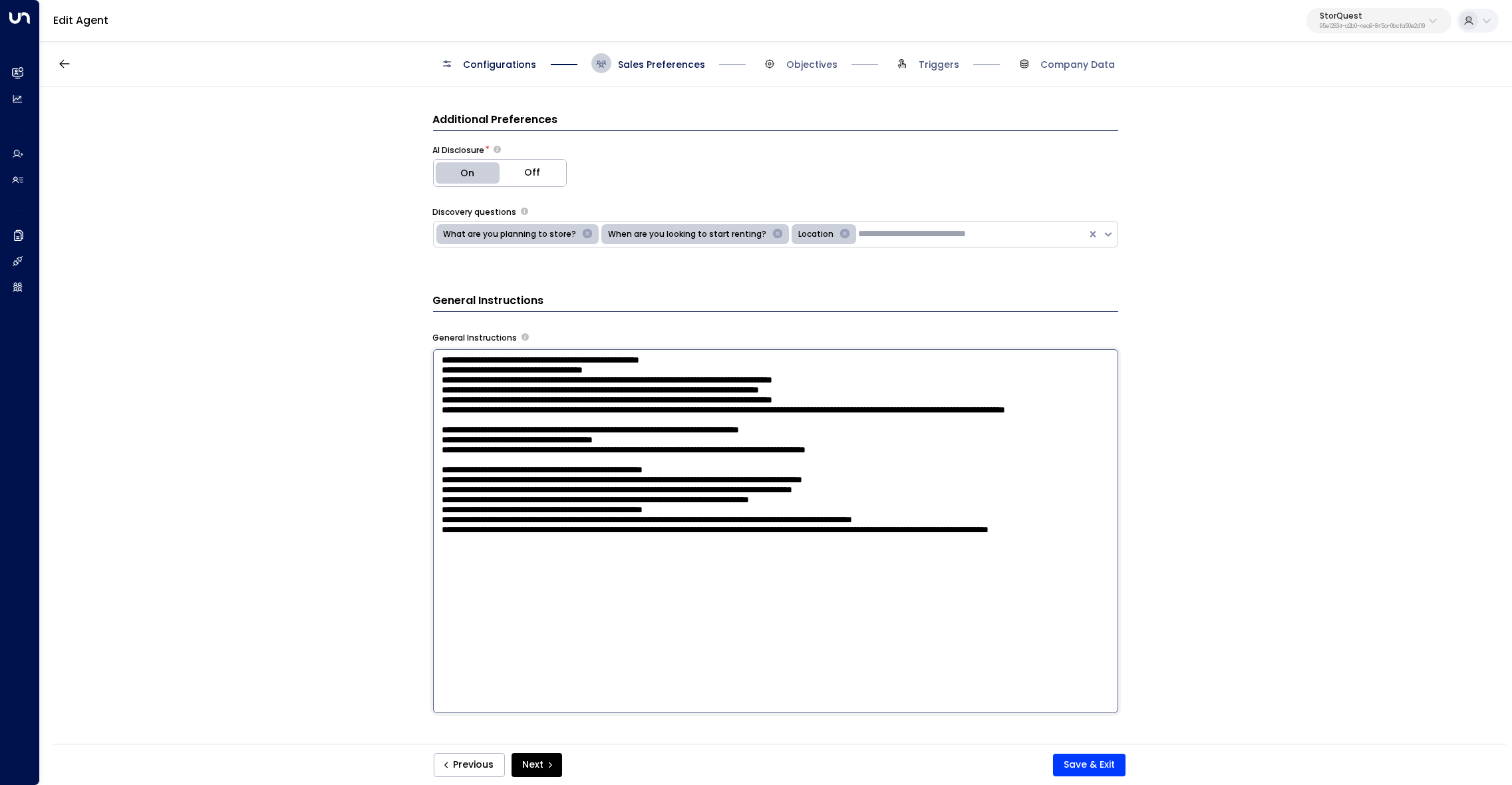
drag, startPoint x: 609, startPoint y: 457, endPoint x: 477, endPoint y: 388, distance: 148.9
click at [477, 388] on textarea at bounding box center [776, 530] width 685 height 364
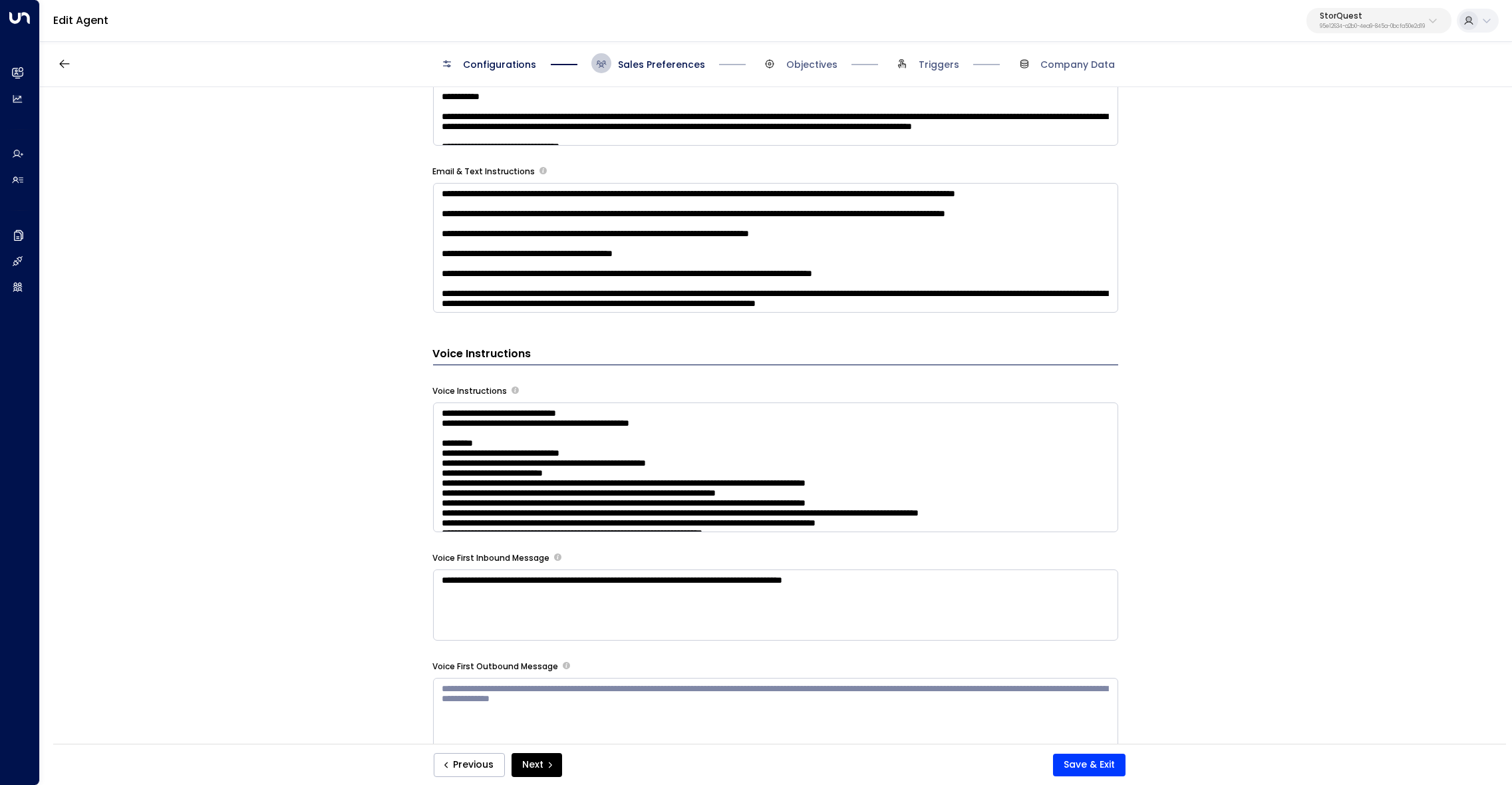
click at [639, 468] on textarea at bounding box center [776, 468] width 685 height 130
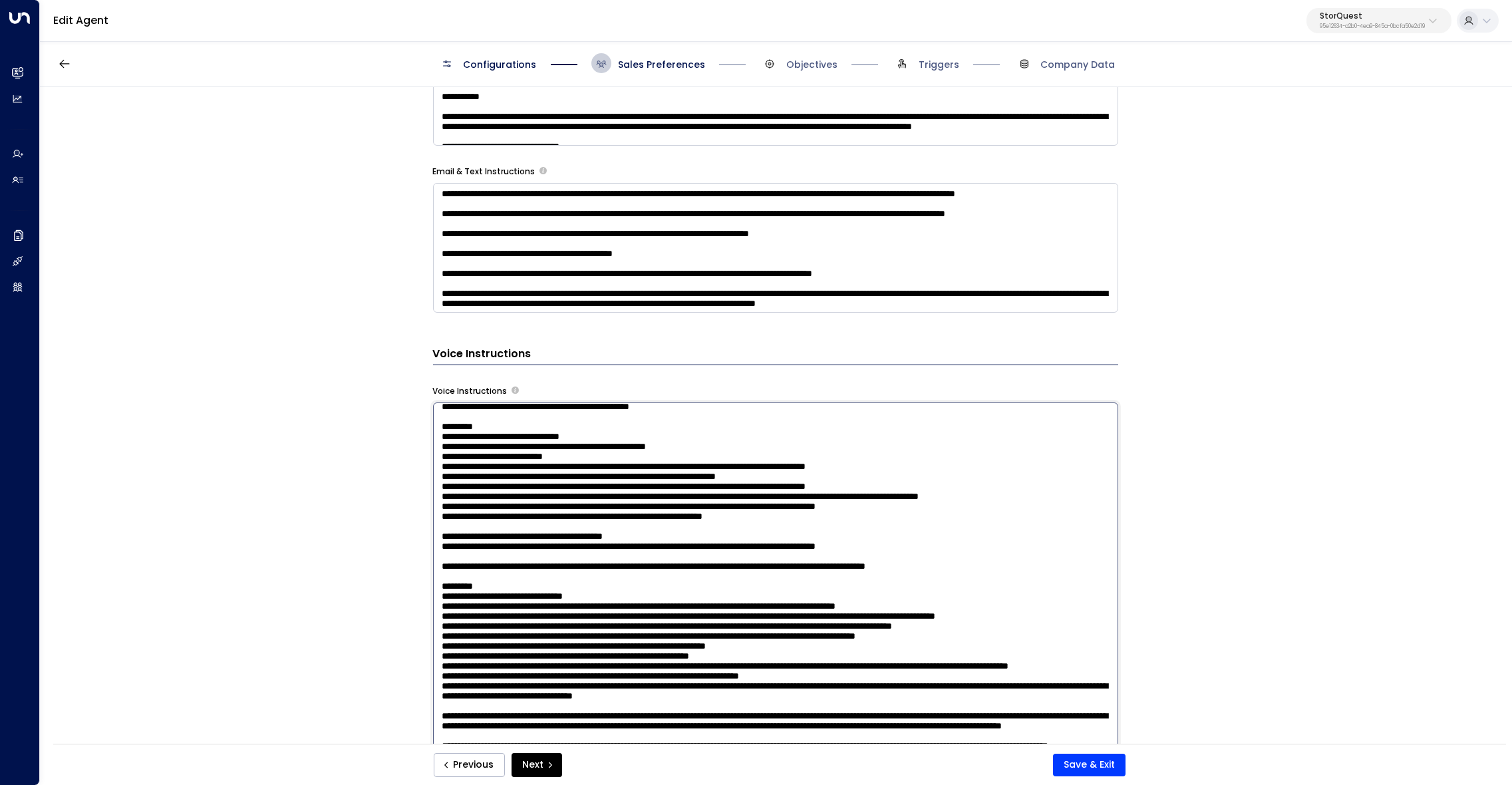
scroll to position [22, 0]
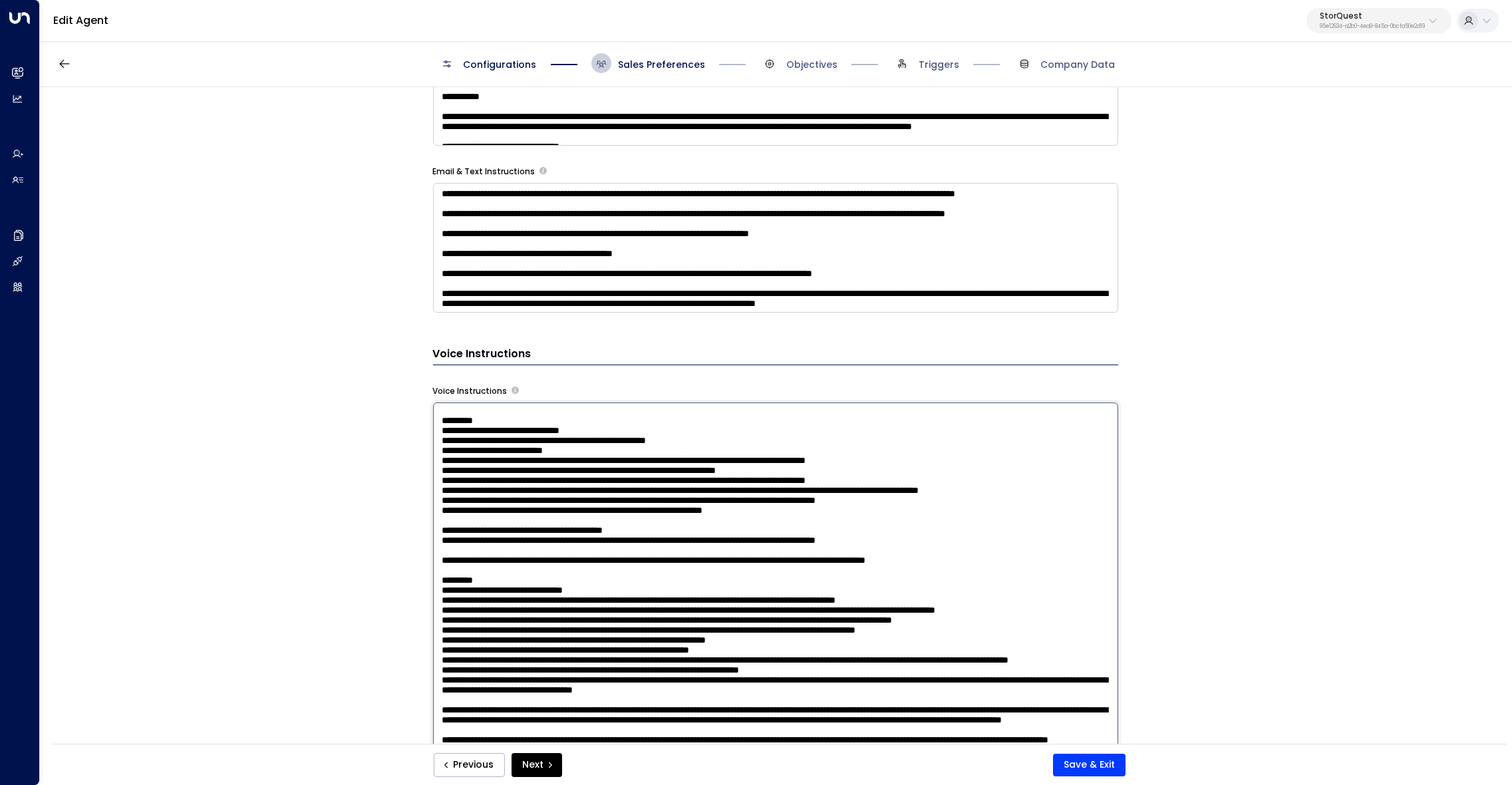
click at [844, 560] on textarea at bounding box center [776, 584] width 685 height 364
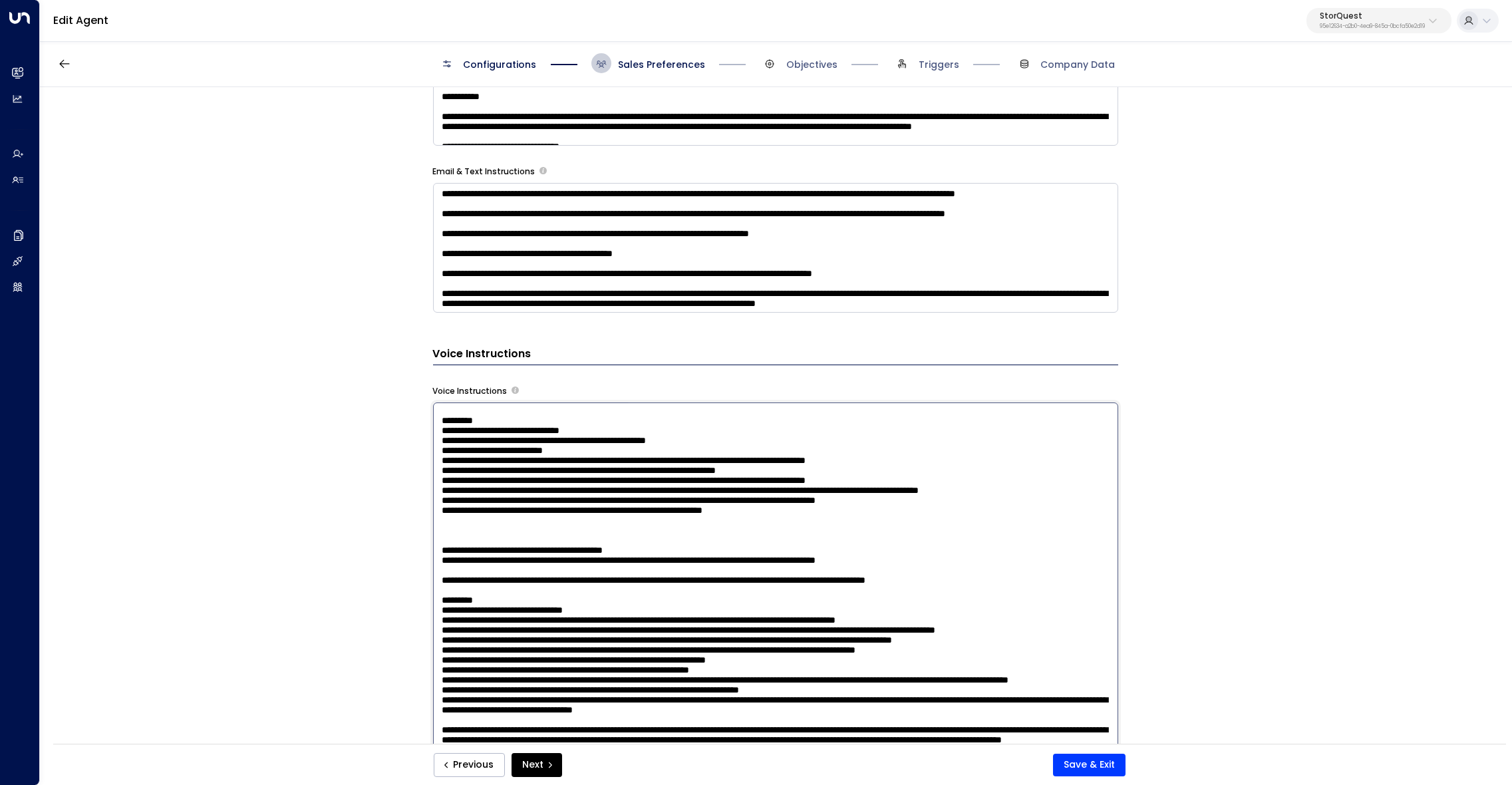
paste textarea "**********"
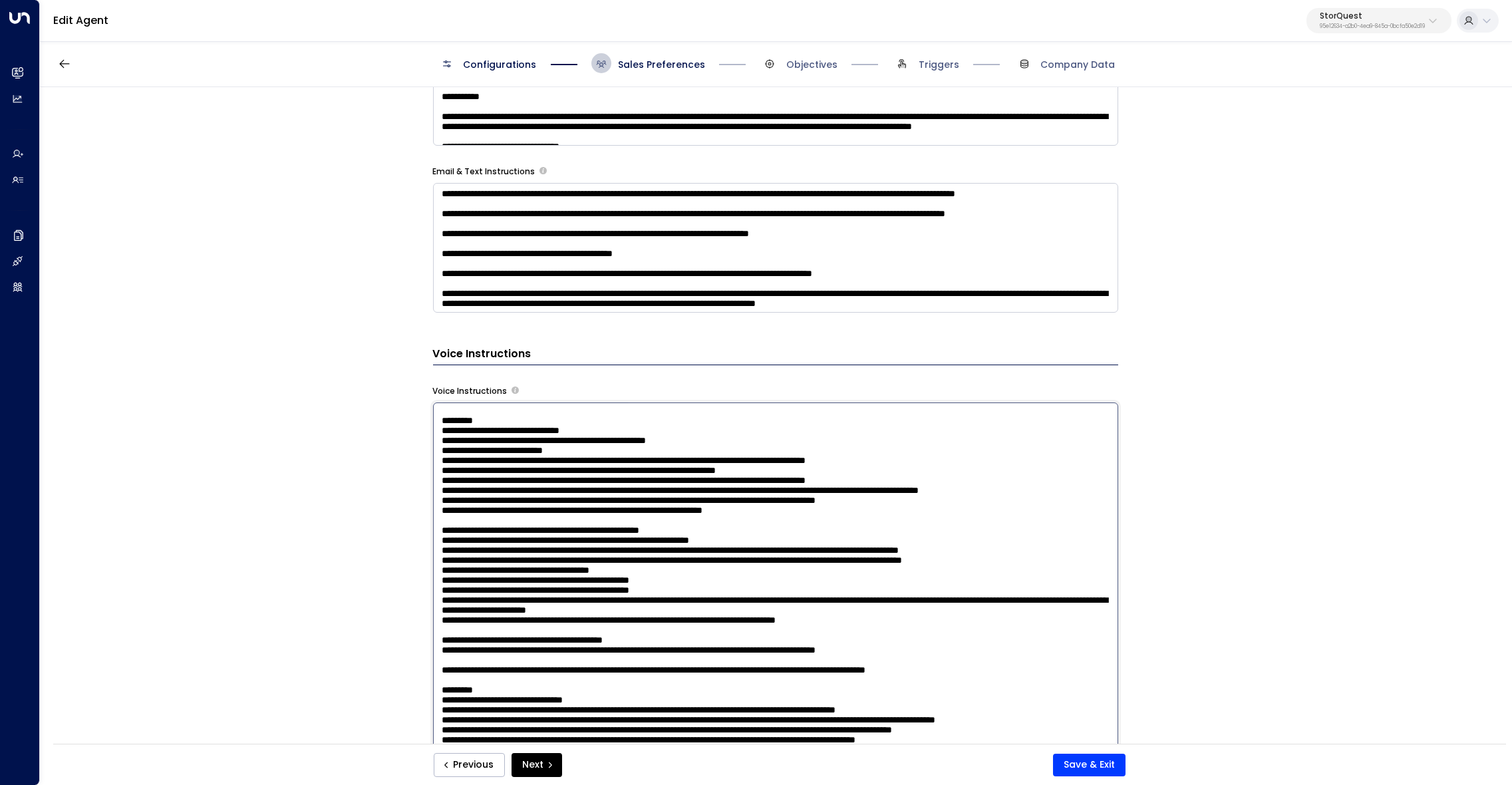
scroll to position [0, 0]
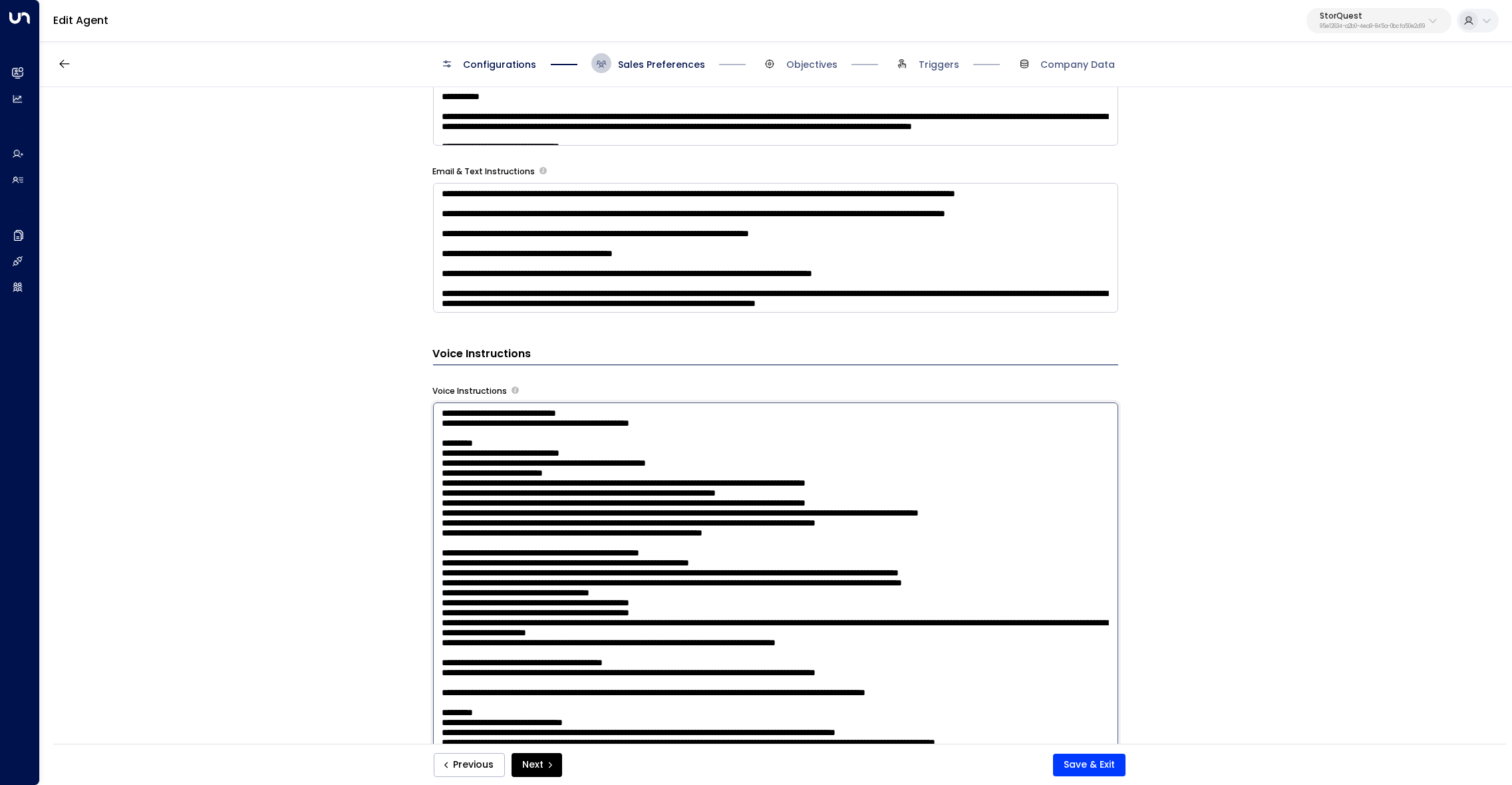
click at [466, 615] on textarea at bounding box center [776, 584] width 685 height 364
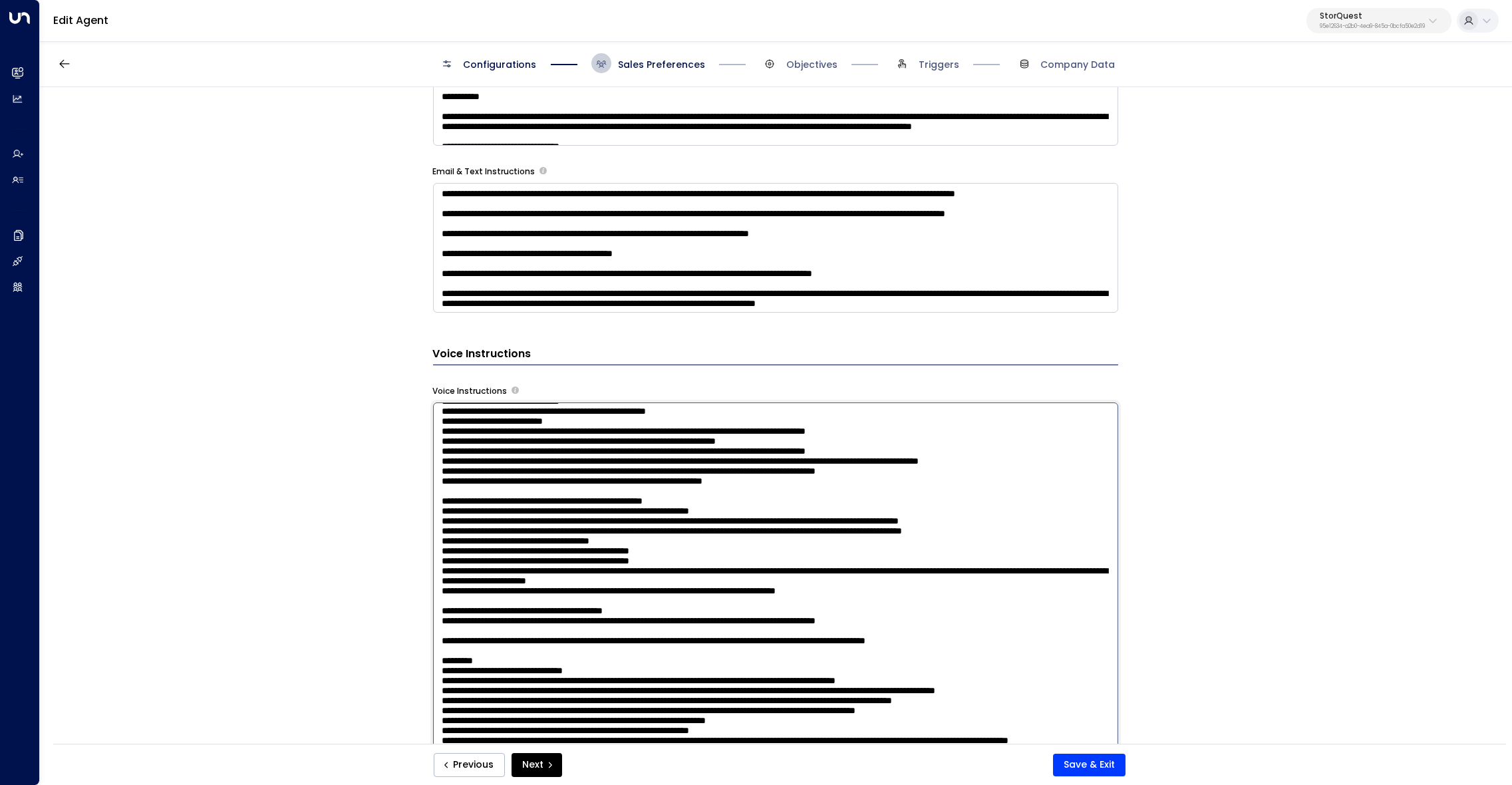
scroll to position [54, 0]
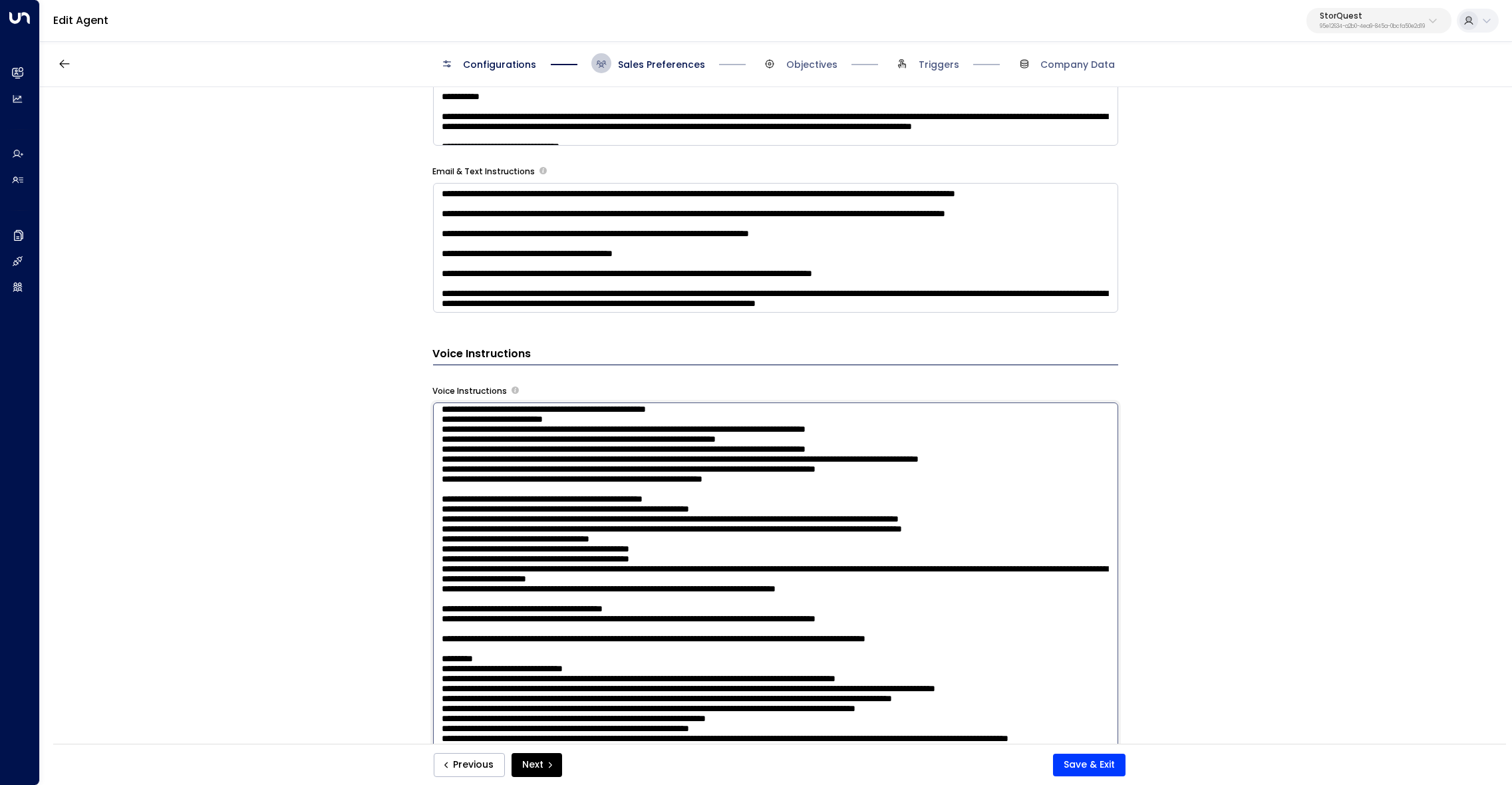
click at [521, 573] on textarea at bounding box center [776, 584] width 685 height 364
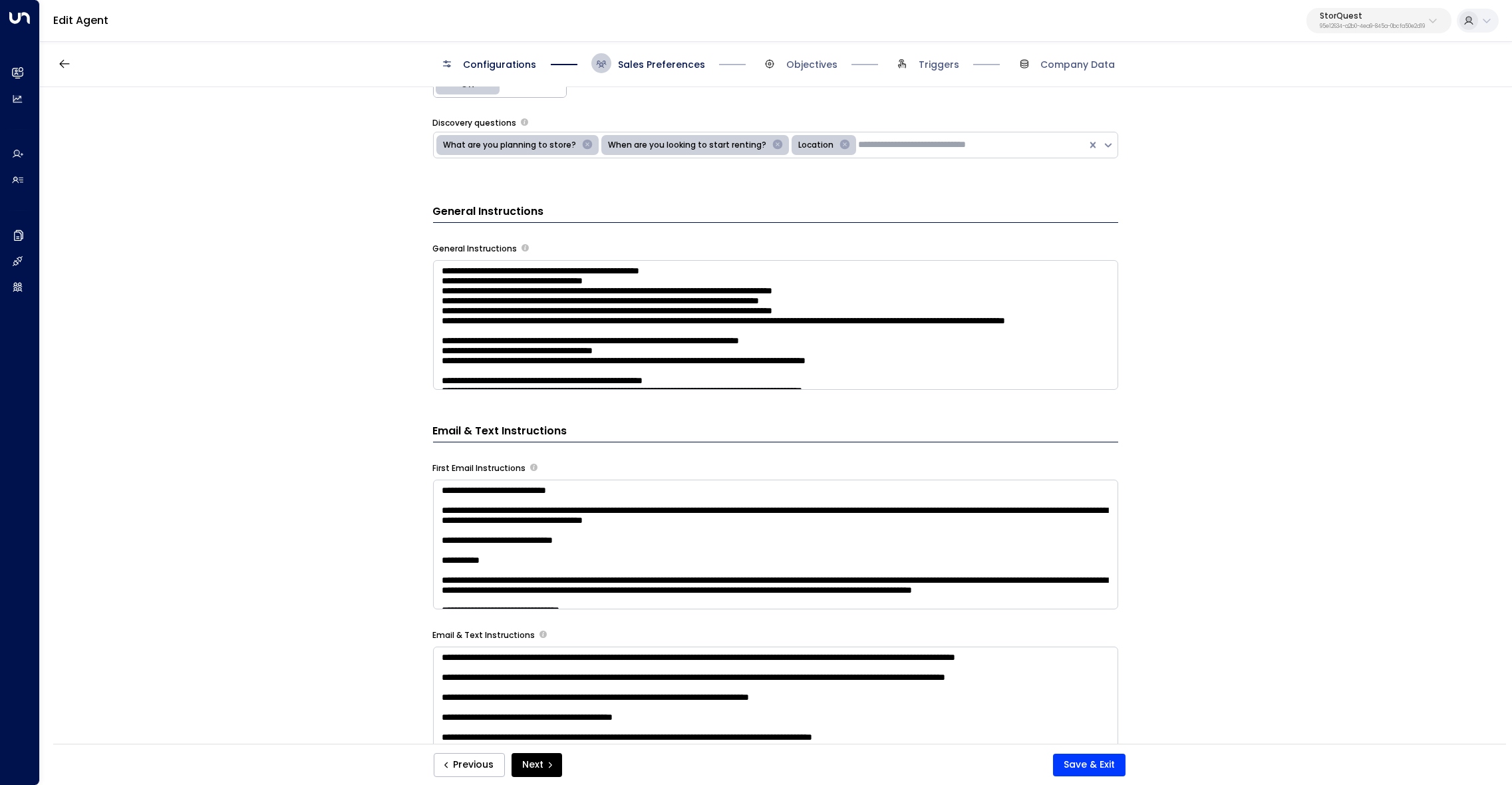
scroll to position [285, 0]
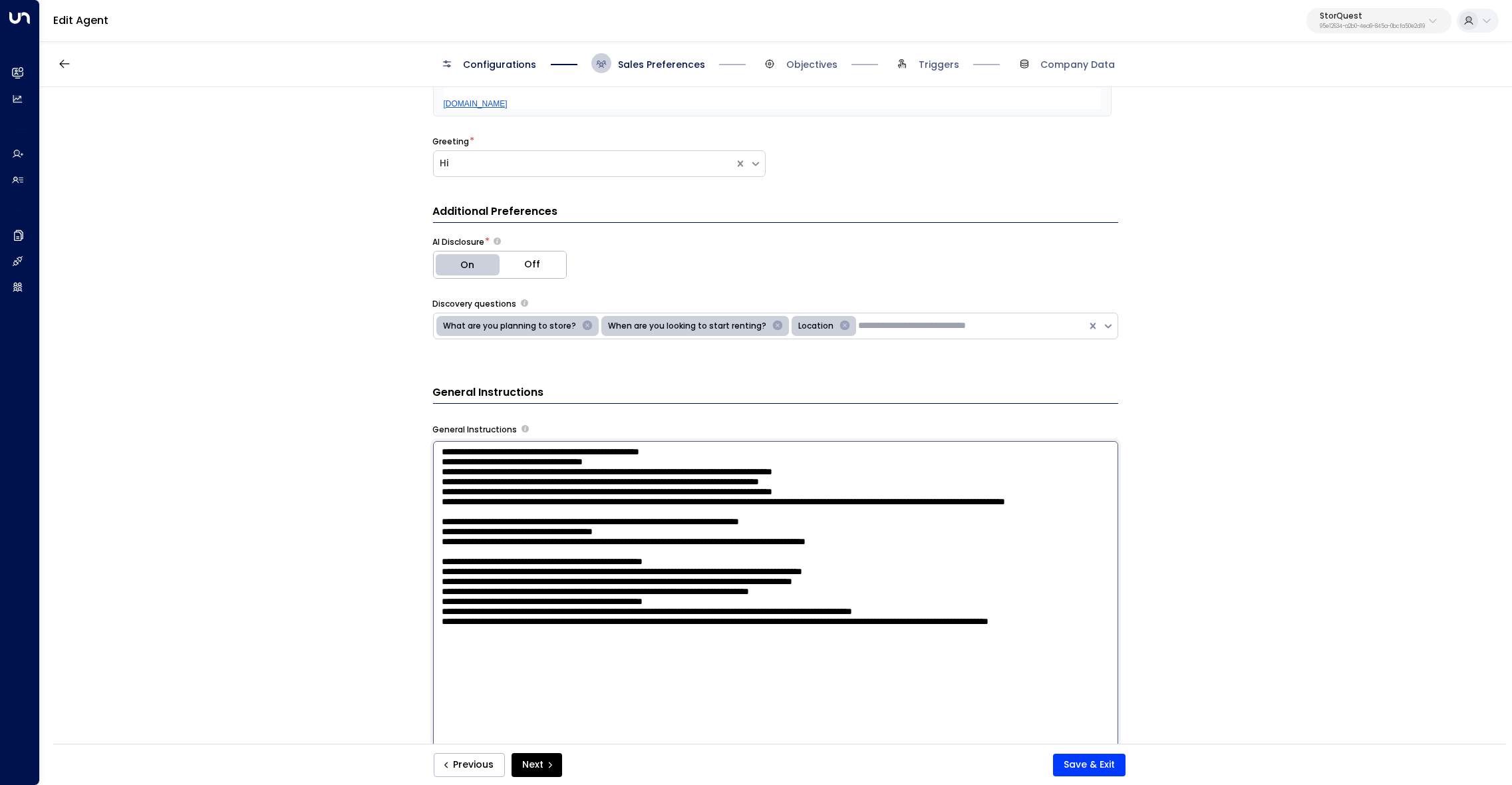
drag, startPoint x: 673, startPoint y: 461, endPoint x: 479, endPoint y: 459, distance: 194.0
click at [479, 459] on textarea at bounding box center [776, 622] width 685 height 364
drag, startPoint x: 777, startPoint y: 475, endPoint x: 456, endPoint y: 465, distance: 321.2
click at [436, 465] on textarea at bounding box center [776, 622] width 685 height 364
click at [617, 465] on textarea at bounding box center [776, 622] width 685 height 364
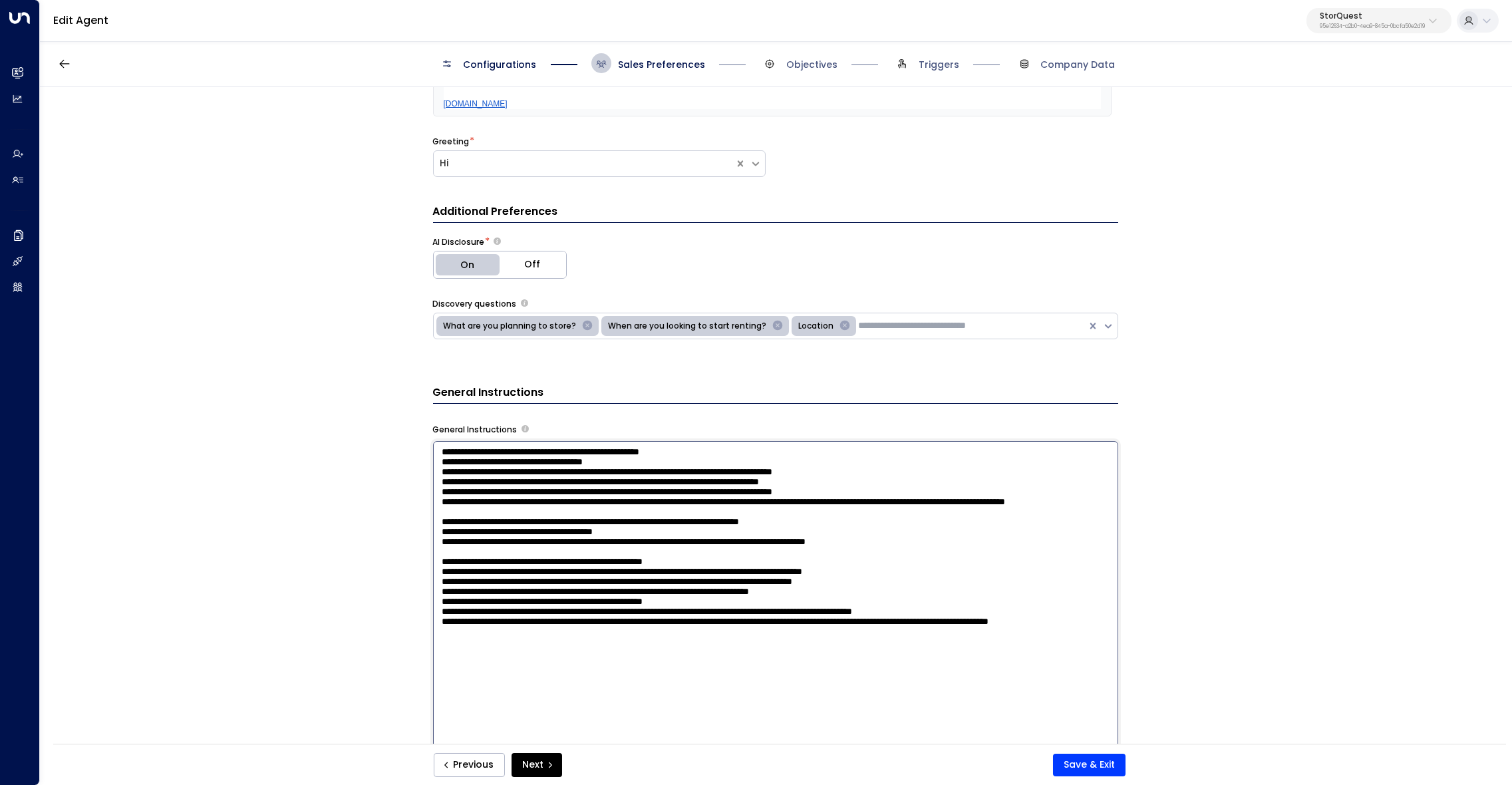
click at [615, 465] on textarea at bounding box center [776, 622] width 685 height 364
click at [606, 461] on textarea at bounding box center [776, 622] width 685 height 364
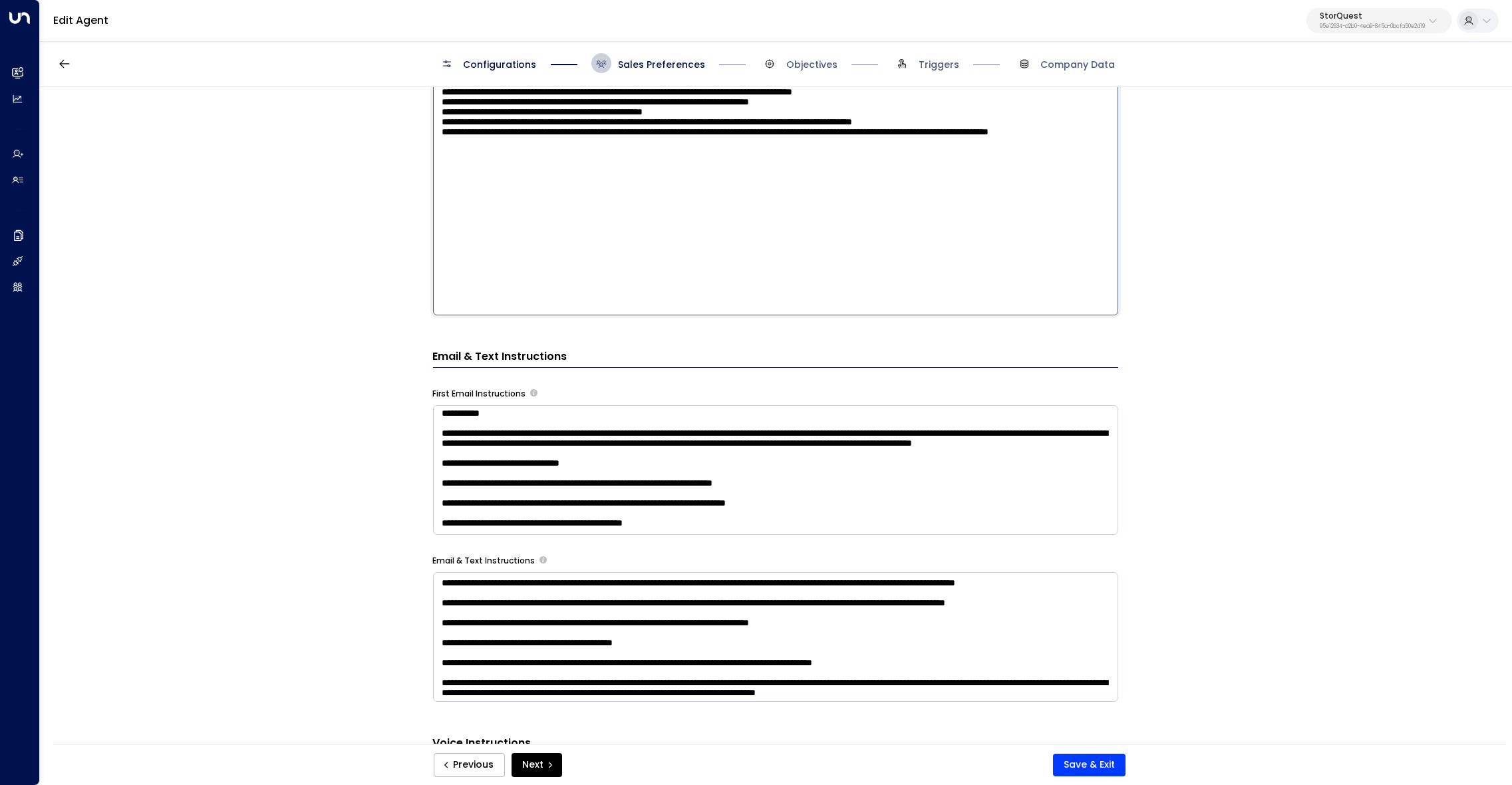
scroll to position [171, 0]
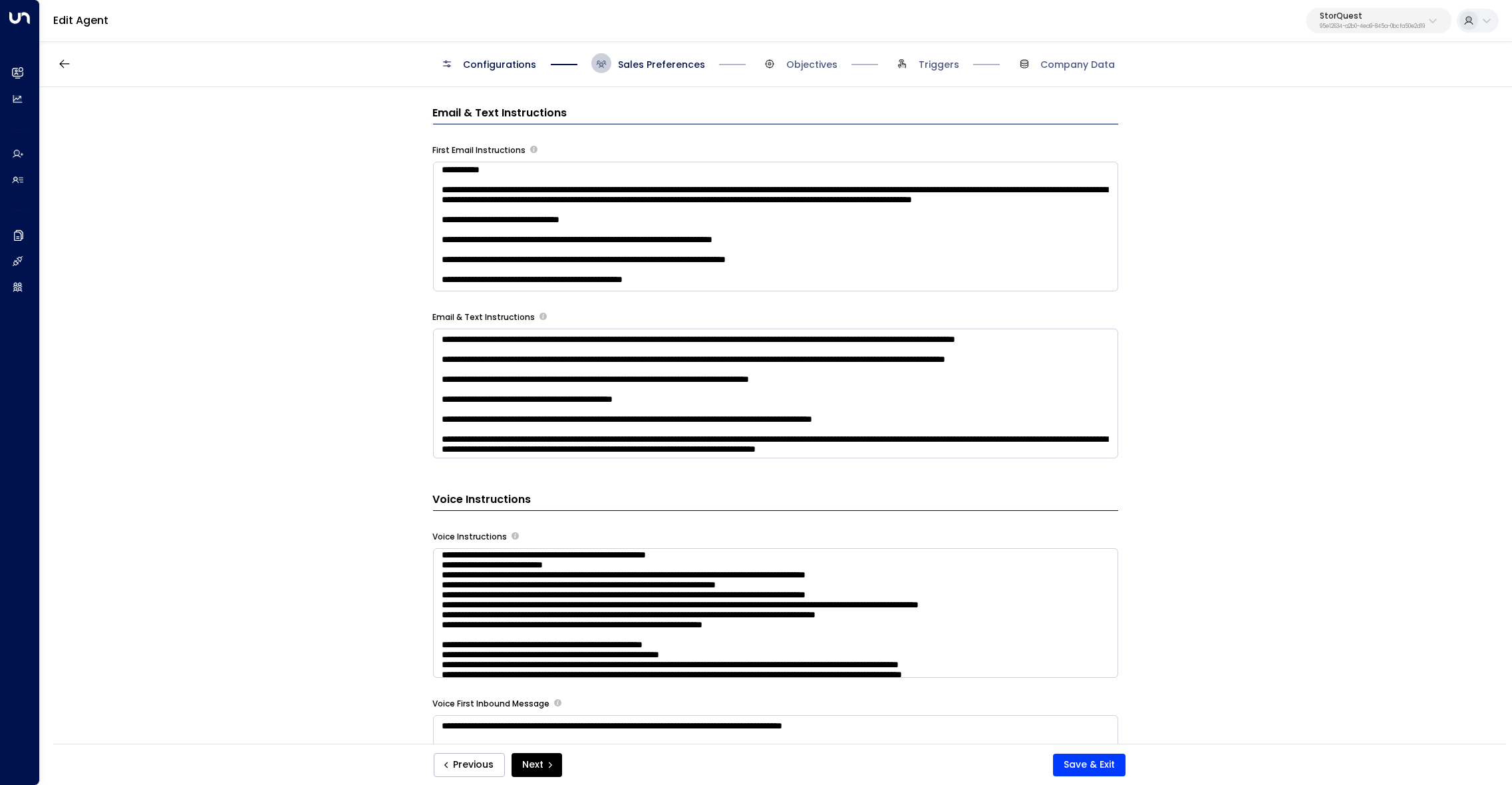
click at [646, 571] on textarea at bounding box center [776, 613] width 685 height 130
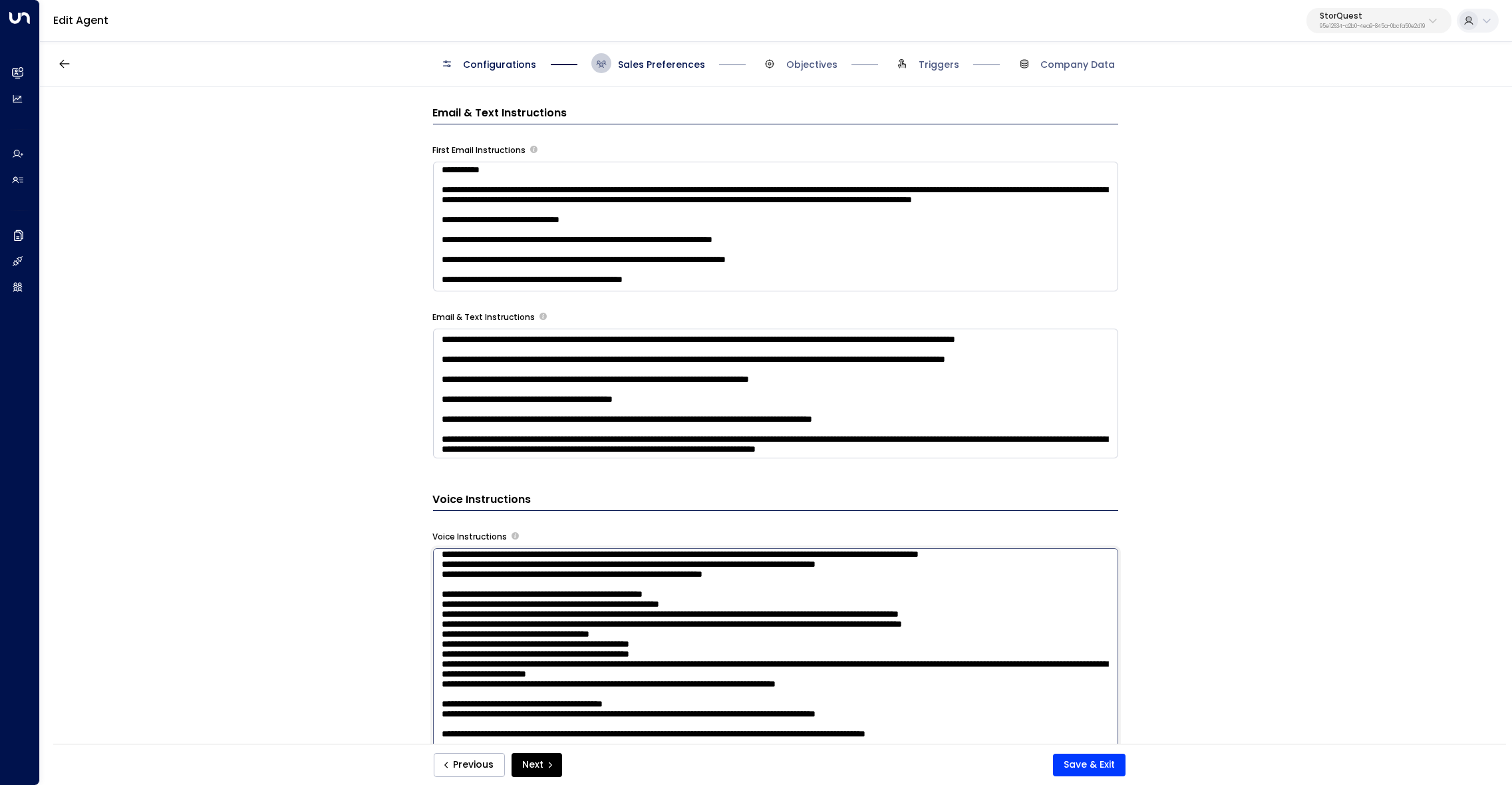
scroll to position [130, 0]
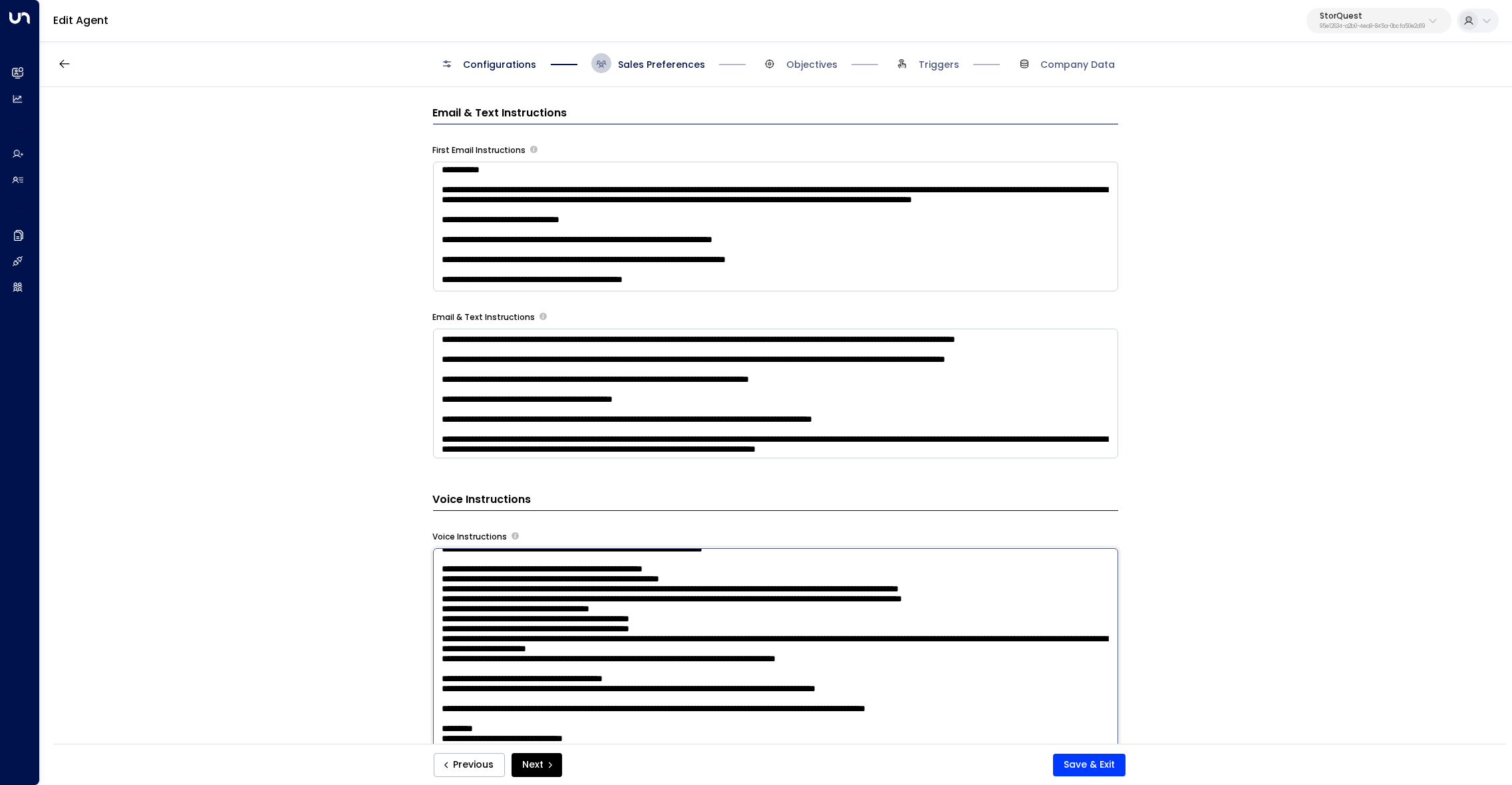
click at [581, 644] on textarea at bounding box center [776, 729] width 685 height 364
paste textarea
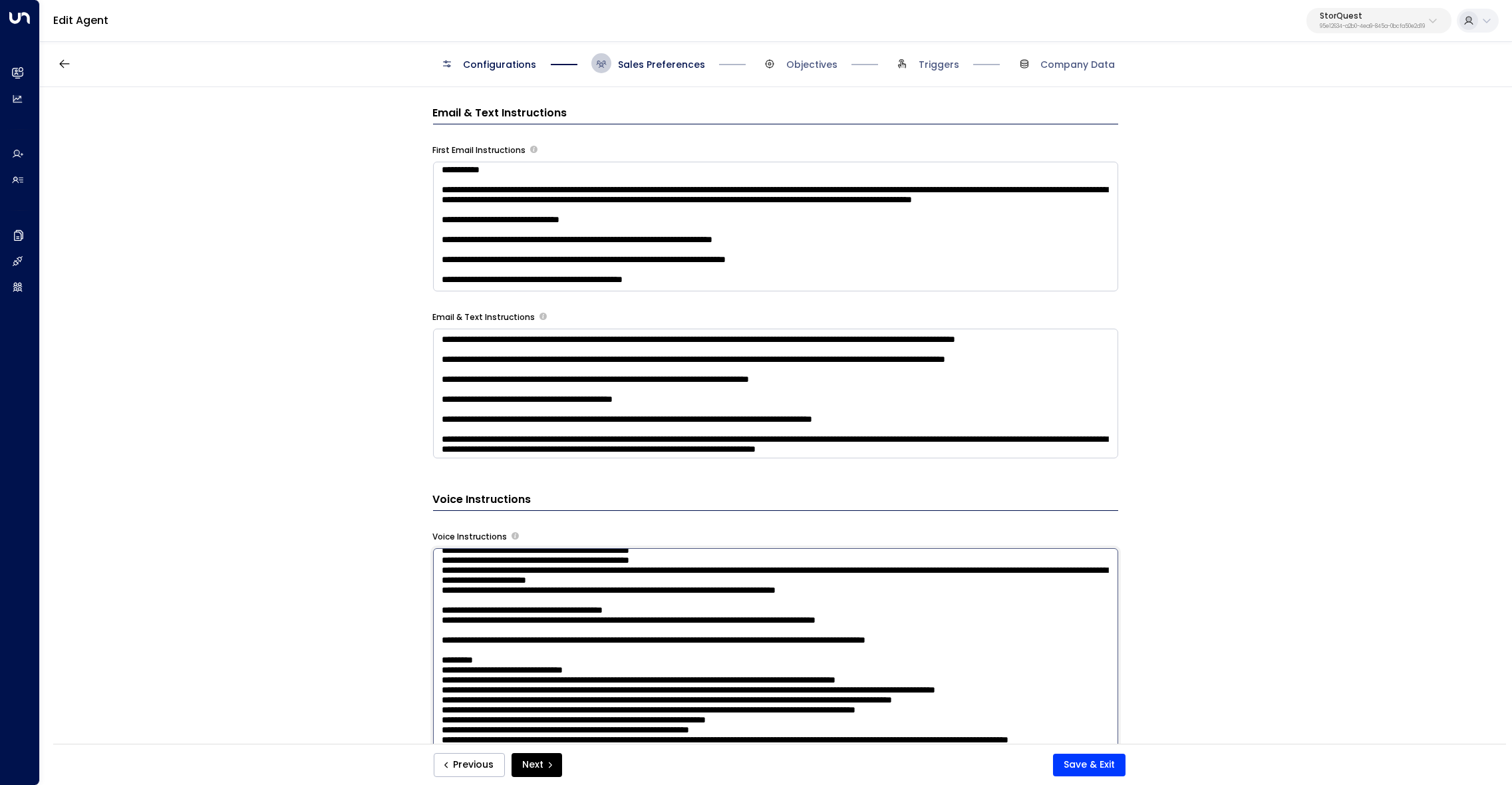
scroll to position [200, 0]
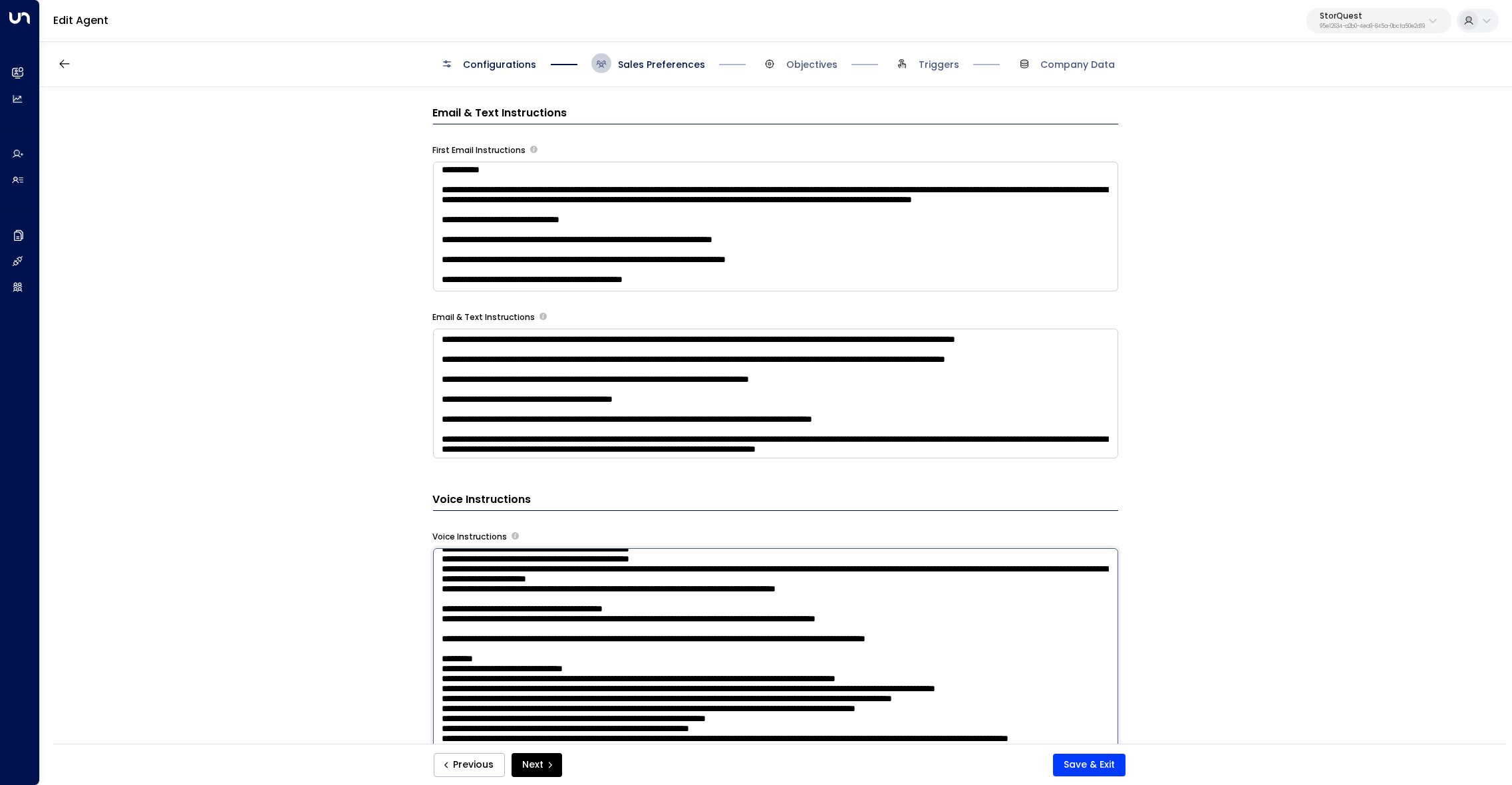
click at [474, 618] on textarea at bounding box center [776, 729] width 685 height 364
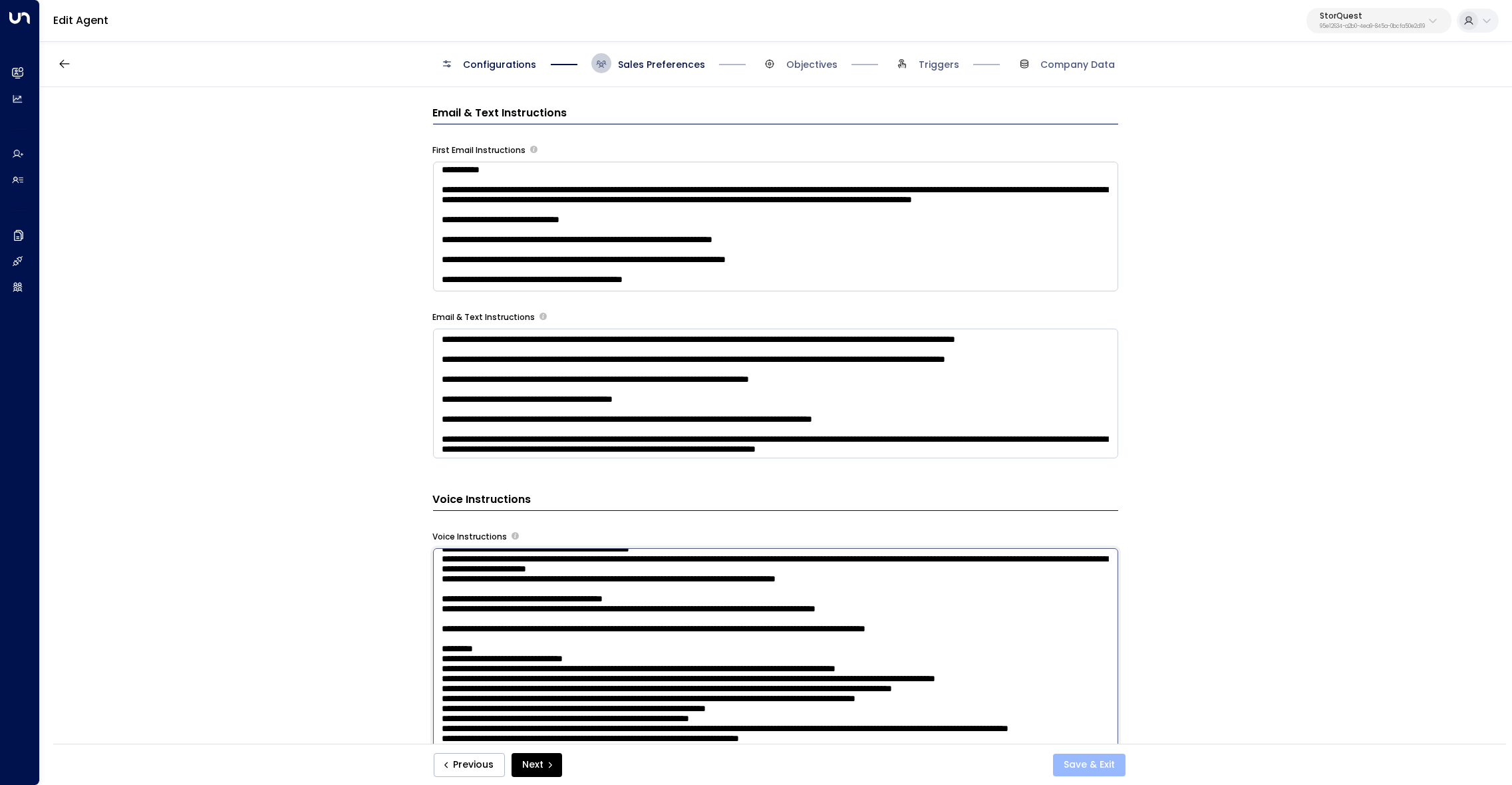
type textarea "**********"
click at [1078, 762] on button "Save & Exit" at bounding box center [1089, 765] width 73 height 22
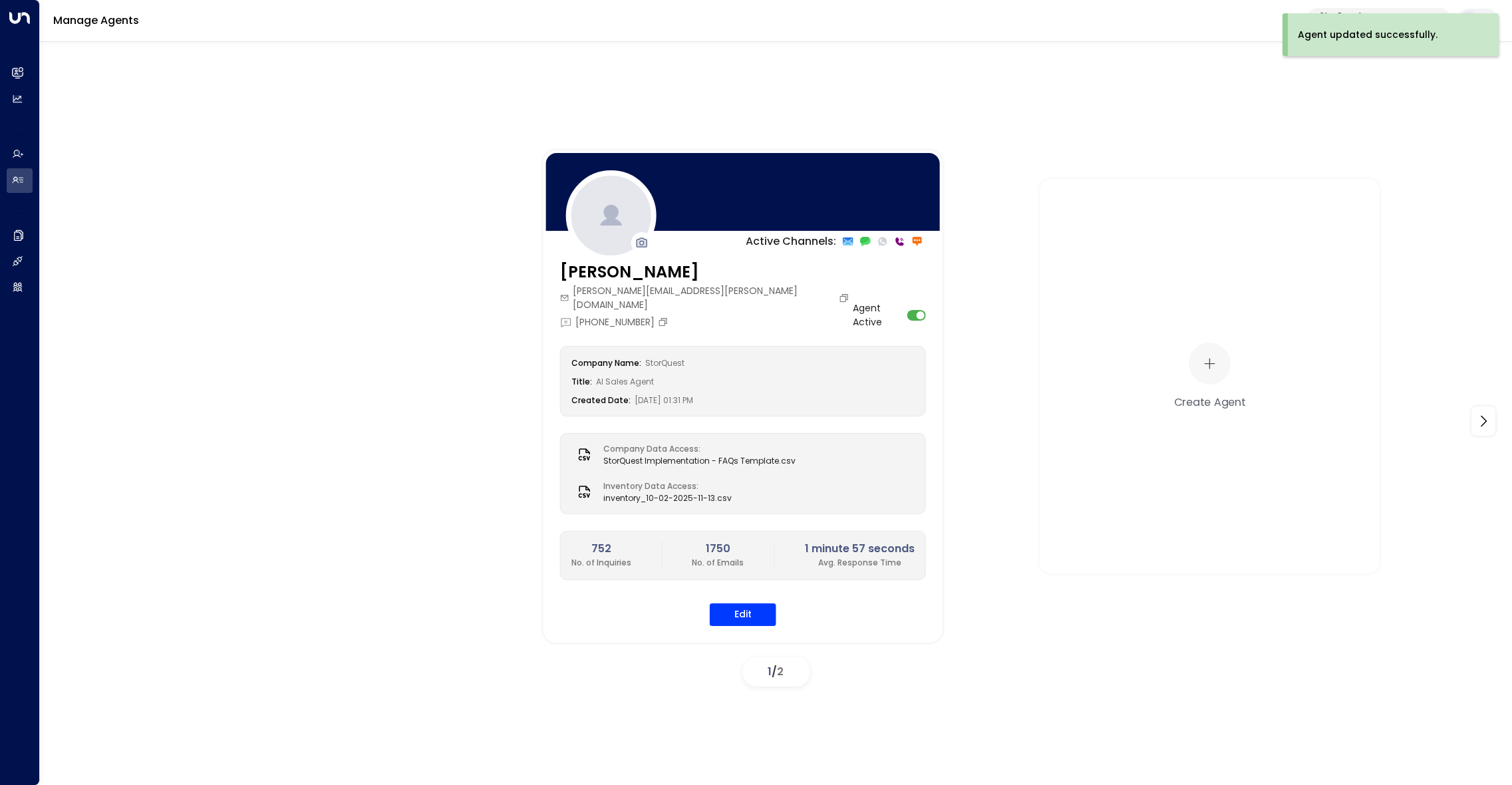
click at [1116, 626] on div "Active Channels: [PERSON_NAME] [PERSON_NAME][EMAIL_ADDRESS][PERSON_NAME][DOMAIN…" at bounding box center [1246, 396] width 1405 height 492
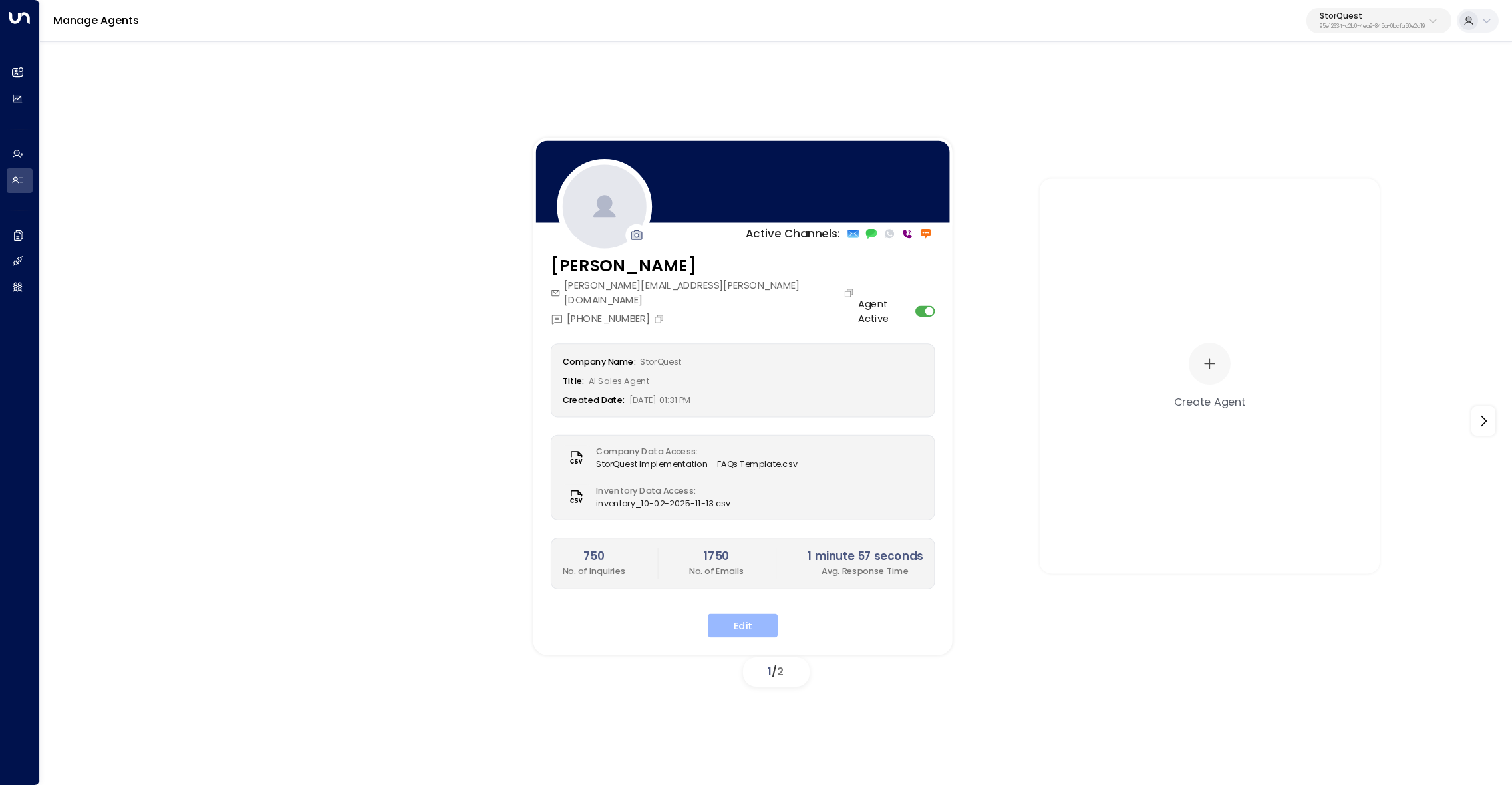
click at [745, 613] on button "Edit" at bounding box center [742, 625] width 70 height 24
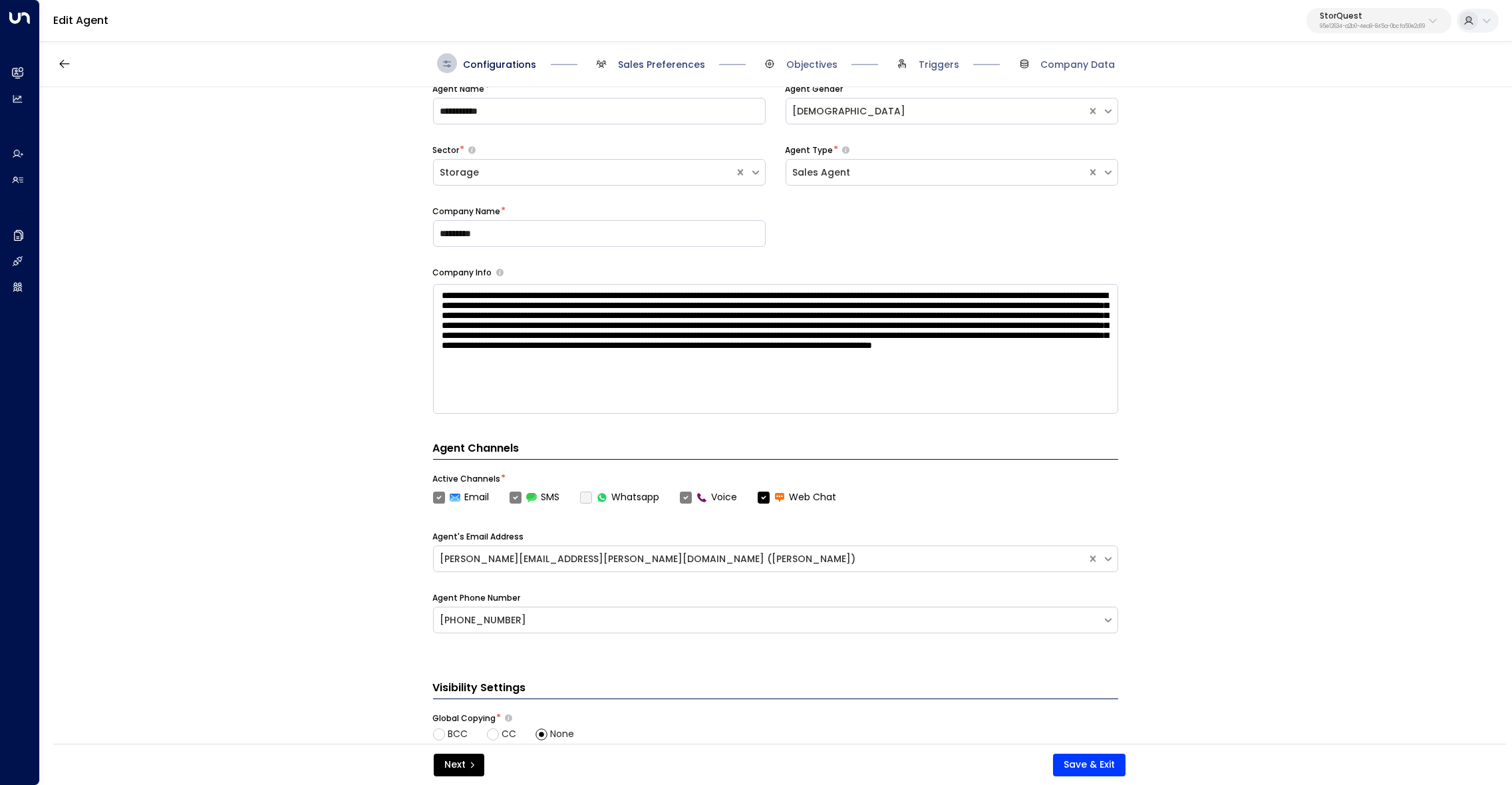
click at [668, 65] on span "Sales Preferences" at bounding box center [661, 64] width 87 height 13
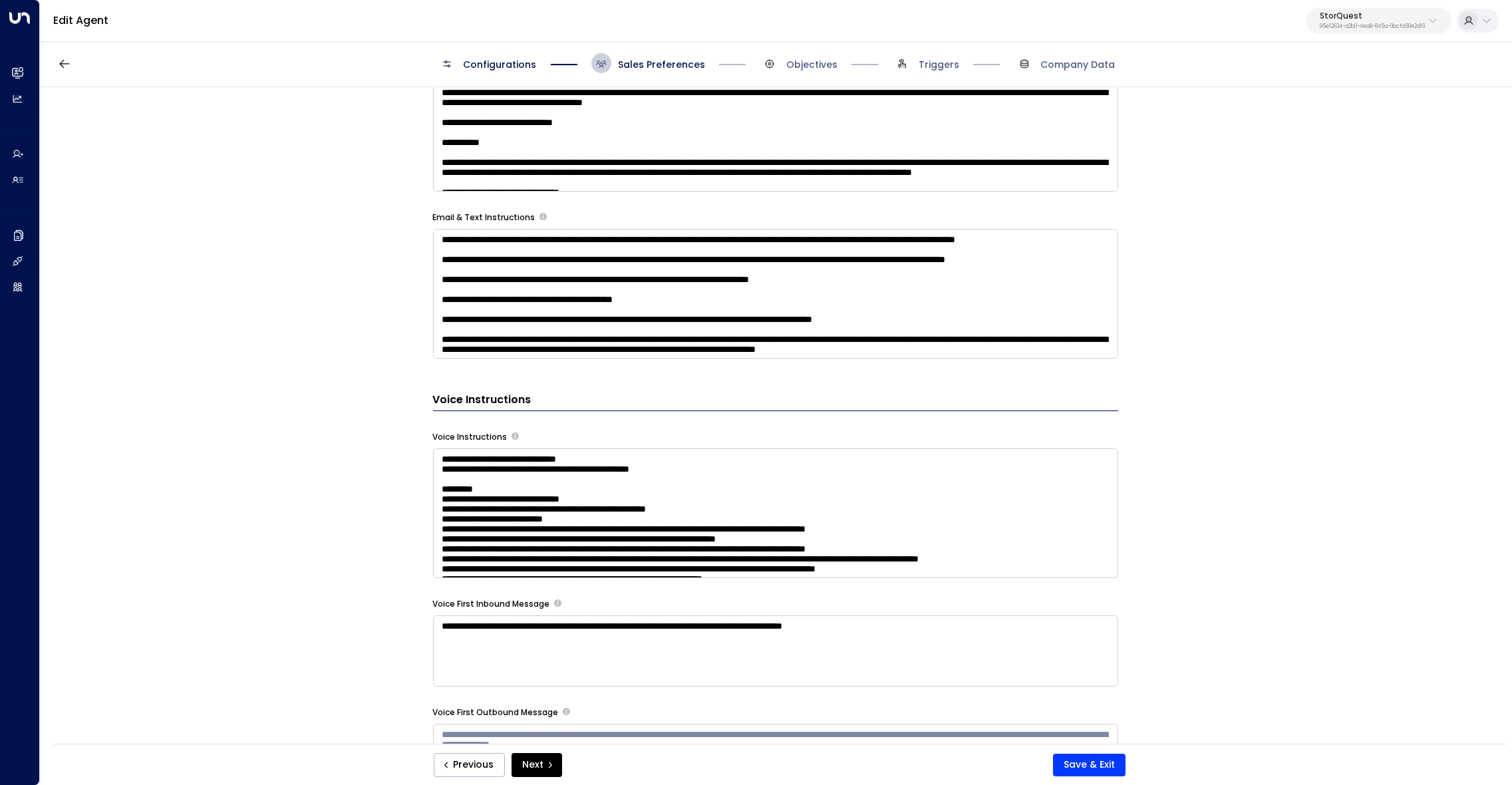
scroll to position [939, 0]
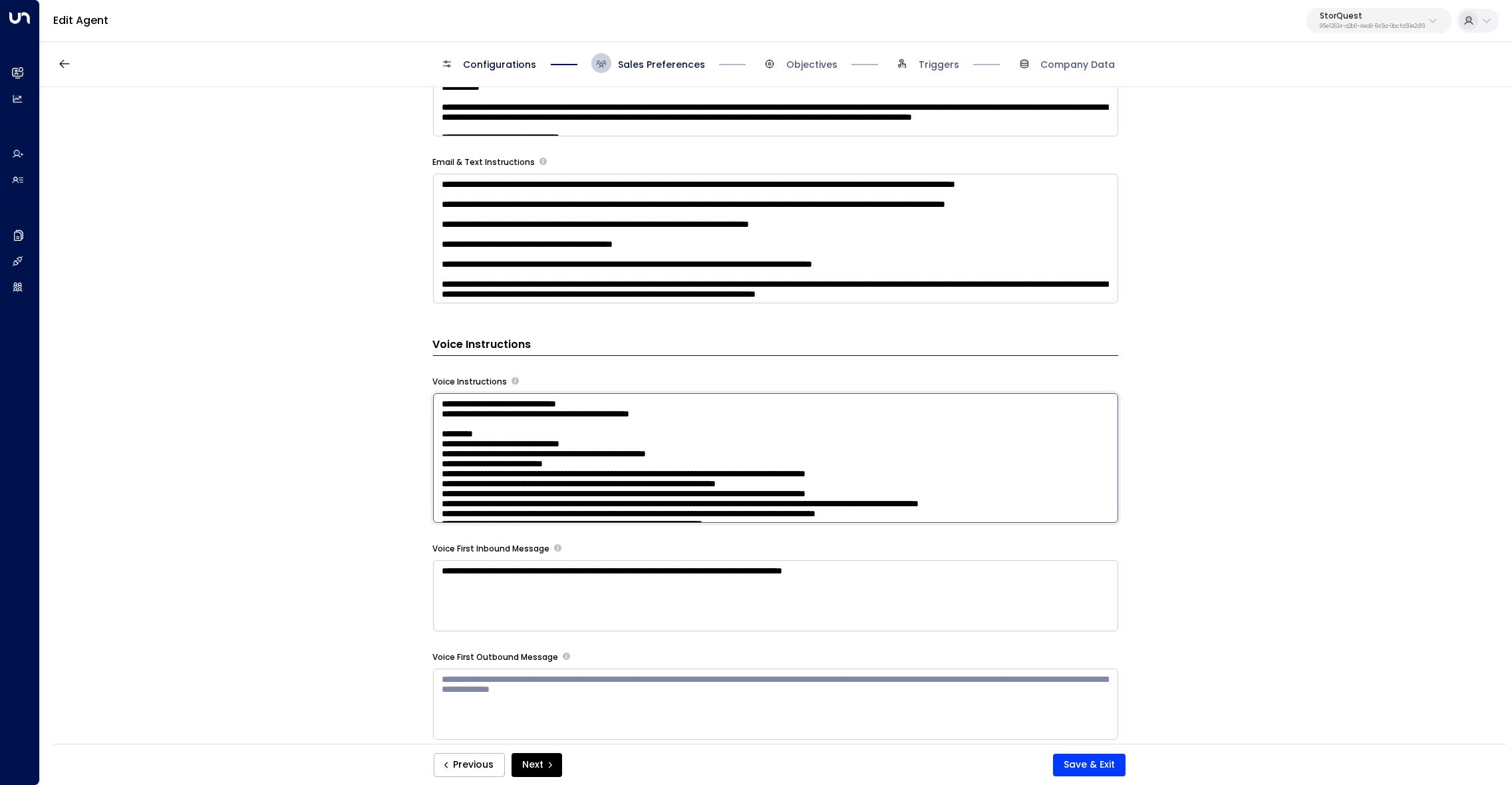
click at [917, 447] on textarea at bounding box center [776, 458] width 685 height 130
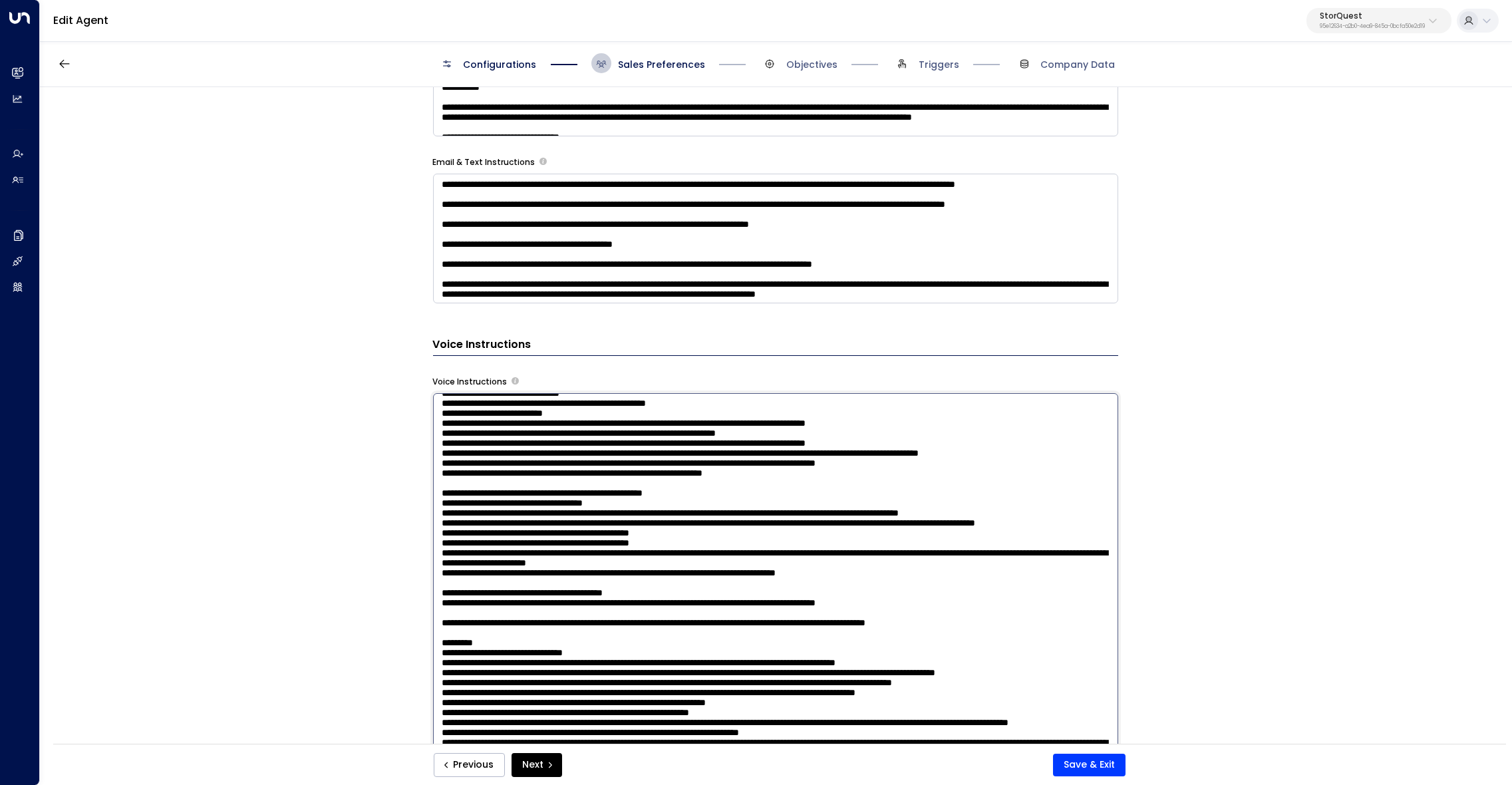
scroll to position [72, 0]
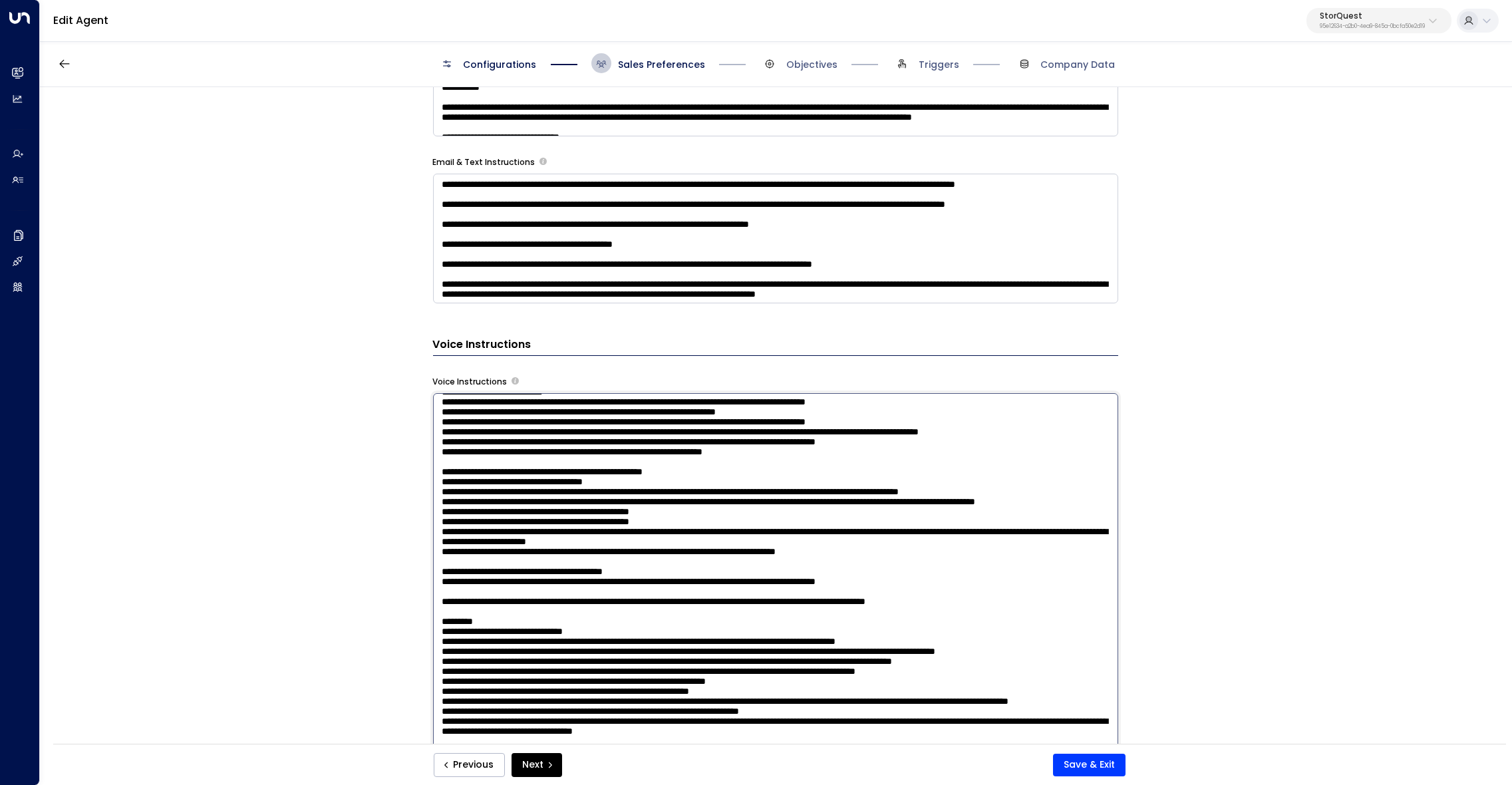
click at [703, 514] on textarea at bounding box center [776, 574] width 685 height 364
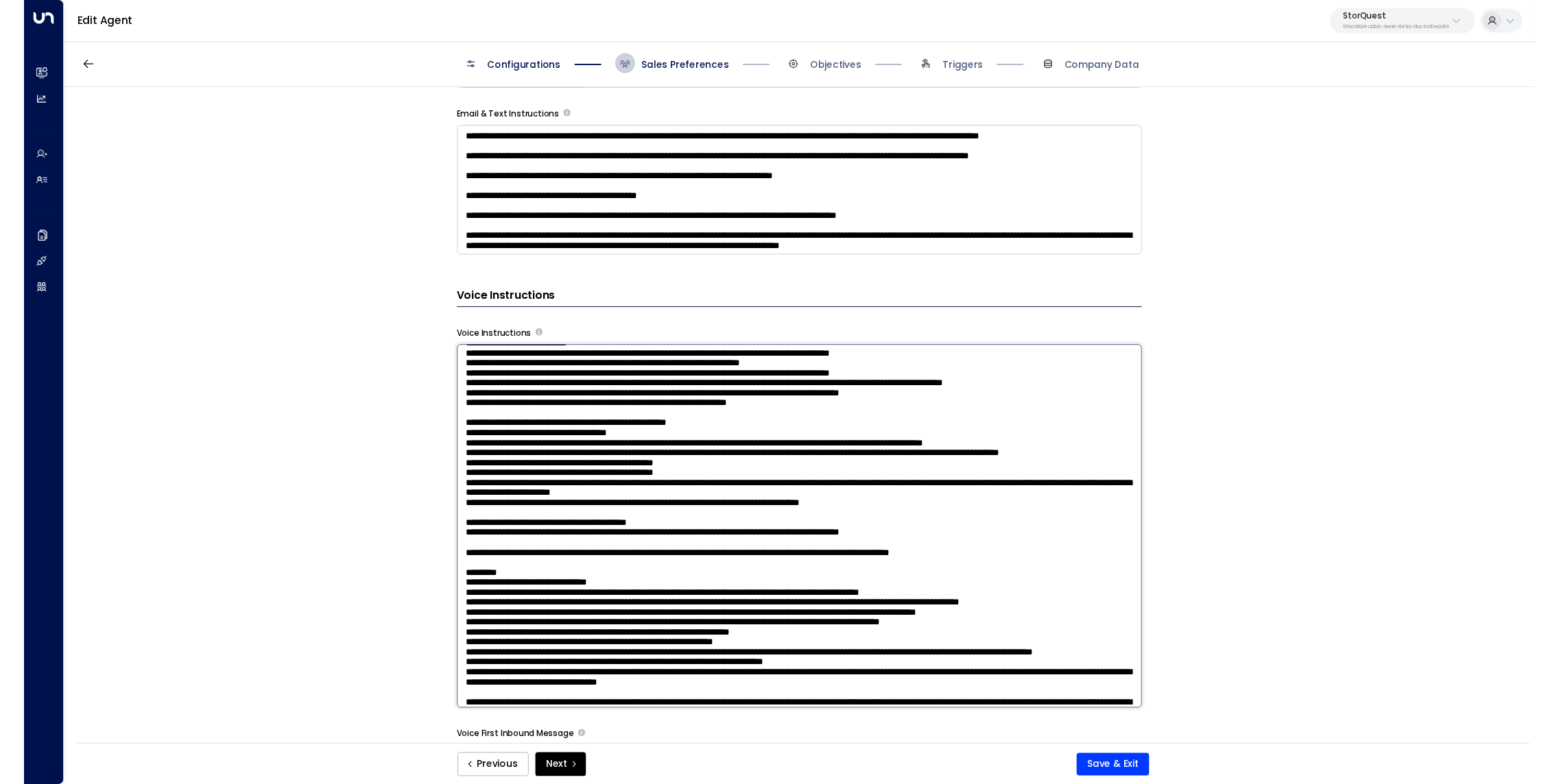
scroll to position [1023, 0]
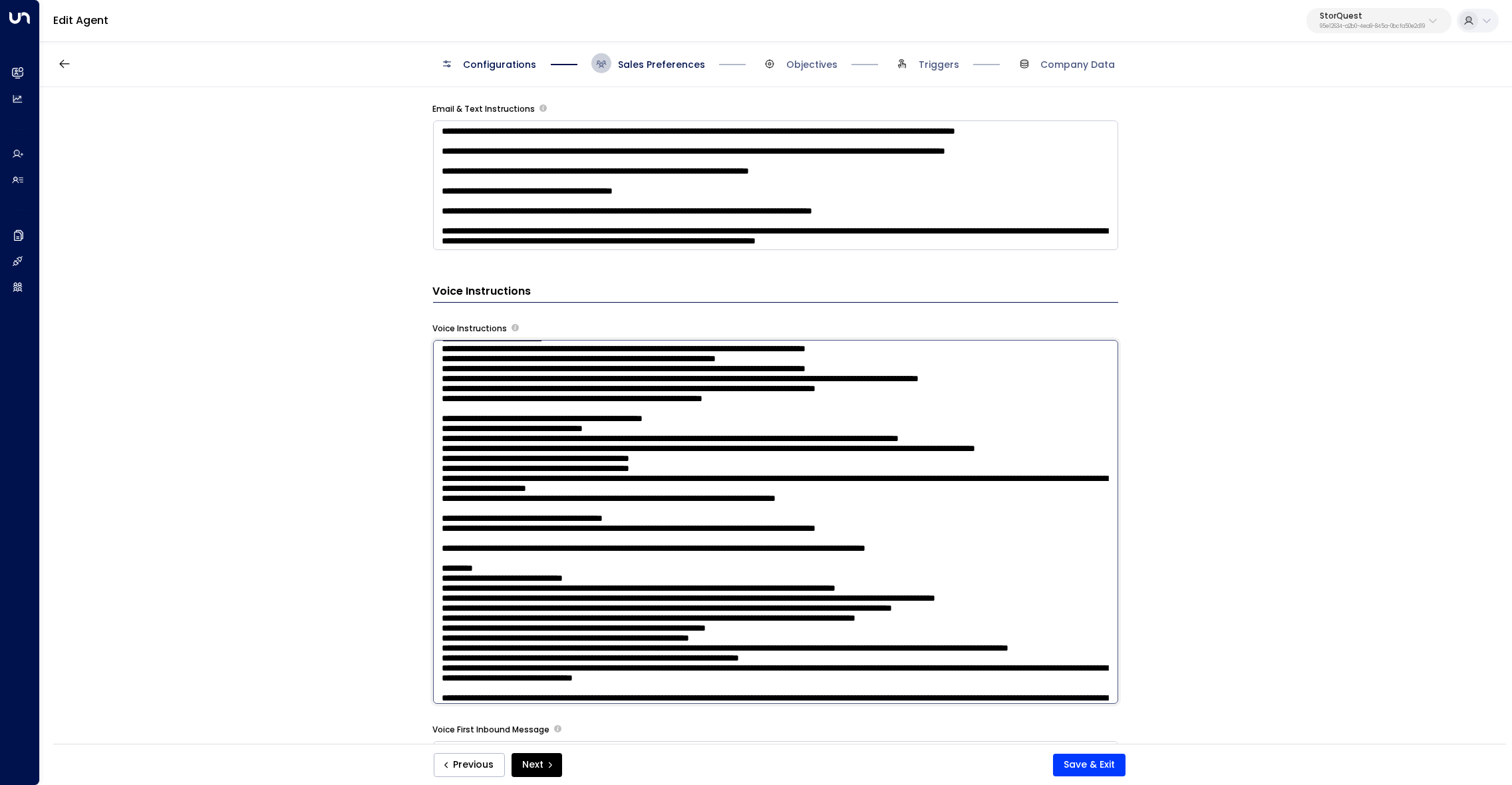
click at [1294, 535] on div "**********" at bounding box center [774, 419] width 1470 height 665
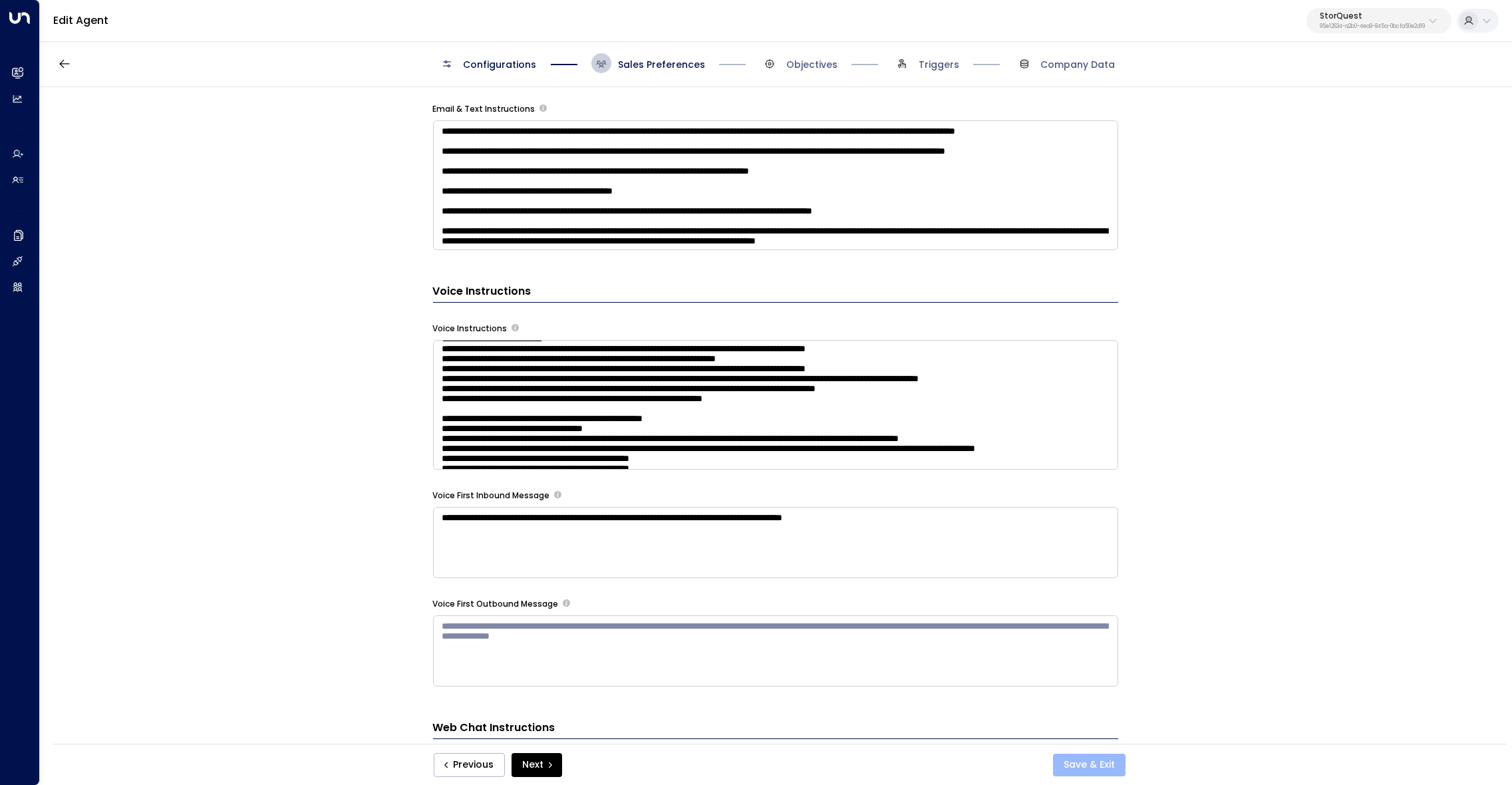
click at [1119, 765] on button "Save & Exit" at bounding box center [1089, 765] width 73 height 22
